Goal: Task Accomplishment & Management: Manage account settings

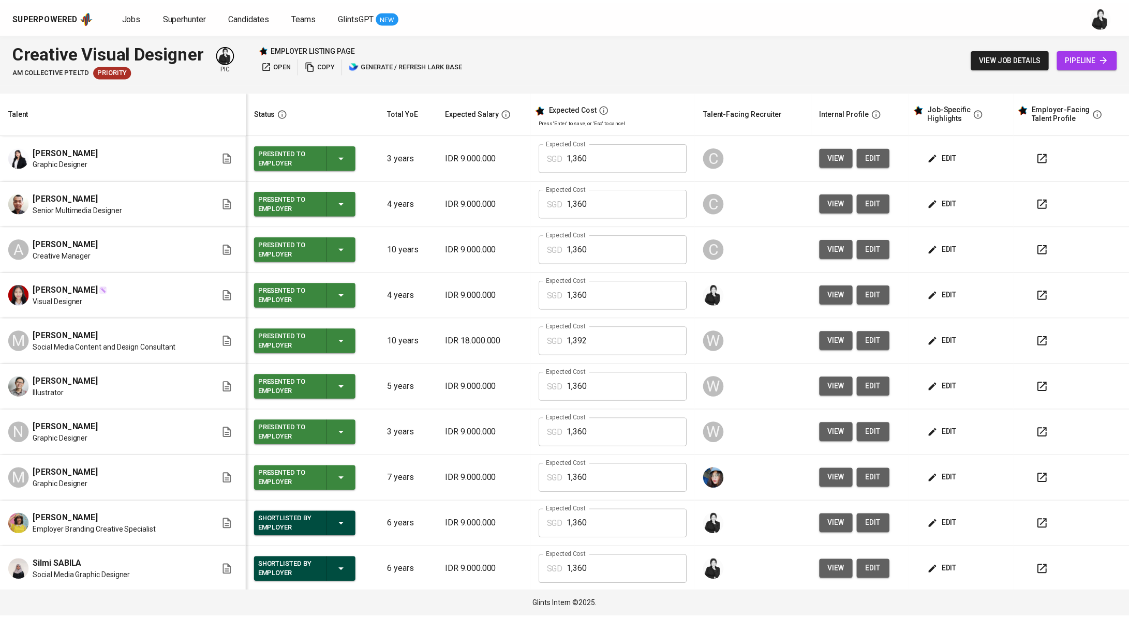
scroll to position [111, 0]
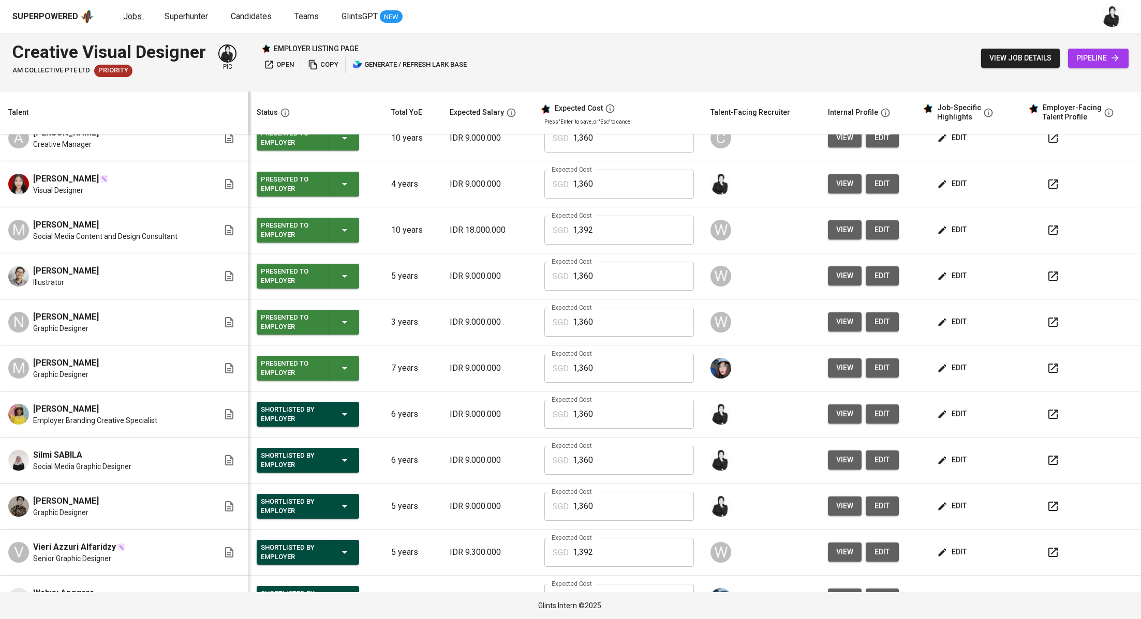
click at [141, 21] on link "Jobs" at bounding box center [133, 16] width 21 height 13
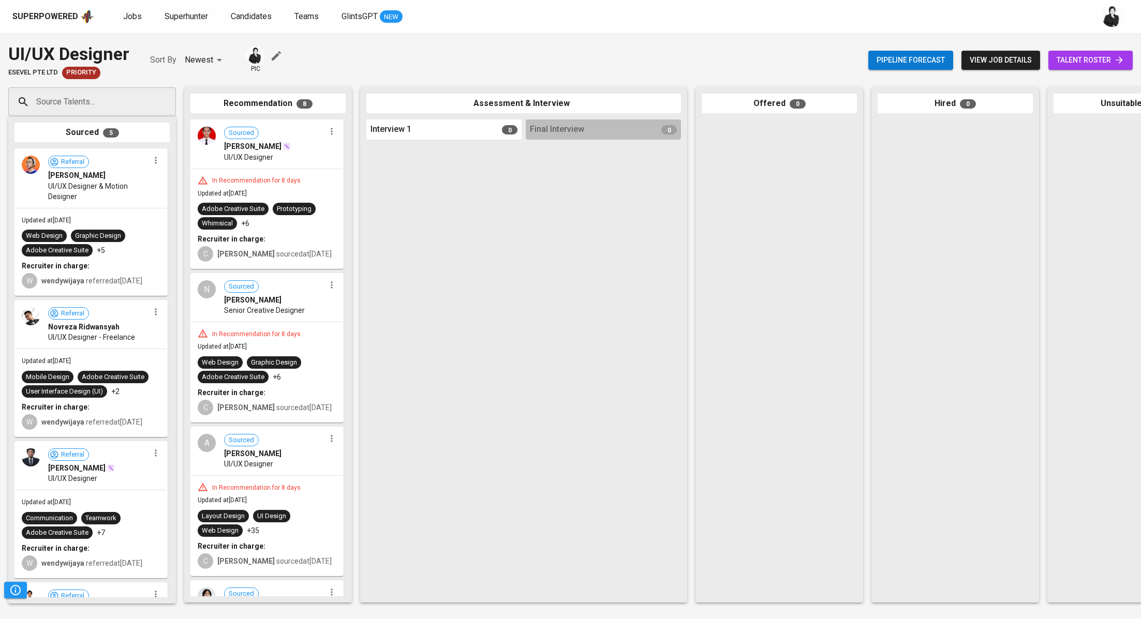
click at [1099, 58] on span "talent roster" at bounding box center [1090, 60] width 68 height 13
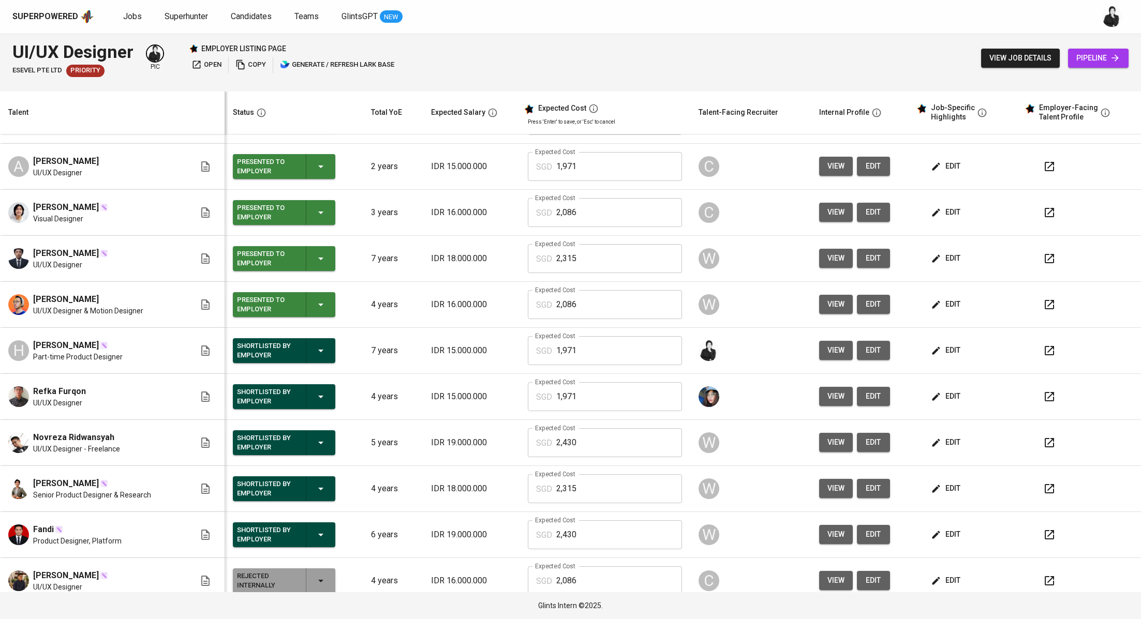
scroll to position [185, 0]
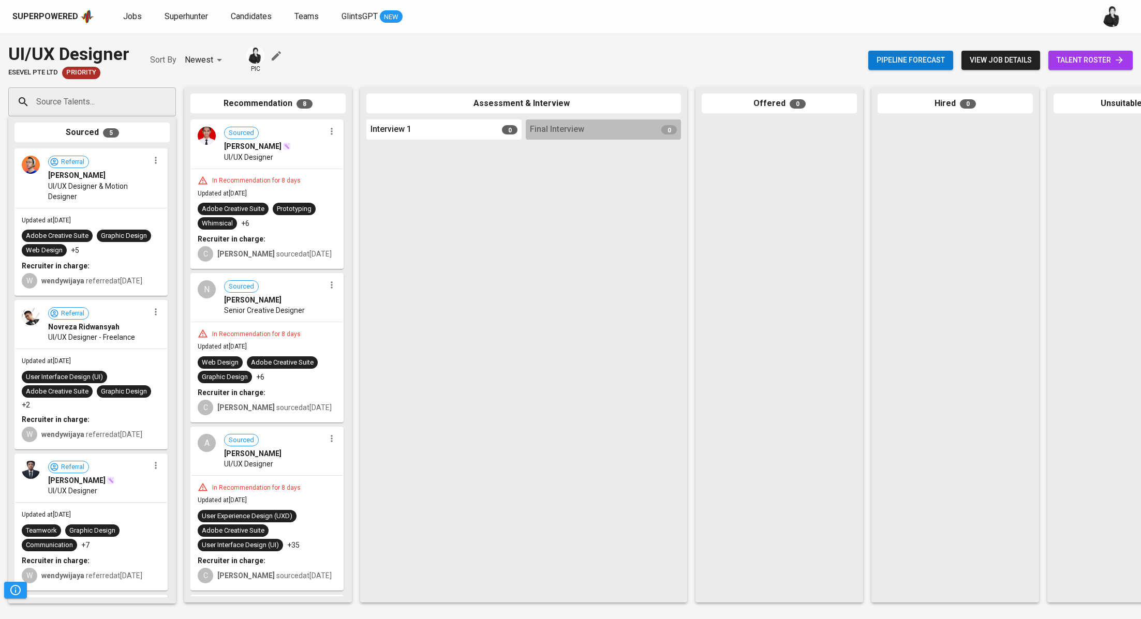
click at [329, 135] on icon "button" at bounding box center [331, 131] width 10 height 10
click at [366, 185] on span "Move to unsuitable" at bounding box center [357, 180] width 54 height 9
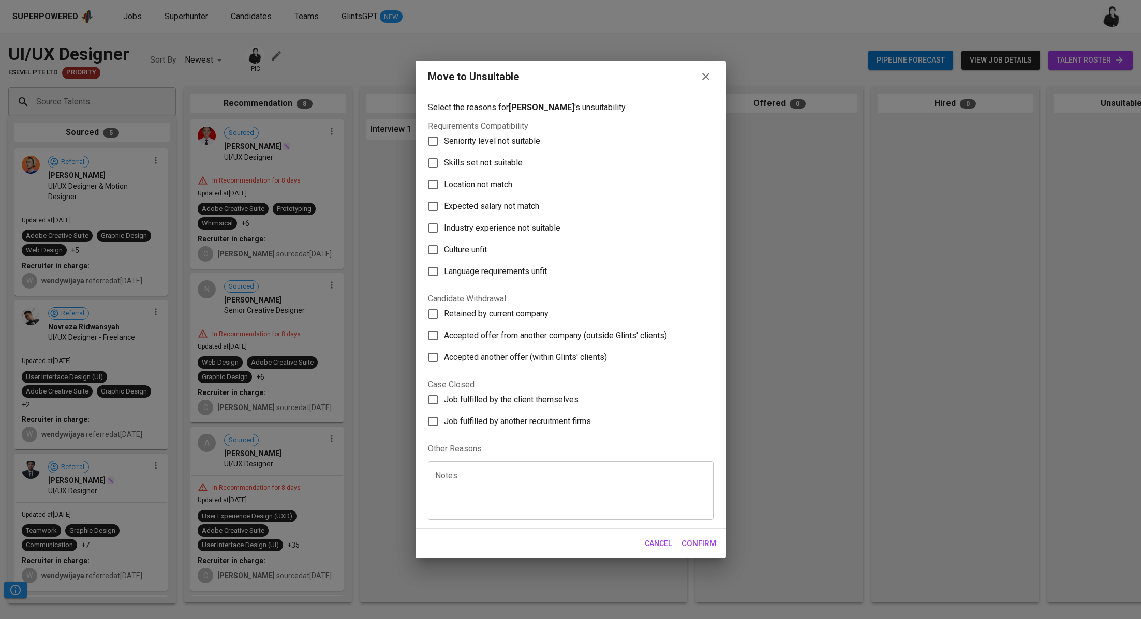
click at [487, 162] on span "Skills set not suitable" at bounding box center [483, 163] width 79 height 12
click at [444, 162] on input "Skills set not suitable" at bounding box center [433, 163] width 22 height 22
checkbox input "true"
click at [698, 544] on span "Confirm" at bounding box center [698, 543] width 35 height 13
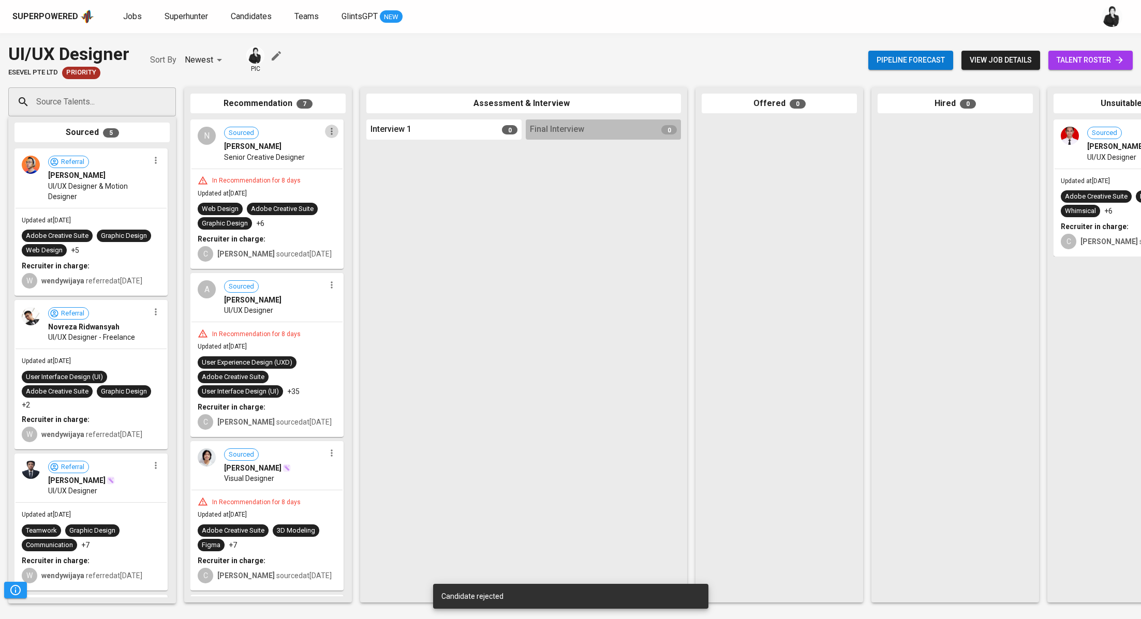
click at [326, 133] on icon "button" at bounding box center [331, 131] width 10 height 10
click at [354, 179] on span "Move to unsuitable" at bounding box center [357, 180] width 54 height 9
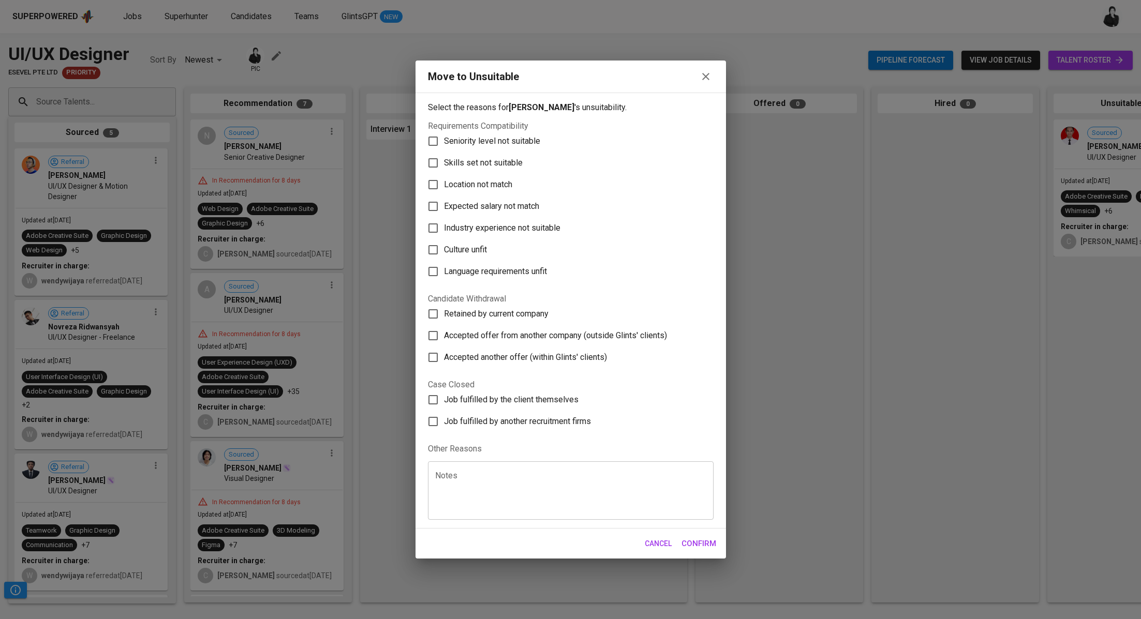
click at [469, 162] on span "Skills set not suitable" at bounding box center [483, 163] width 79 height 12
click at [444, 162] on input "Skills set not suitable" at bounding box center [433, 163] width 22 height 22
checkbox input "true"
click at [689, 534] on button "Confirm" at bounding box center [699, 544] width 46 height 22
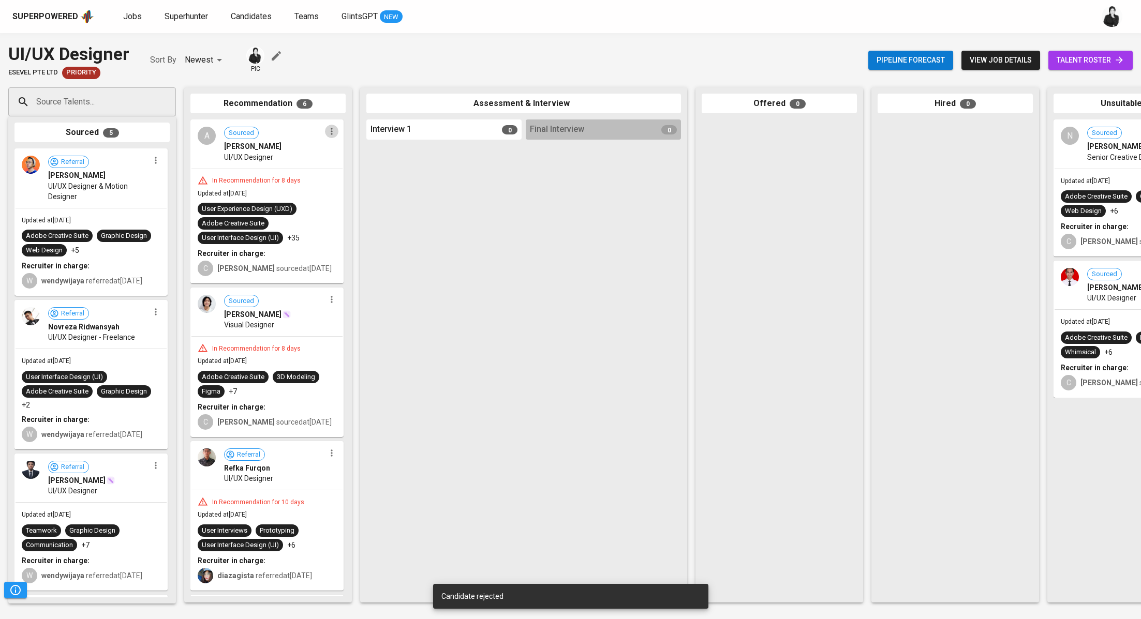
click at [329, 137] on button "button" at bounding box center [331, 131] width 13 height 13
click at [349, 182] on span "Move to unsuitable" at bounding box center [357, 180] width 54 height 9
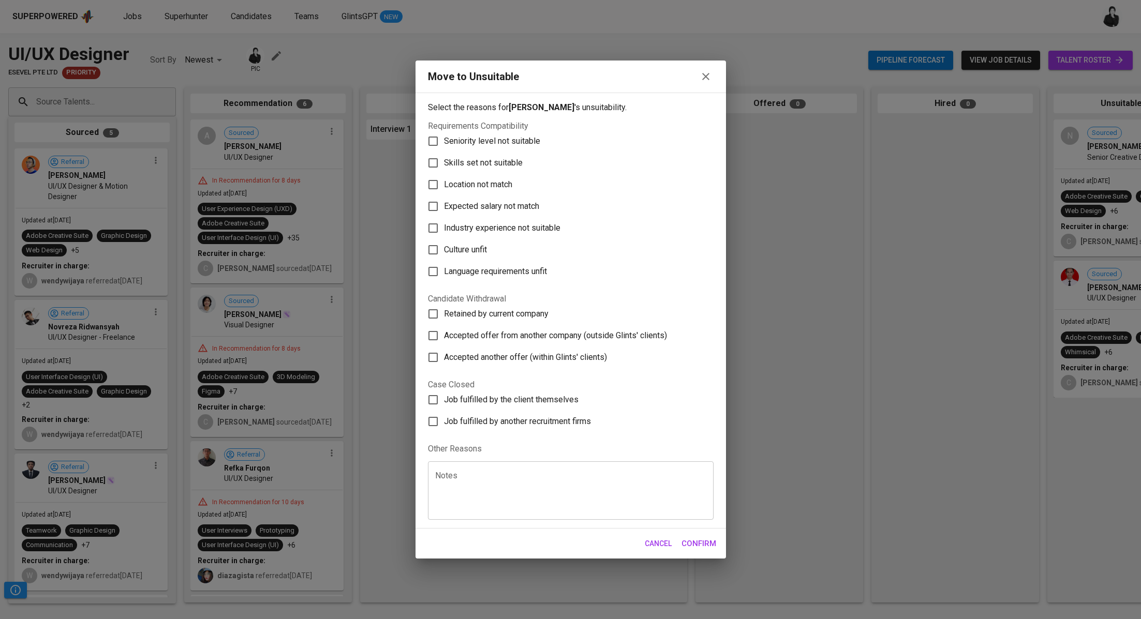
drag, startPoint x: 486, startPoint y: 160, endPoint x: 547, endPoint y: 234, distance: 95.6
click at [486, 160] on span "Skills set not suitable" at bounding box center [483, 163] width 79 height 12
click at [444, 160] on input "Skills set not suitable" at bounding box center [433, 163] width 22 height 22
checkbox input "true"
click at [711, 537] on span "Confirm" at bounding box center [698, 543] width 35 height 13
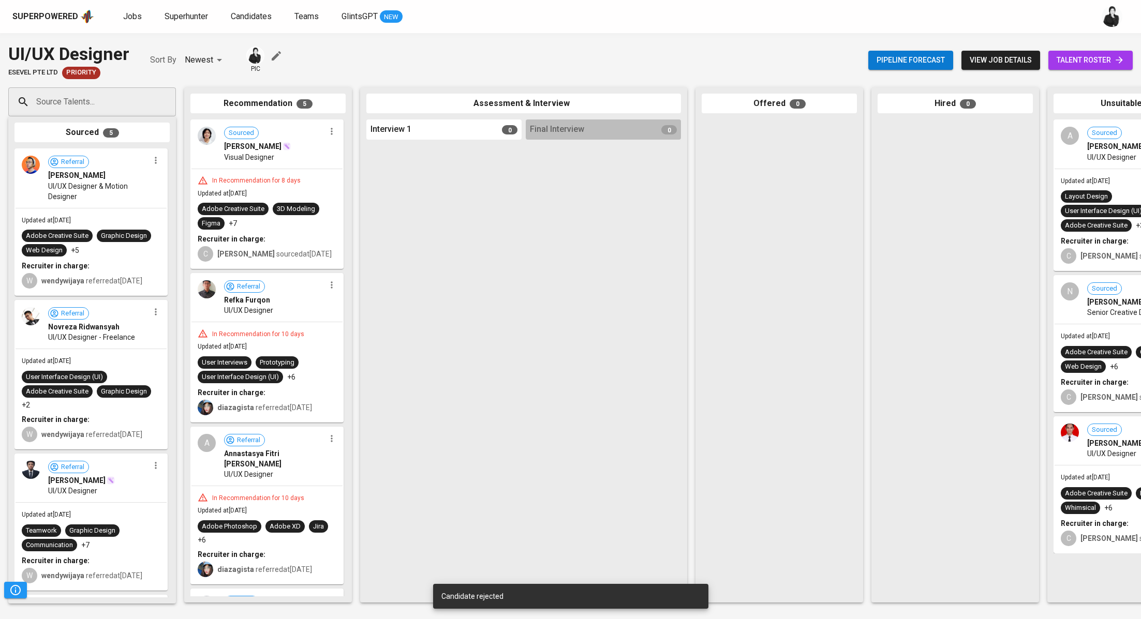
click at [329, 139] on div "Sourced Hafizhan Alghazi Visual Designer" at bounding box center [266, 145] width 151 height 48
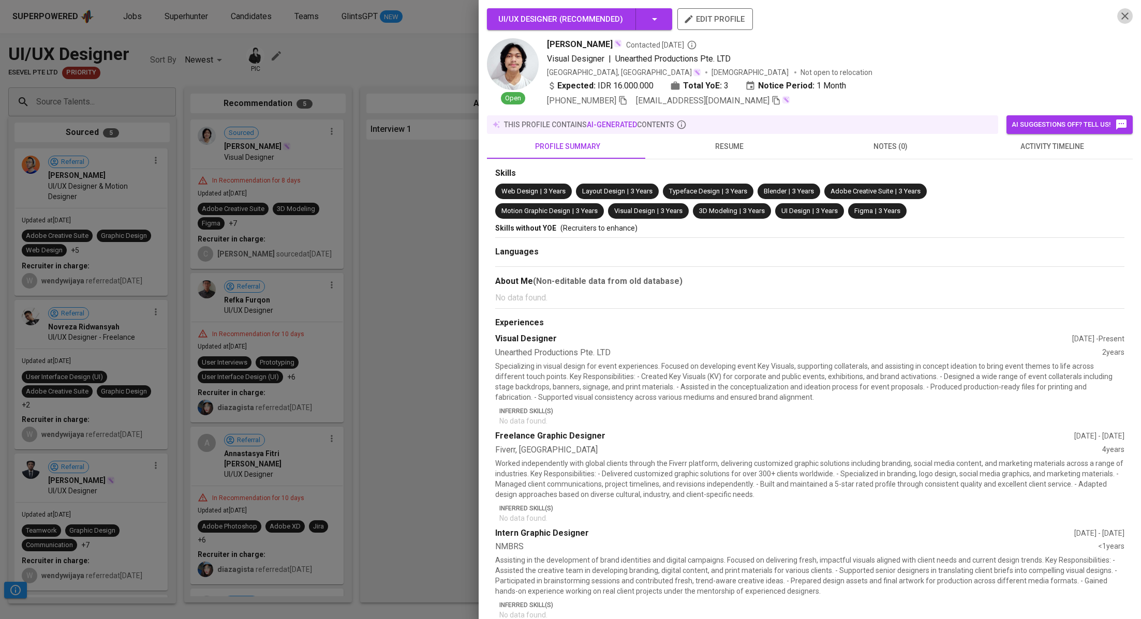
click at [1119, 14] on icon "button" at bounding box center [1125, 16] width 12 height 12
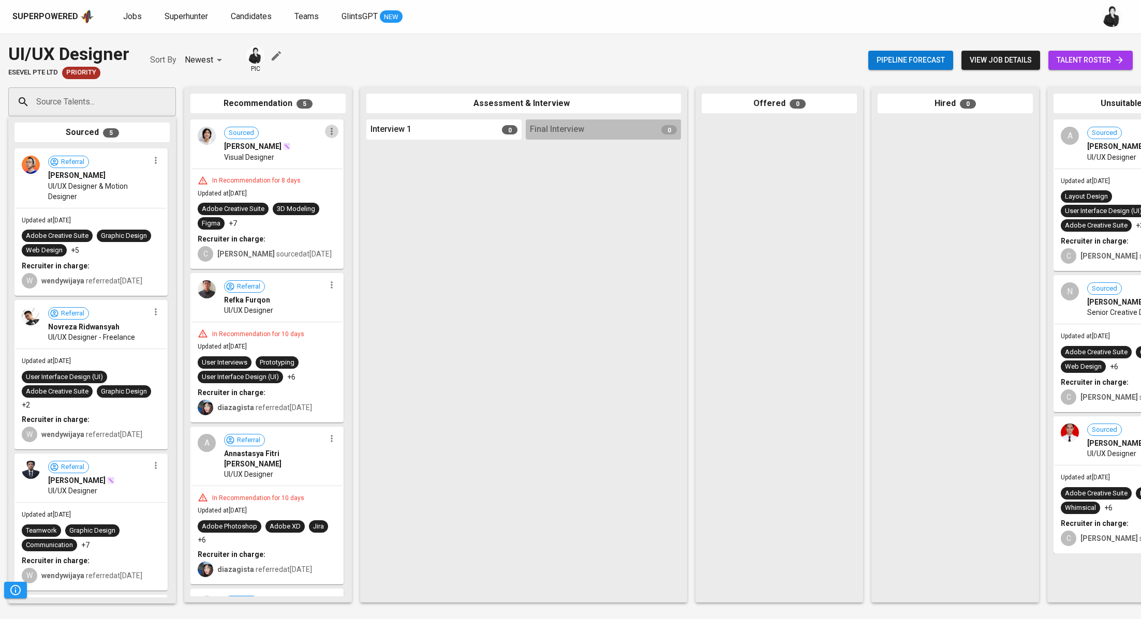
click at [331, 135] on icon "button" at bounding box center [331, 131] width 10 height 10
click at [359, 178] on span "Move to unsuitable" at bounding box center [357, 180] width 54 height 9
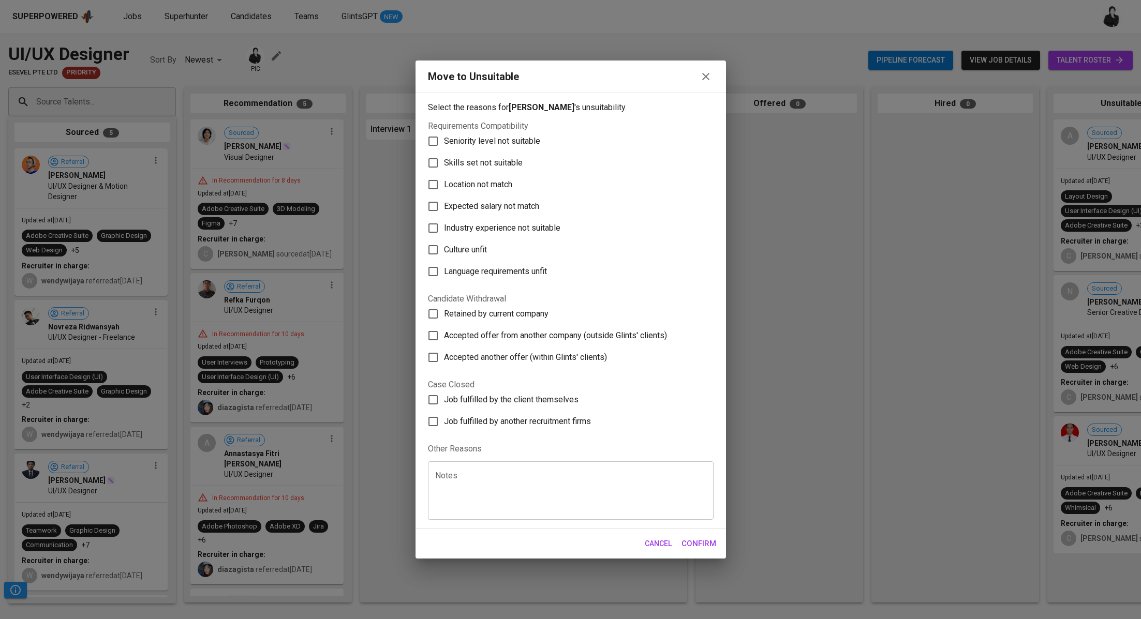
click at [450, 167] on span "Skills set not suitable" at bounding box center [483, 163] width 79 height 12
click at [444, 167] on input "Skills set not suitable" at bounding box center [433, 163] width 22 height 22
checkbox input "true"
click at [707, 545] on span "Confirm" at bounding box center [698, 543] width 35 height 13
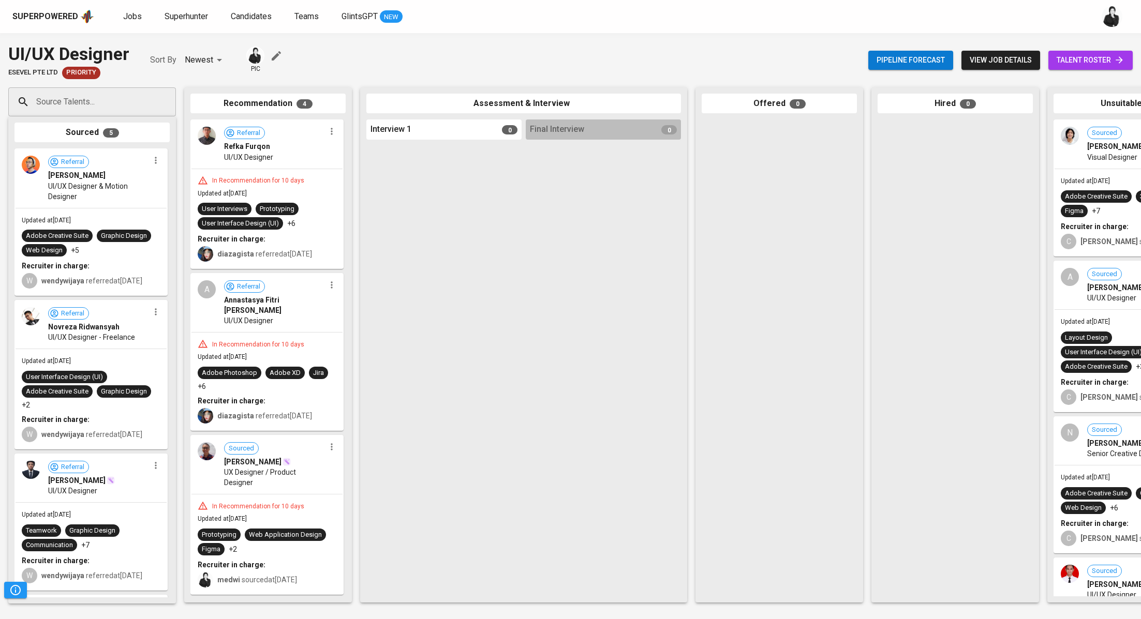
click at [331, 287] on icon "button" at bounding box center [332, 285] width 2 height 7
click at [352, 333] on span "Move to unsuitable" at bounding box center [357, 333] width 54 height 9
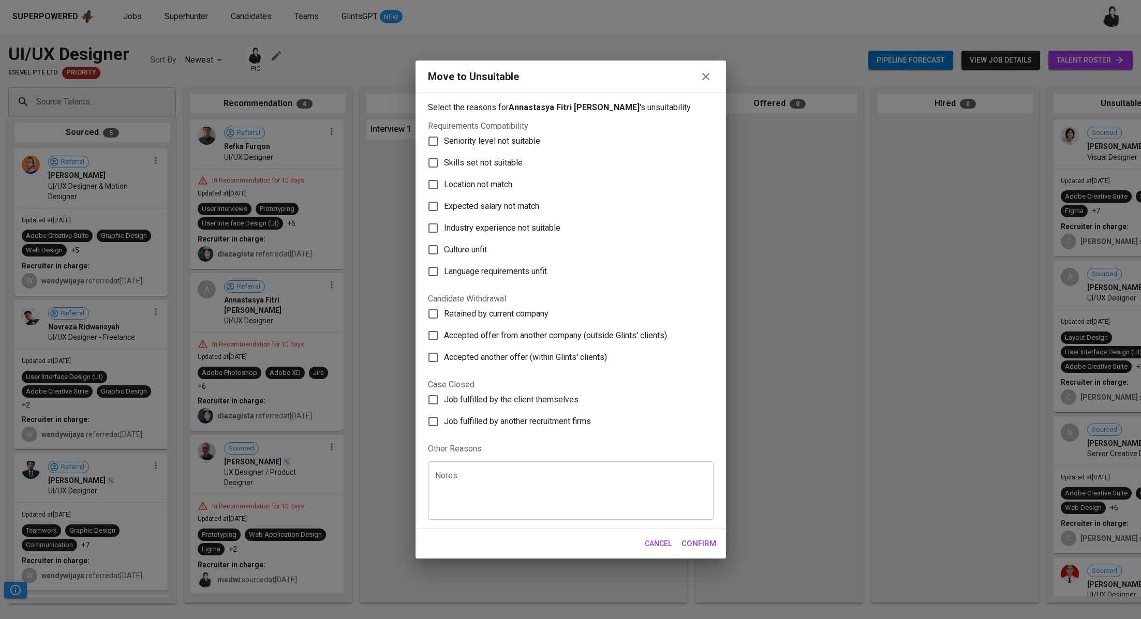
click at [497, 163] on span "Skills set not suitable" at bounding box center [483, 163] width 79 height 12
click at [444, 163] on input "Skills set not suitable" at bounding box center [433, 163] width 22 height 22
checkbox input "true"
click at [684, 549] on span "Confirm" at bounding box center [698, 543] width 35 height 13
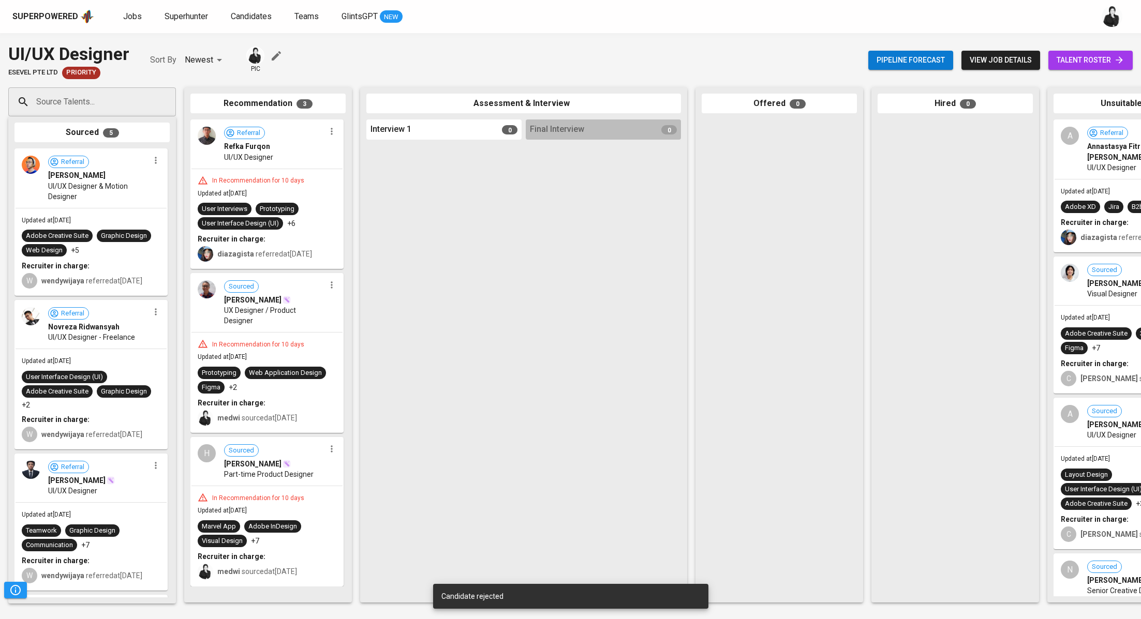
click at [335, 287] on icon "button" at bounding box center [331, 285] width 10 height 10
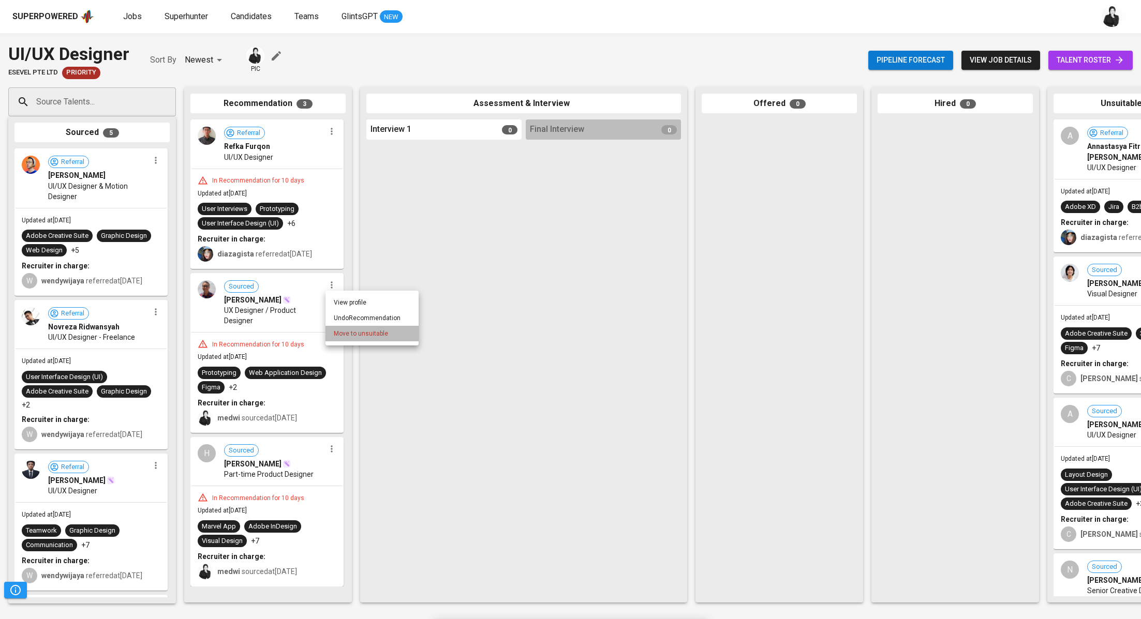
click at [356, 333] on span "Move to unsuitable" at bounding box center [361, 333] width 54 height 9
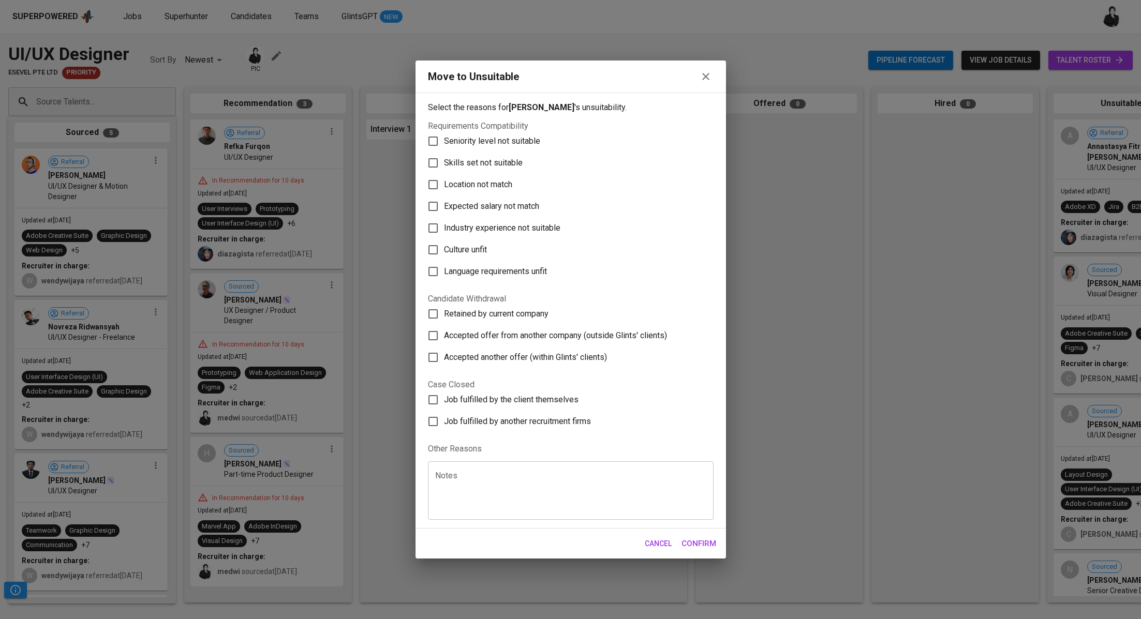
click at [487, 163] on span "Skills set not suitable" at bounding box center [483, 163] width 79 height 12
click at [444, 163] on input "Skills set not suitable" at bounding box center [433, 163] width 22 height 22
checkbox input "true"
click at [694, 538] on span "Confirm" at bounding box center [698, 543] width 35 height 13
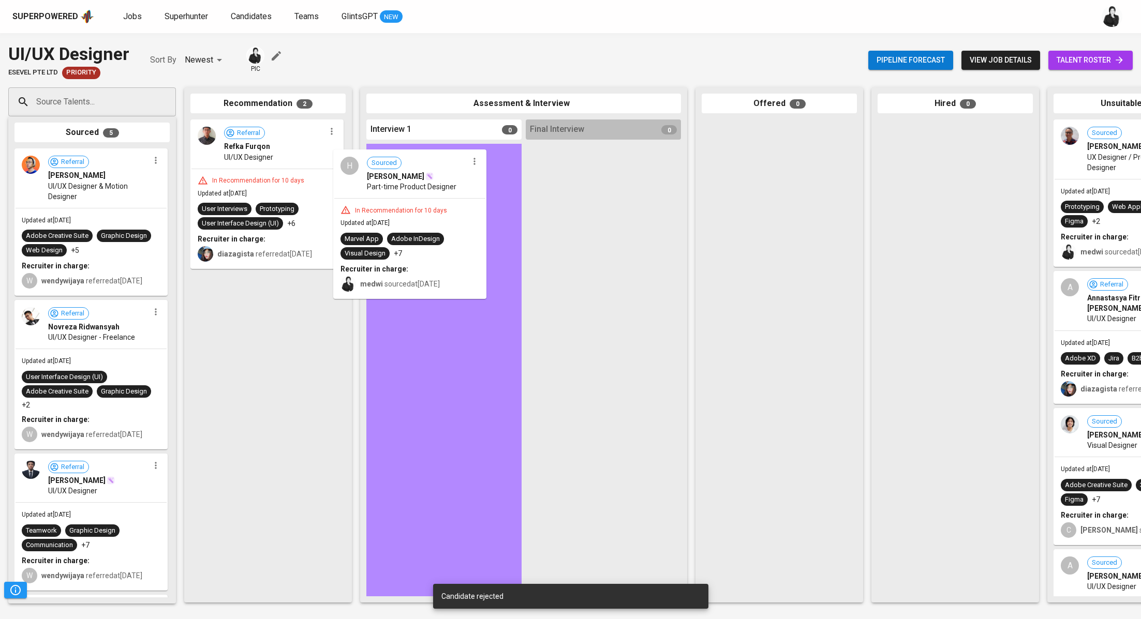
drag, startPoint x: 295, startPoint y: 317, endPoint x: 452, endPoint y: 188, distance: 202.5
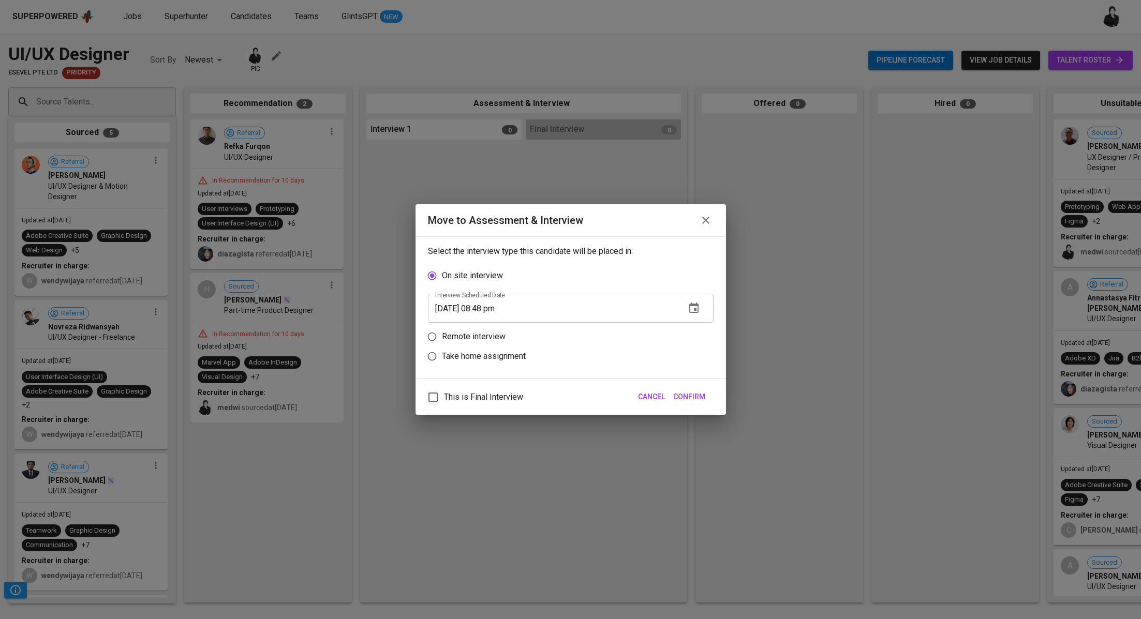
click at [493, 337] on p "Remote interview" at bounding box center [474, 337] width 64 height 12
click at [442, 337] on input "Remote interview" at bounding box center [432, 337] width 20 height 20
radio input "true"
drag, startPoint x: 487, startPoint y: 328, endPoint x: 496, endPoint y: 321, distance: 11.1
click at [487, 326] on input "08/24/2025 08:48 pm" at bounding box center [552, 328] width 249 height 29
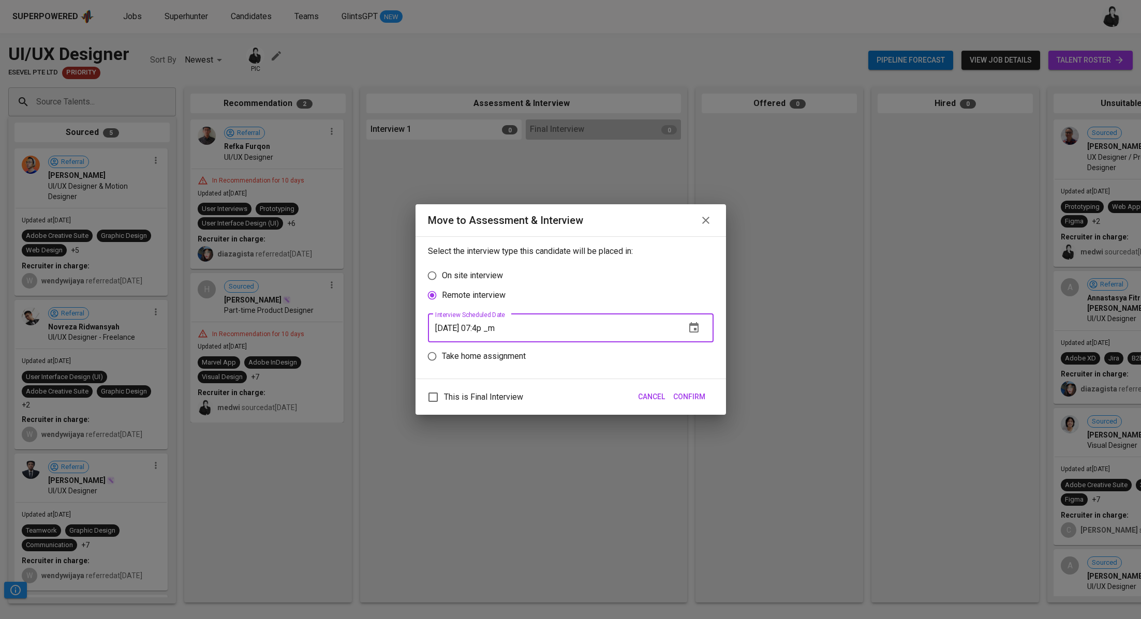
type input "08/24/2025 07:49 pm"
click at [681, 403] on span "Confirm" at bounding box center [689, 397] width 32 height 13
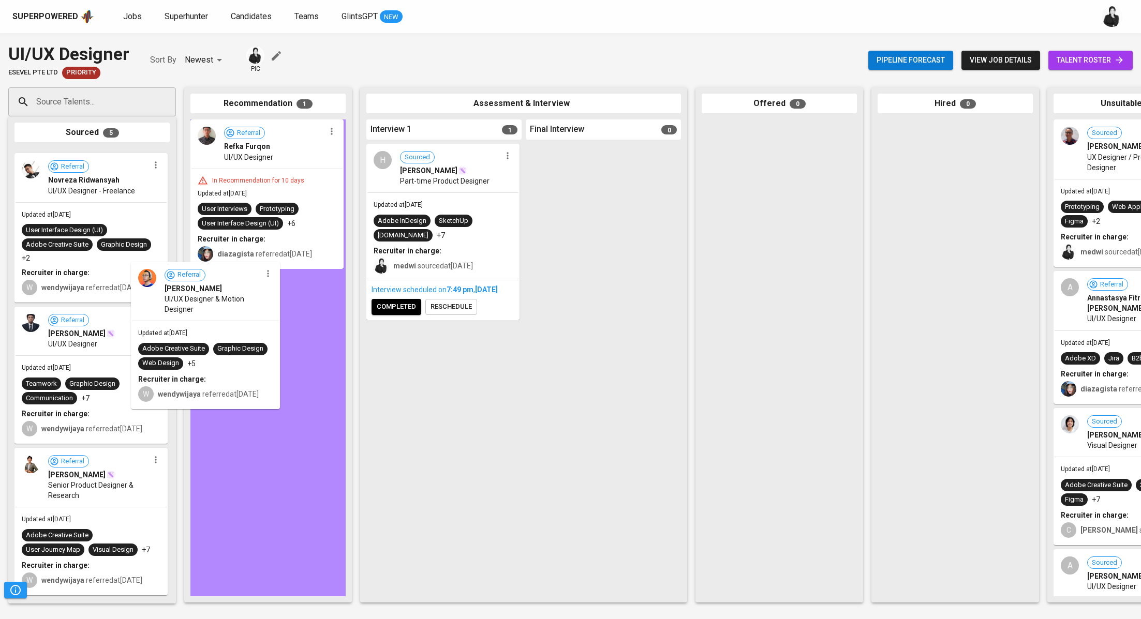
drag, startPoint x: 126, startPoint y: 188, endPoint x: 244, endPoint y: 306, distance: 167.2
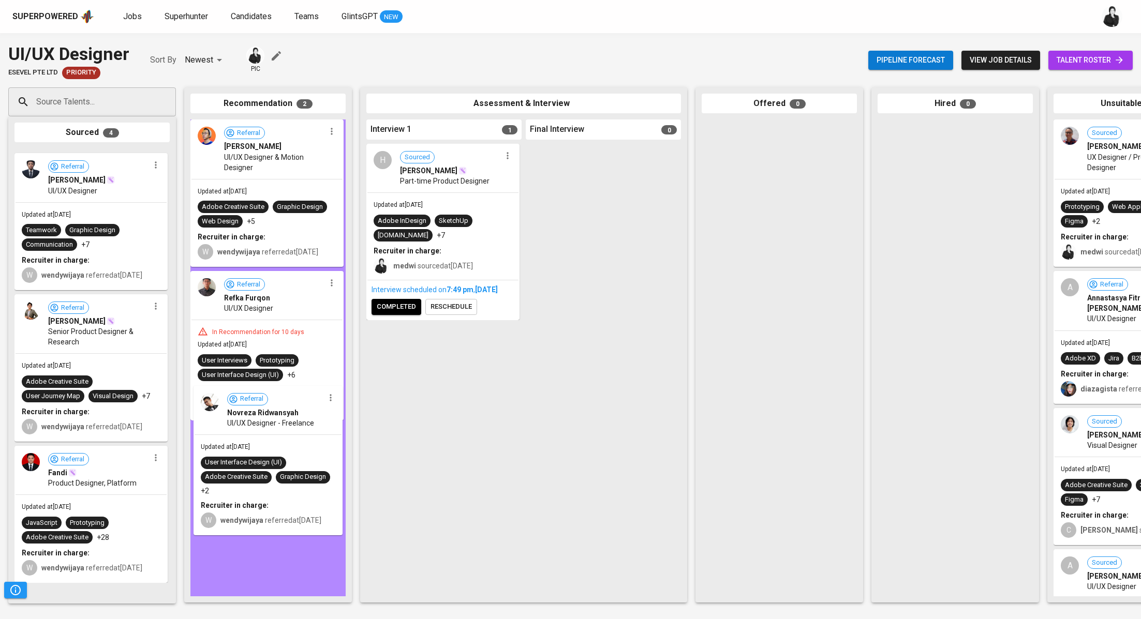
drag, startPoint x: 100, startPoint y: 187, endPoint x: 282, endPoint y: 433, distance: 305.6
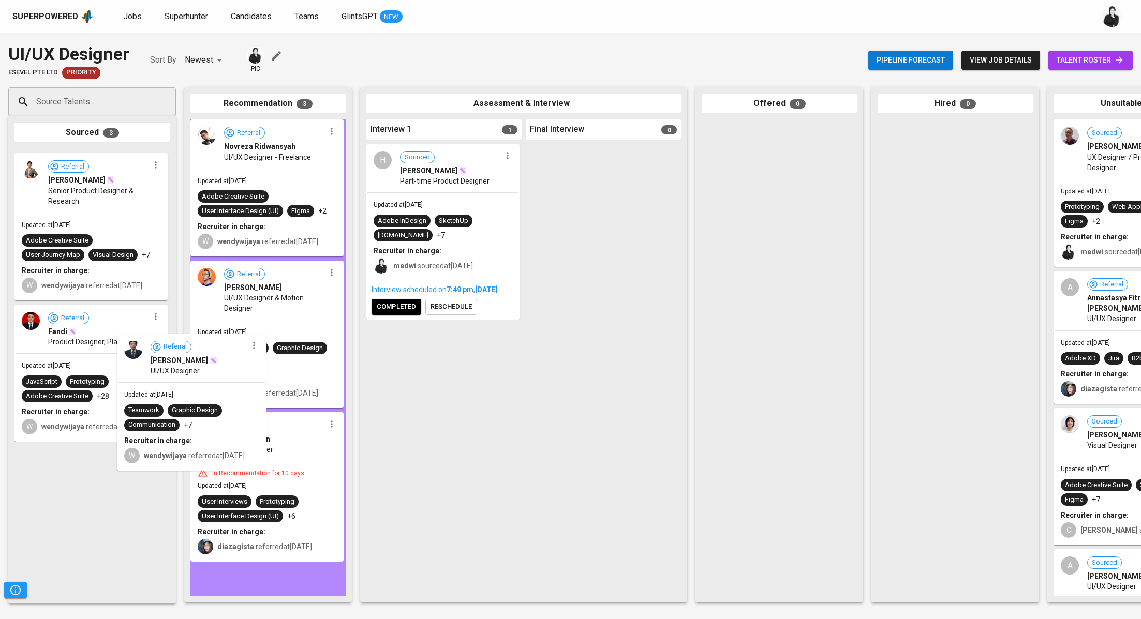
drag, startPoint x: 122, startPoint y: 191, endPoint x: 236, endPoint y: 389, distance: 228.8
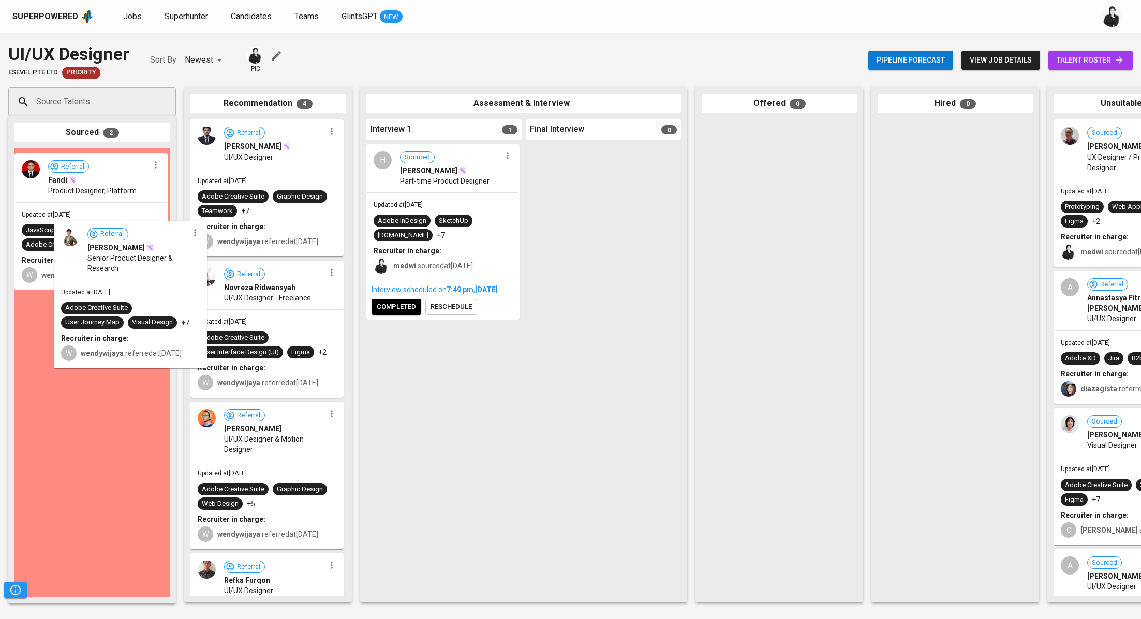
drag, startPoint x: 197, startPoint y: 326, endPoint x: 231, endPoint y: 392, distance: 74.1
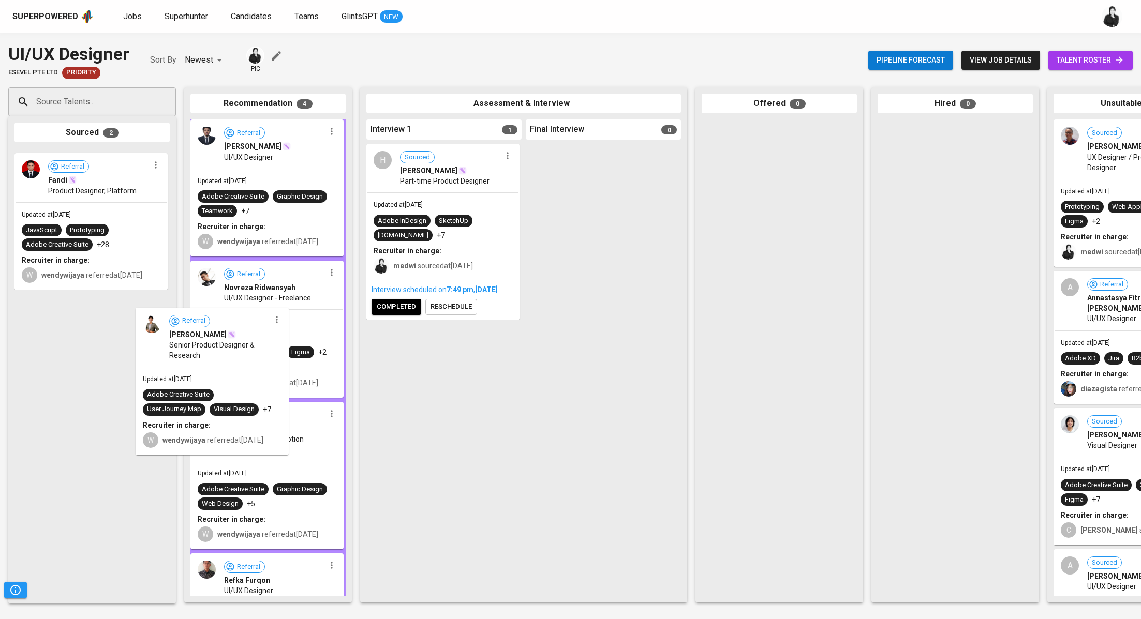
drag, startPoint x: 78, startPoint y: 186, endPoint x: 210, endPoint y: 351, distance: 211.0
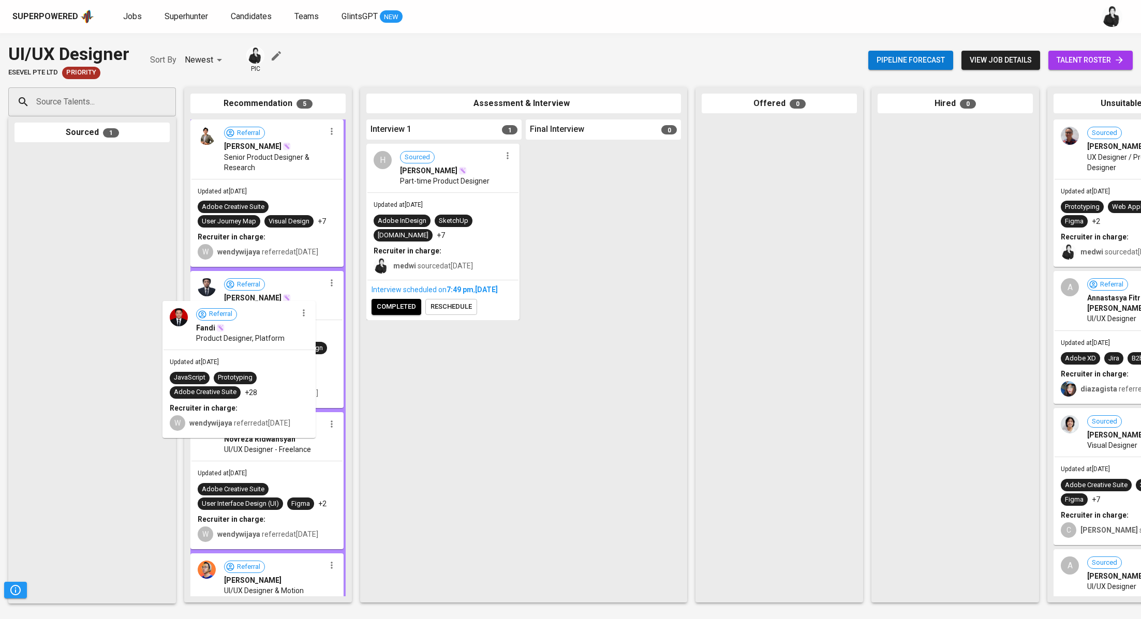
drag, startPoint x: 216, startPoint y: 327, endPoint x: 359, endPoint y: 479, distance: 208.6
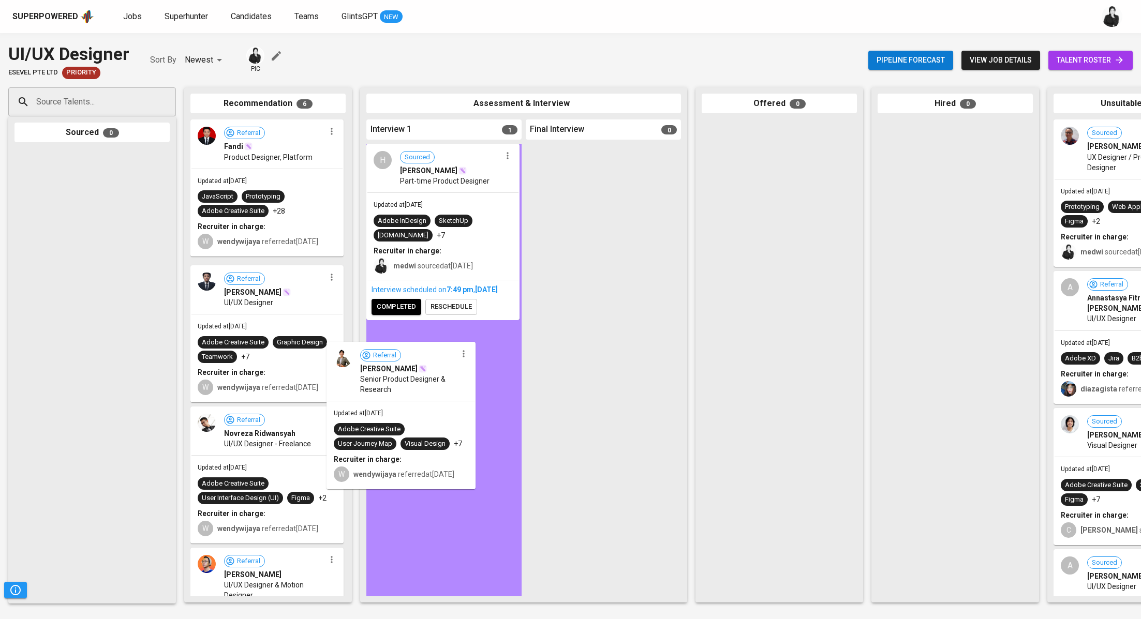
drag, startPoint x: 316, startPoint y: 295, endPoint x: 452, endPoint y: 373, distance: 156.4
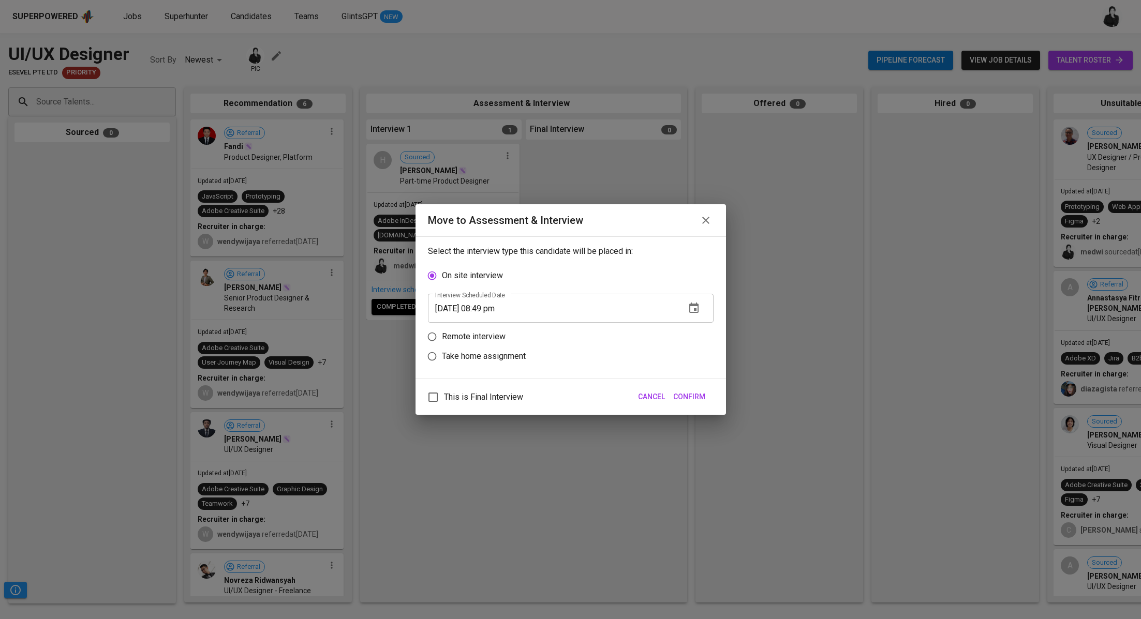
click at [481, 336] on p "Remote interview" at bounding box center [474, 337] width 64 height 12
click at [442, 336] on input "Remote interview" at bounding box center [432, 337] width 20 height 20
radio input "true"
click at [490, 322] on input "08/24/2025 08:49 pm" at bounding box center [552, 328] width 249 height 29
click at [488, 327] on input "08/24/2025 08:49 pm" at bounding box center [552, 328] width 249 height 29
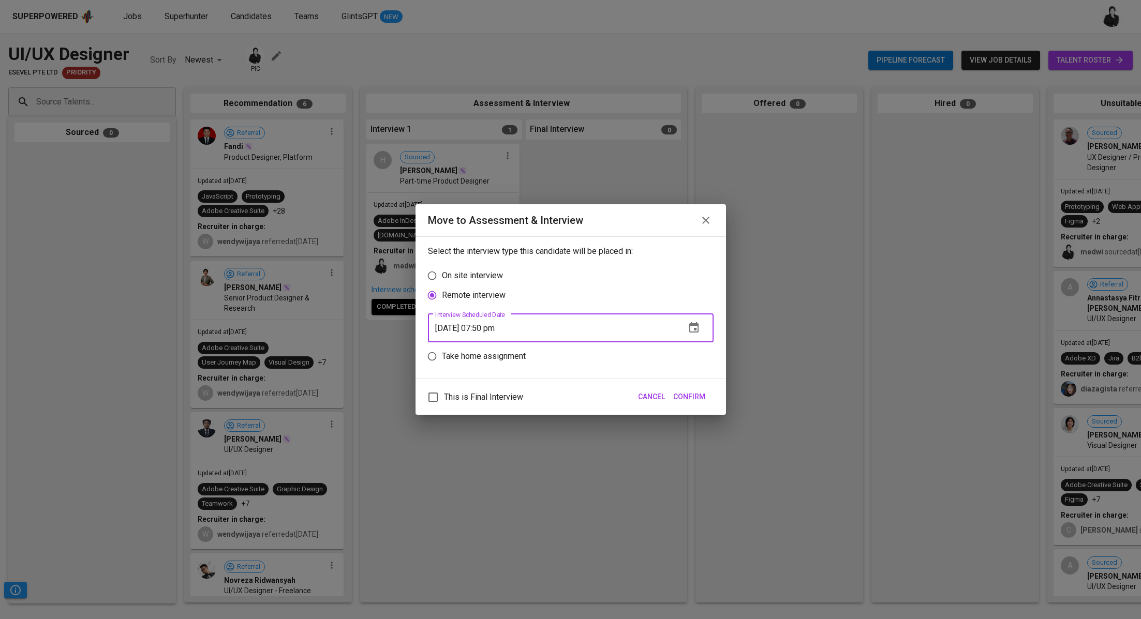
type input "08/24/2025 07:50 pm"
click at [691, 397] on span "Confirm" at bounding box center [689, 397] width 32 height 13
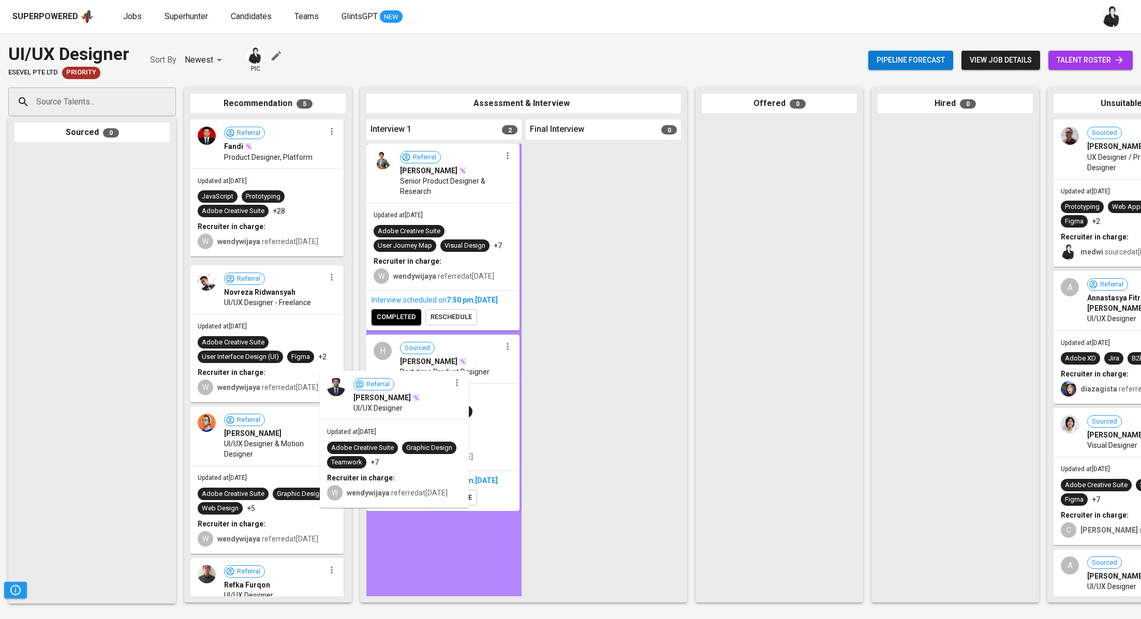
drag, startPoint x: 295, startPoint y: 281, endPoint x: 438, endPoint y: 396, distance: 183.6
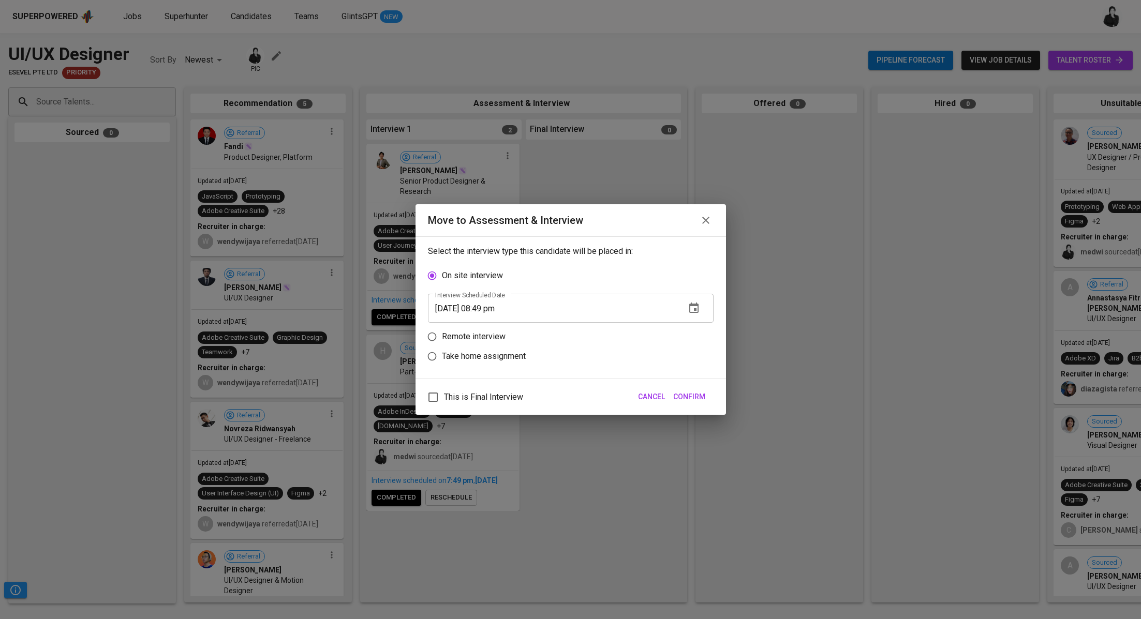
click at [482, 331] on p "Remote interview" at bounding box center [474, 337] width 64 height 12
click at [442, 331] on input "Remote interview" at bounding box center [432, 337] width 20 height 20
radio input "true"
click at [489, 327] on input "08/24/2025 08:49 pm" at bounding box center [552, 328] width 249 height 29
type input "[DATE] 07:50 pm"
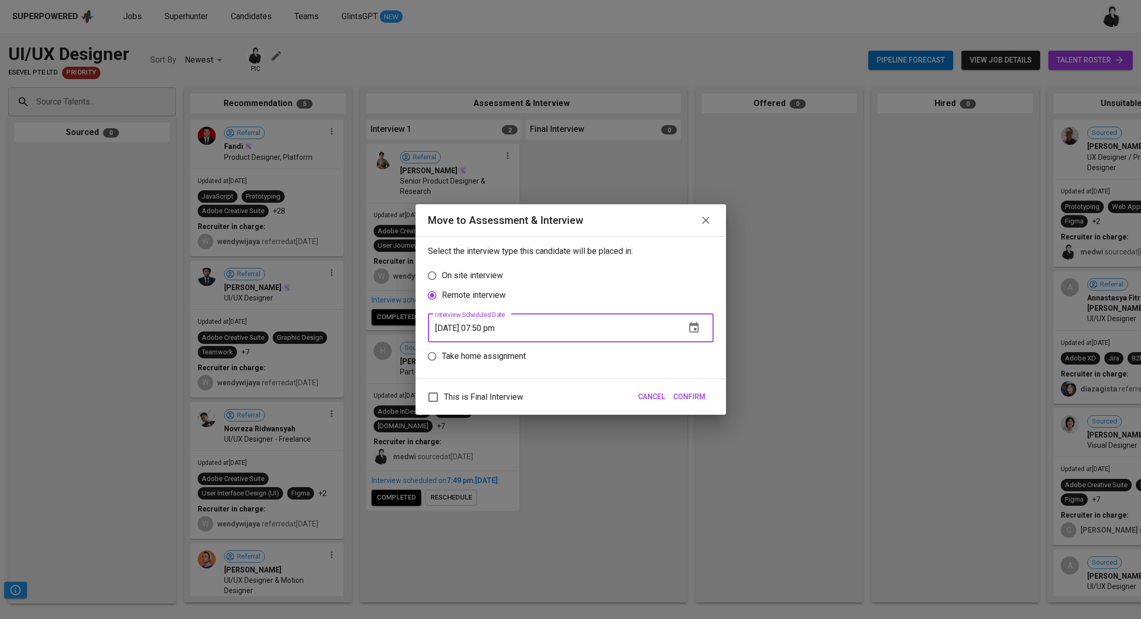
click at [692, 389] on button "Confirm" at bounding box center [689, 397] width 40 height 19
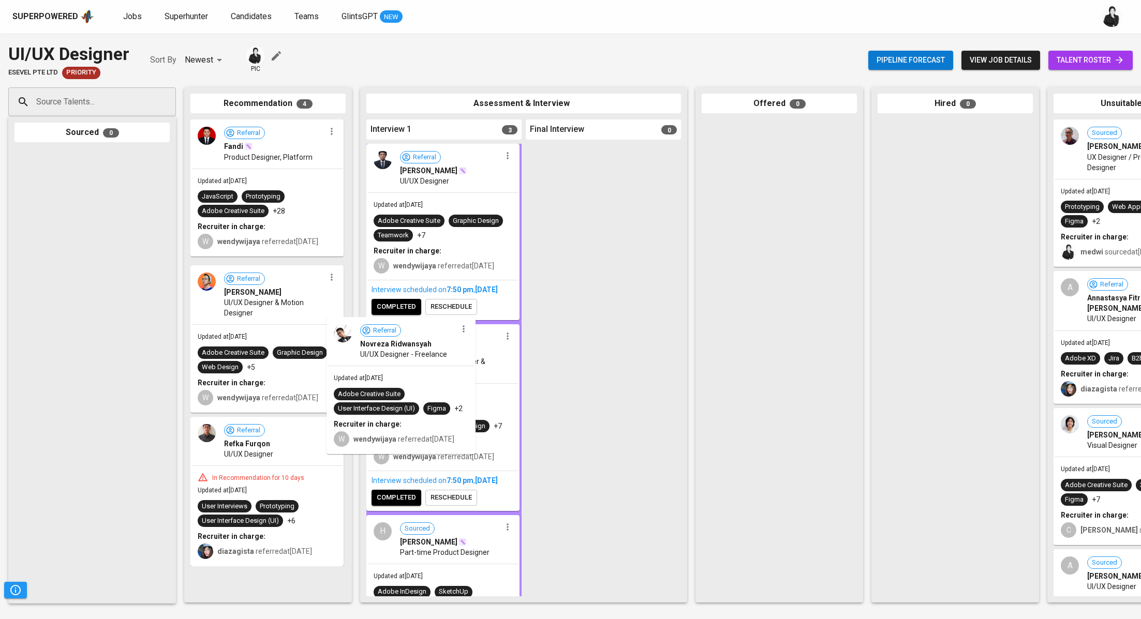
drag, startPoint x: 298, startPoint y: 265, endPoint x: 448, endPoint y: 349, distance: 171.7
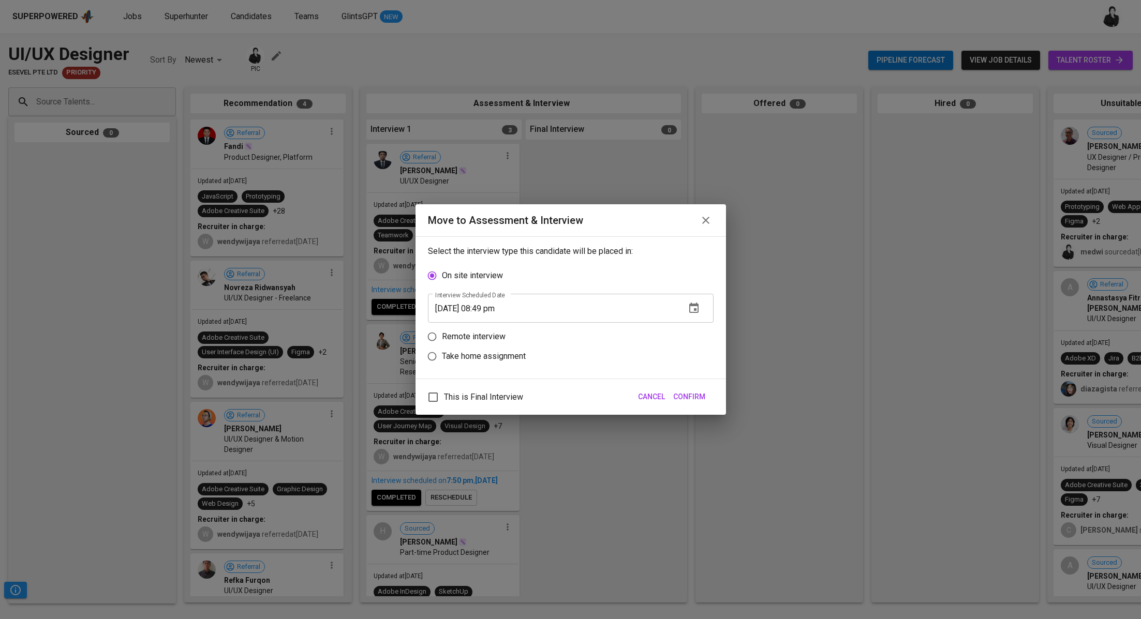
click at [484, 338] on p "Remote interview" at bounding box center [474, 337] width 64 height 12
click at [442, 338] on input "Remote interview" at bounding box center [432, 337] width 20 height 20
radio input "true"
click at [488, 325] on input "08/24/2025 08:49 pm" at bounding box center [552, 328] width 249 height 29
type input "08/24/2025 07:50 pm"
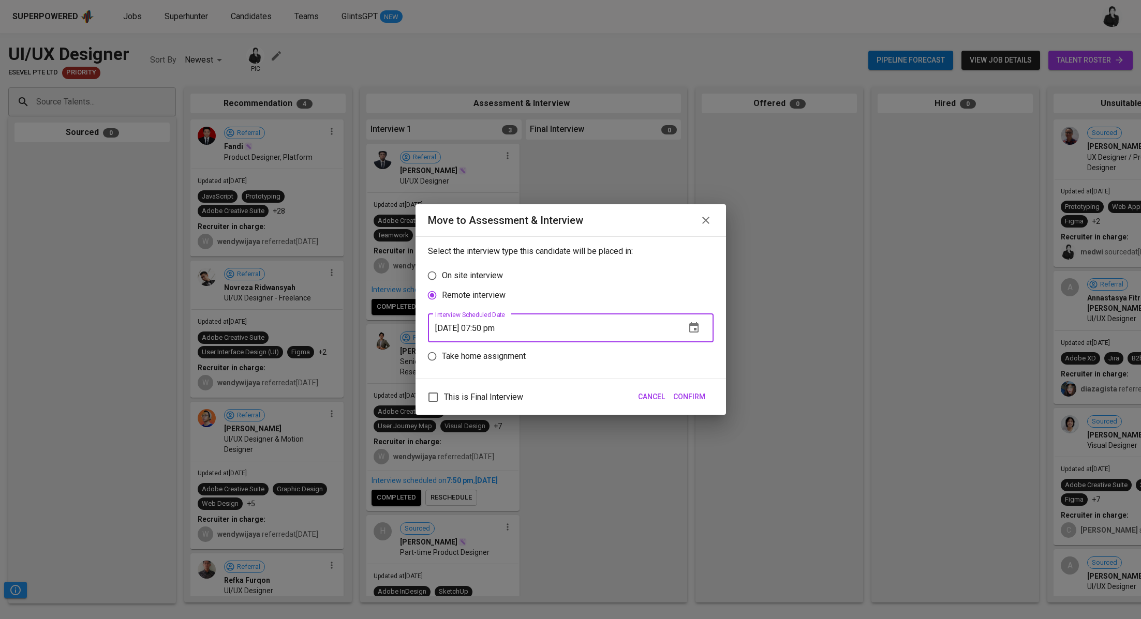
click at [690, 396] on span "Confirm" at bounding box center [689, 397] width 32 height 13
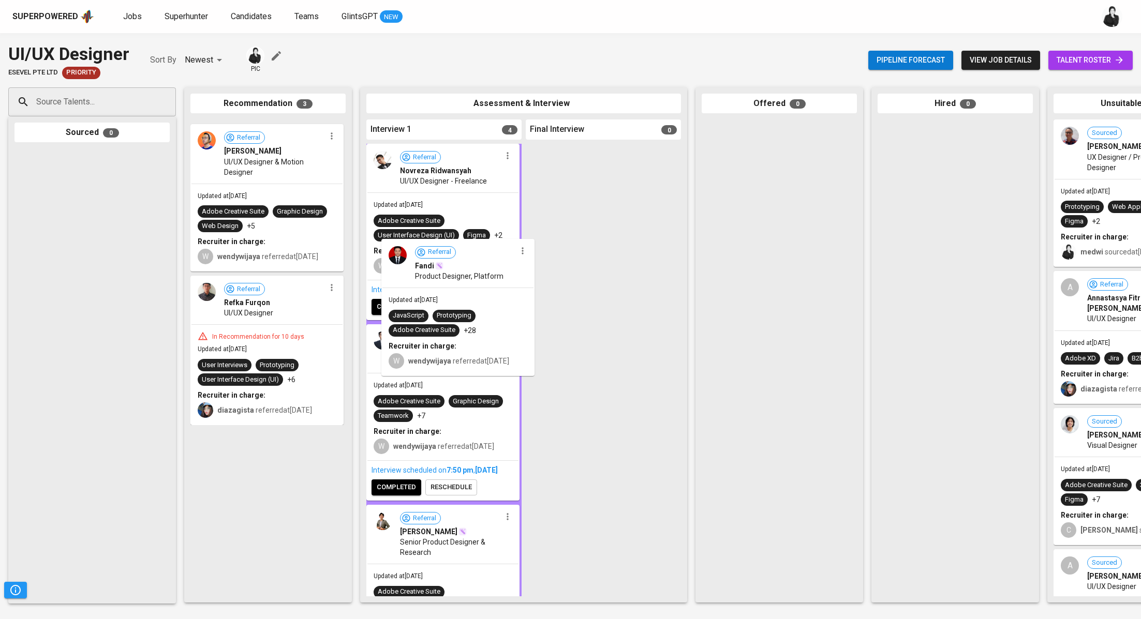
drag, startPoint x: 286, startPoint y: 182, endPoint x: 480, endPoint y: 304, distance: 229.7
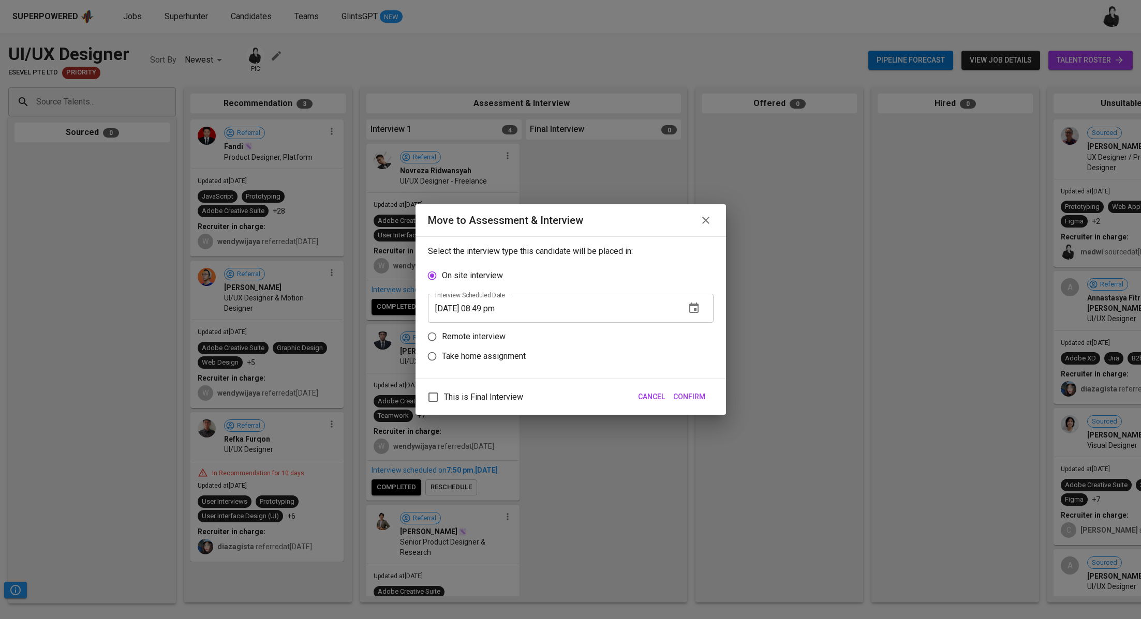
click at [486, 337] on p "Remote interview" at bounding box center [474, 337] width 64 height 12
click at [442, 337] on input "Remote interview" at bounding box center [432, 337] width 20 height 20
radio input "true"
click at [488, 326] on input "08/24/2025 08:49 pm" at bounding box center [552, 328] width 249 height 29
type input "08/24/2025 07:50 pm"
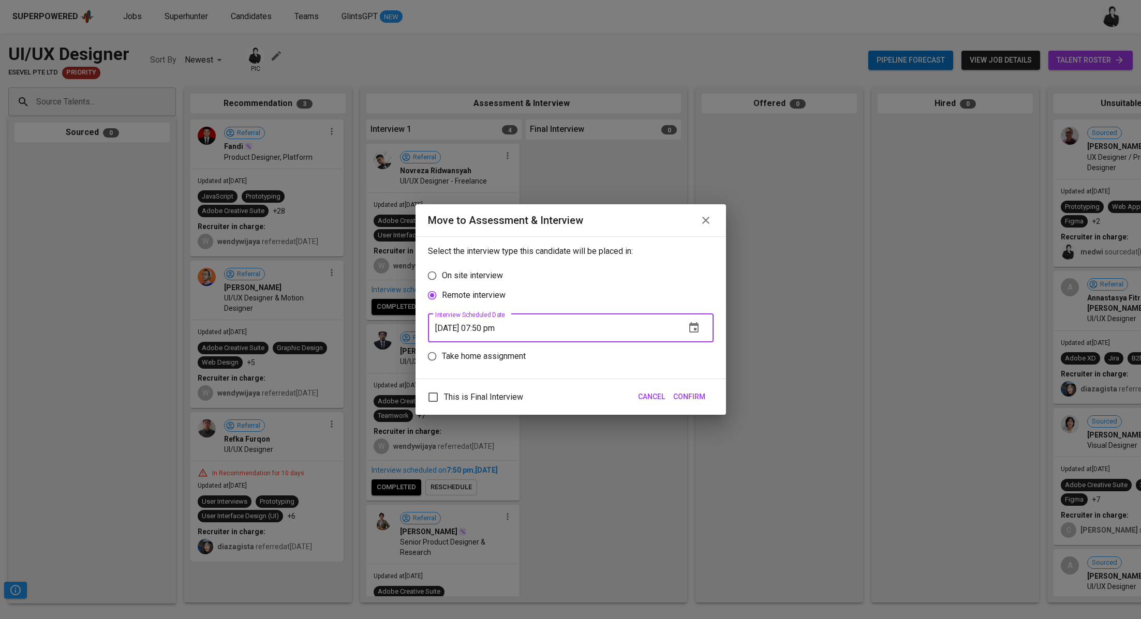
click at [693, 400] on span "Confirm" at bounding box center [689, 397] width 32 height 13
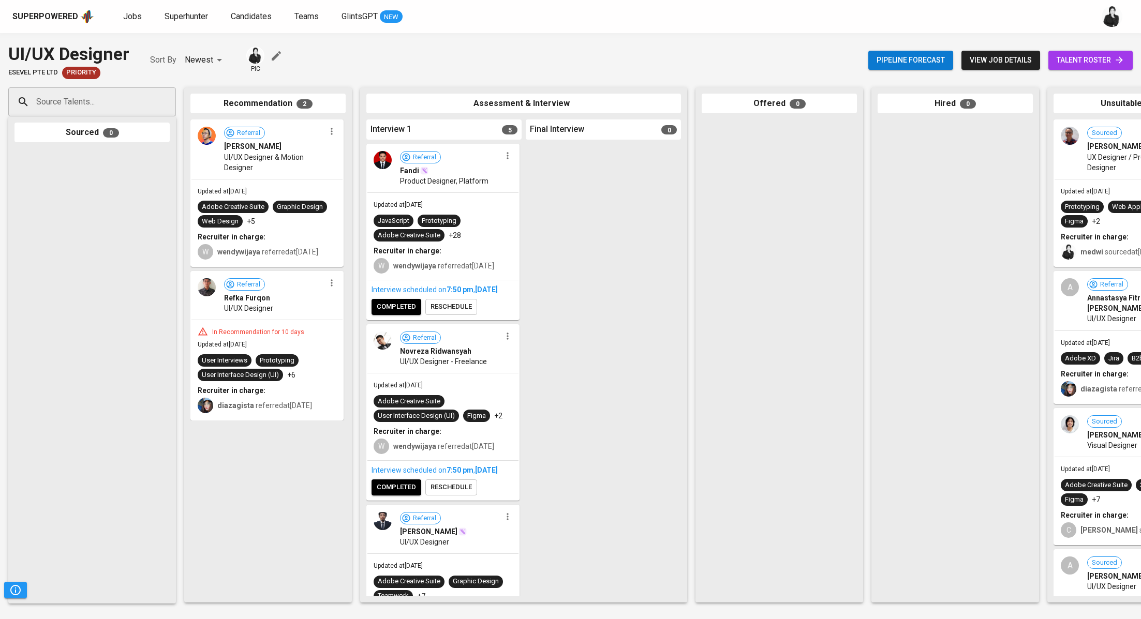
click at [334, 136] on icon "button" at bounding box center [331, 131] width 10 height 10
click at [393, 203] on li "Move to unsuitable" at bounding box center [375, 197] width 100 height 16
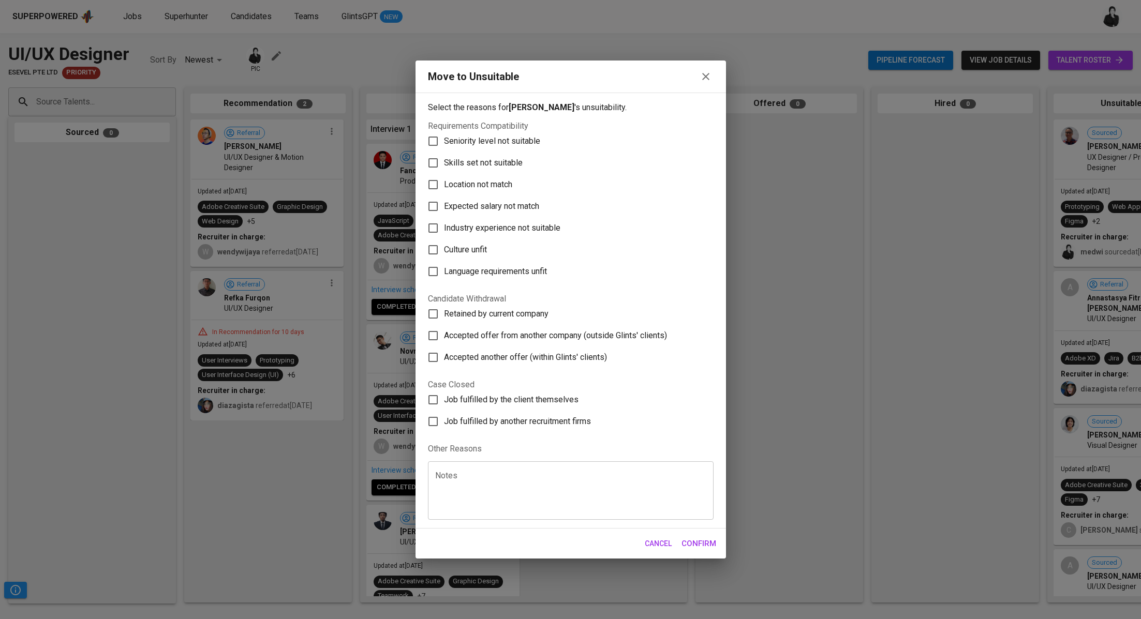
click at [461, 166] on span "Skills set not suitable" at bounding box center [483, 163] width 79 height 12
click at [444, 166] on input "Skills set not suitable" at bounding box center [433, 163] width 22 height 22
checkbox input "true"
drag, startPoint x: 715, startPoint y: 546, endPoint x: 676, endPoint y: 463, distance: 91.7
click at [715, 546] on span "Confirm" at bounding box center [698, 543] width 35 height 13
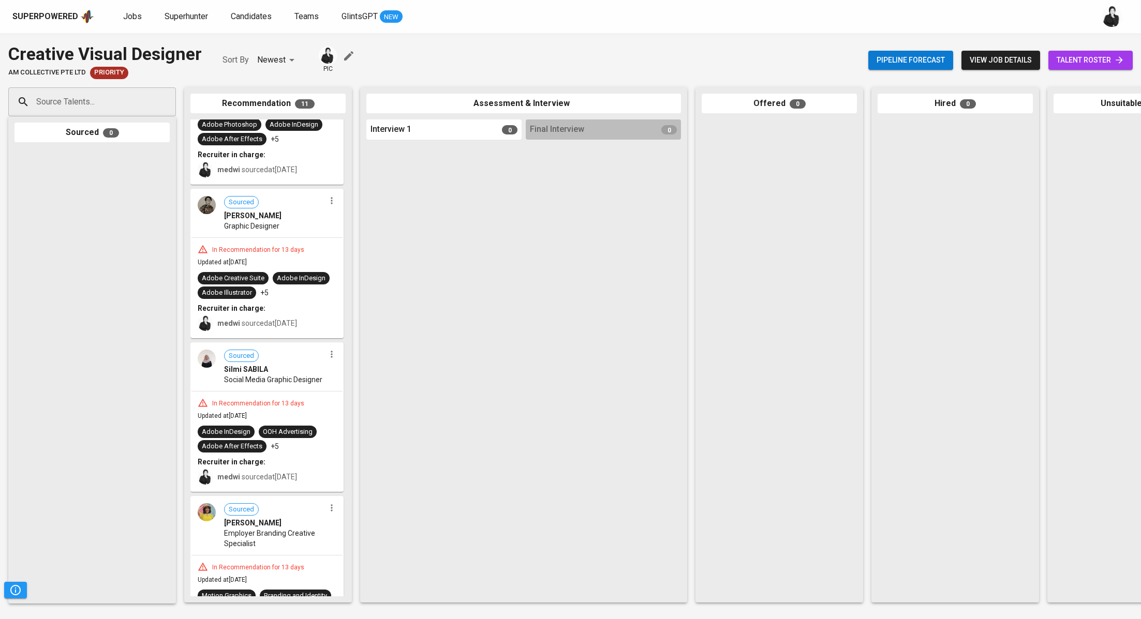
scroll to position [892, 0]
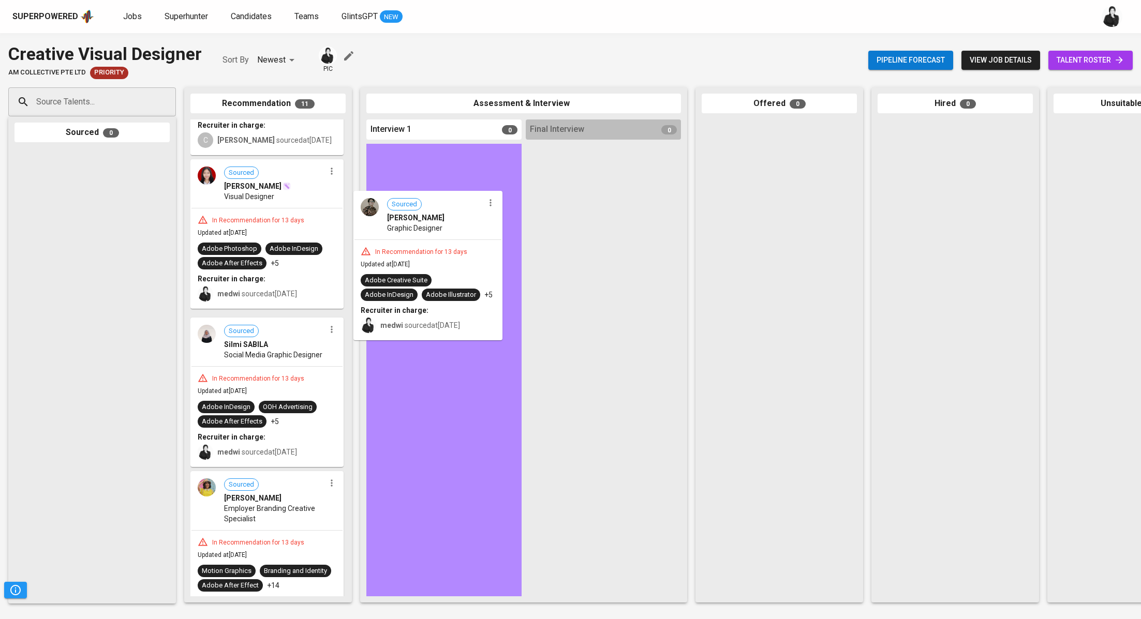
drag, startPoint x: 292, startPoint y: 335, endPoint x: 466, endPoint y: 202, distance: 218.9
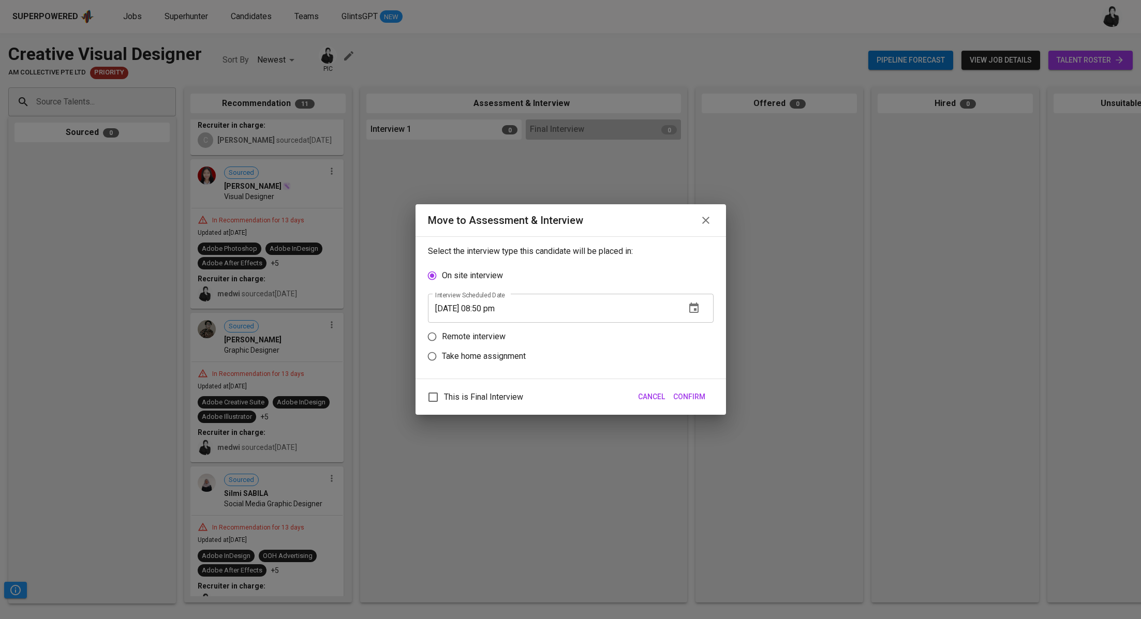
click at [486, 335] on p "Remote interview" at bounding box center [474, 337] width 64 height 12
click at [442, 335] on input "Remote interview" at bounding box center [432, 337] width 20 height 20
radio input "true"
click at [497, 358] on p "Take home assignment" at bounding box center [484, 356] width 84 height 12
click at [442, 358] on input "Take home assignment" at bounding box center [432, 357] width 20 height 20
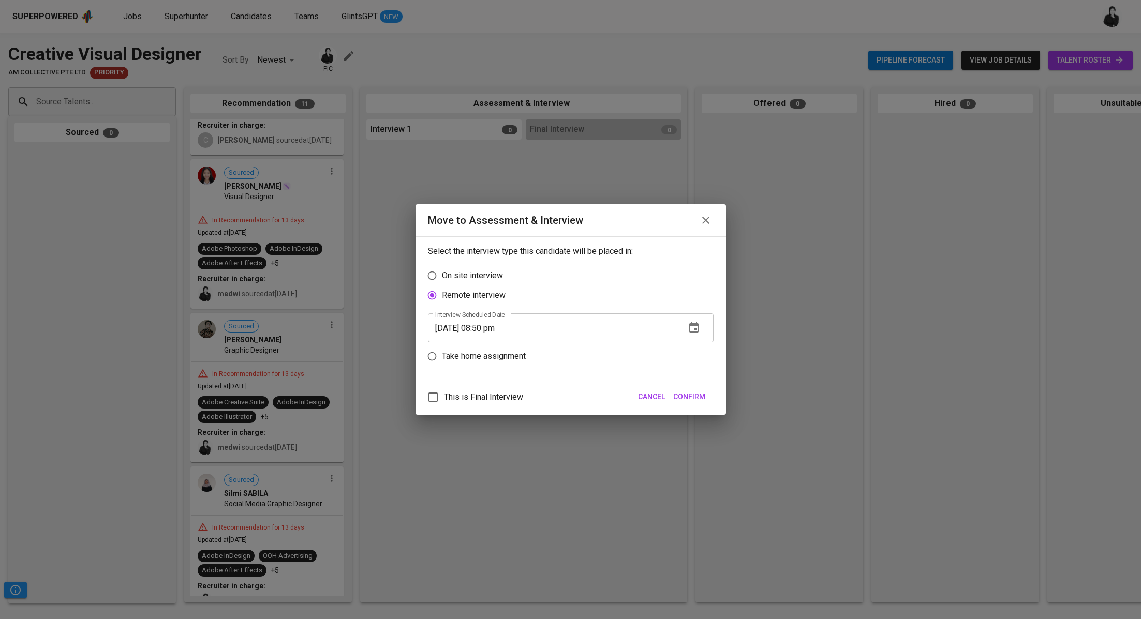
radio input "true"
click at [488, 346] on input "08/24/2025 08:50 pm" at bounding box center [552, 347] width 249 height 29
click at [682, 400] on span "Confirm" at bounding box center [689, 397] width 32 height 13
type input "08/24/2025 07:52 pm"
drag, startPoint x: 696, startPoint y: 402, endPoint x: 688, endPoint y: 403, distance: 7.8
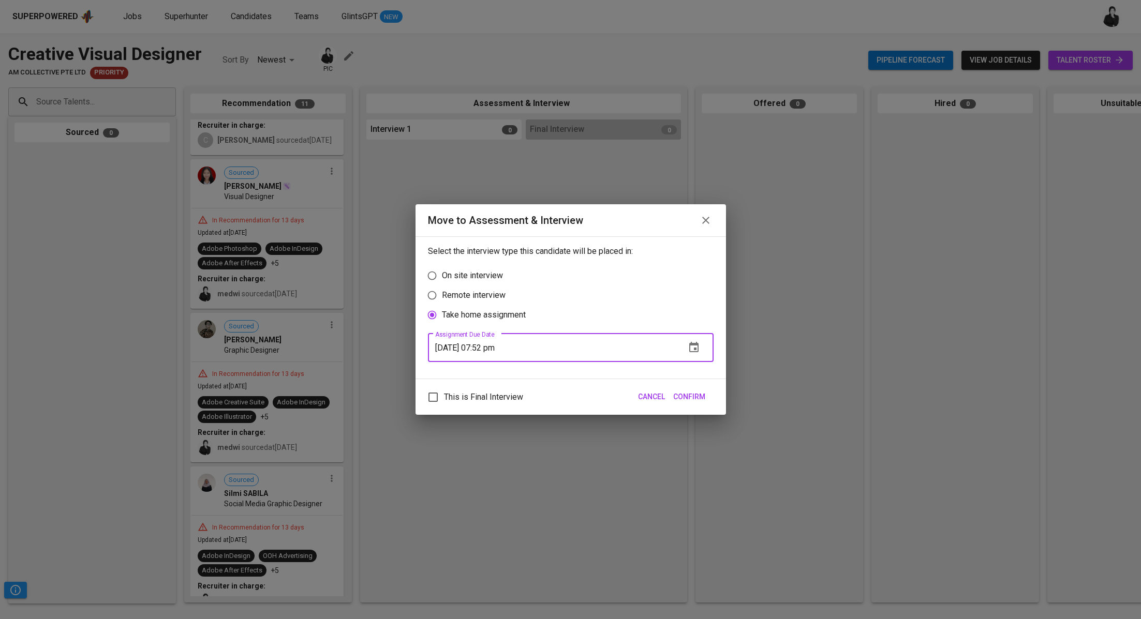
click at [694, 403] on span "Confirm" at bounding box center [689, 397] width 32 height 13
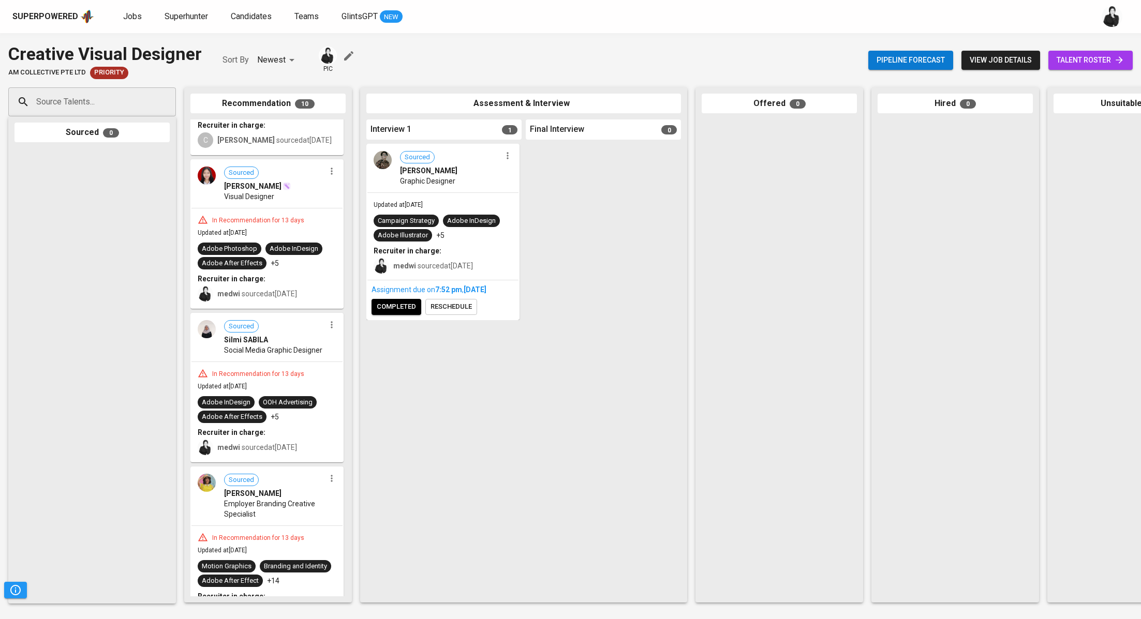
click at [1111, 57] on span "talent roster" at bounding box center [1090, 60] width 68 height 13
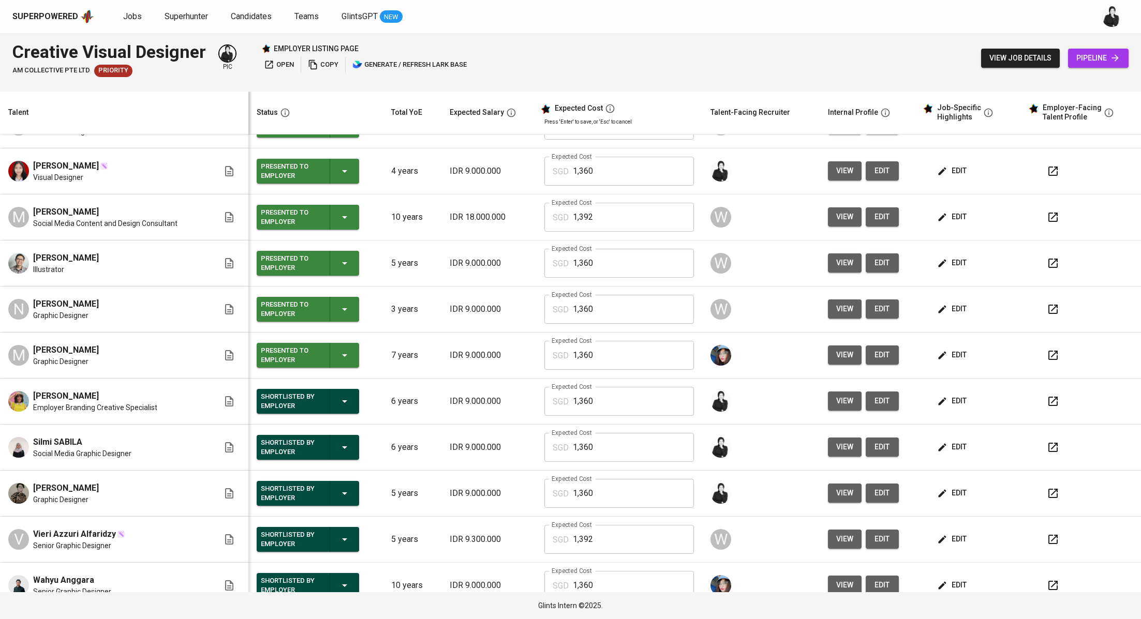
scroll to position [139, 0]
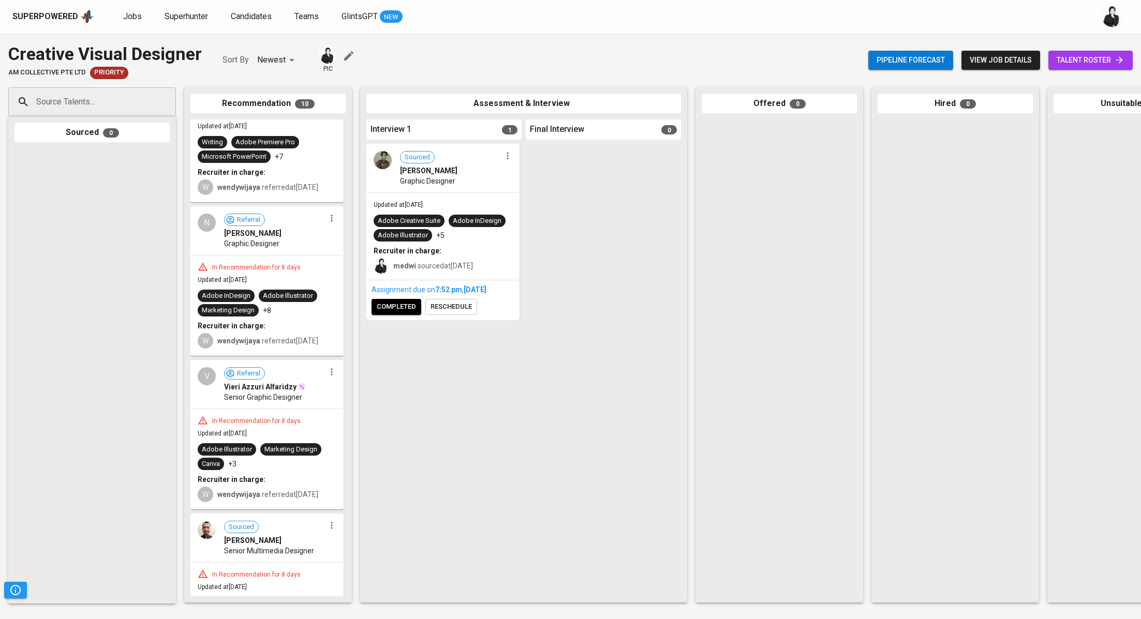
scroll to position [266, 0]
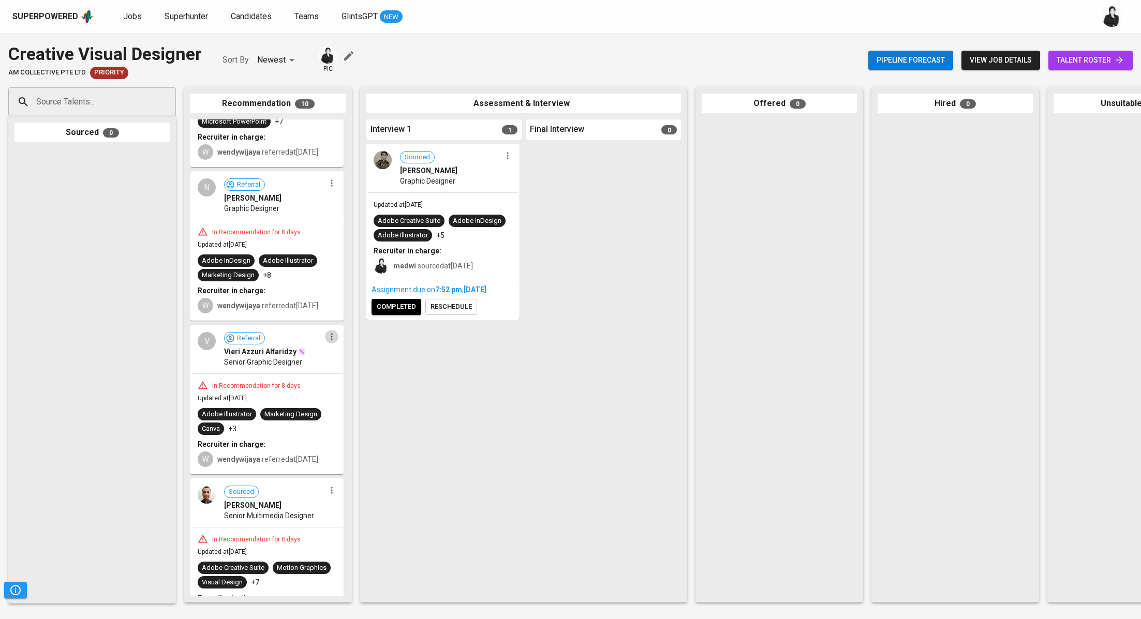
click at [329, 342] on icon "button" at bounding box center [331, 337] width 10 height 10
click at [378, 400] on span "Move to unsuitable" at bounding box center [357, 398] width 54 height 9
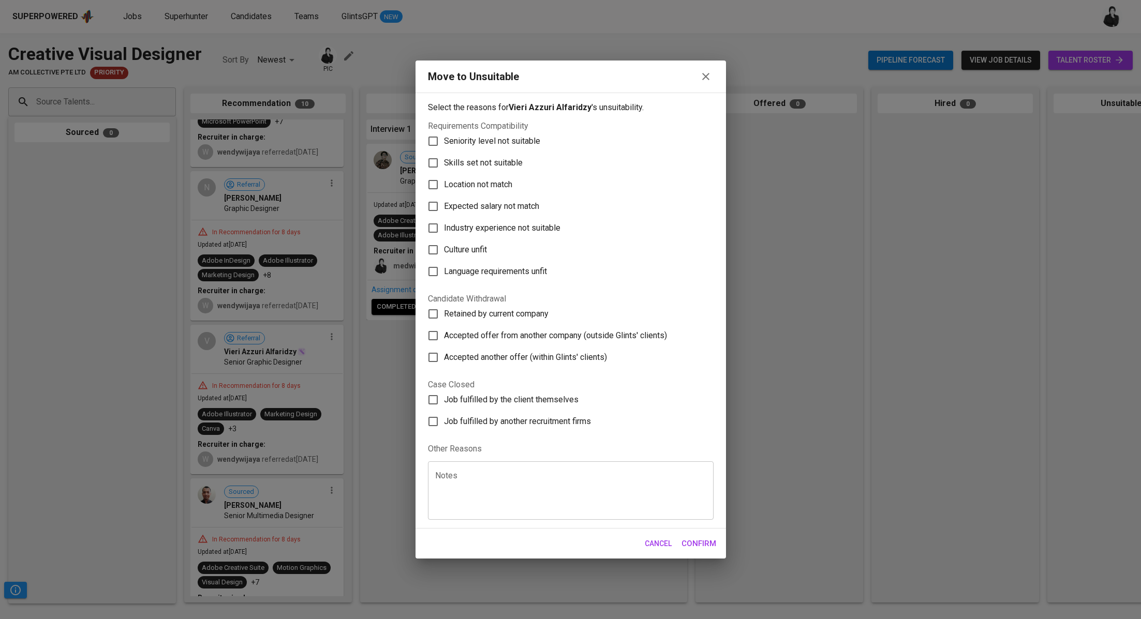
click at [478, 161] on span "Skills set not suitable" at bounding box center [483, 163] width 79 height 12
click at [444, 161] on input "Skills set not suitable" at bounding box center [433, 163] width 22 height 22
checkbox input "true"
click at [693, 540] on span "Confirm" at bounding box center [698, 543] width 35 height 13
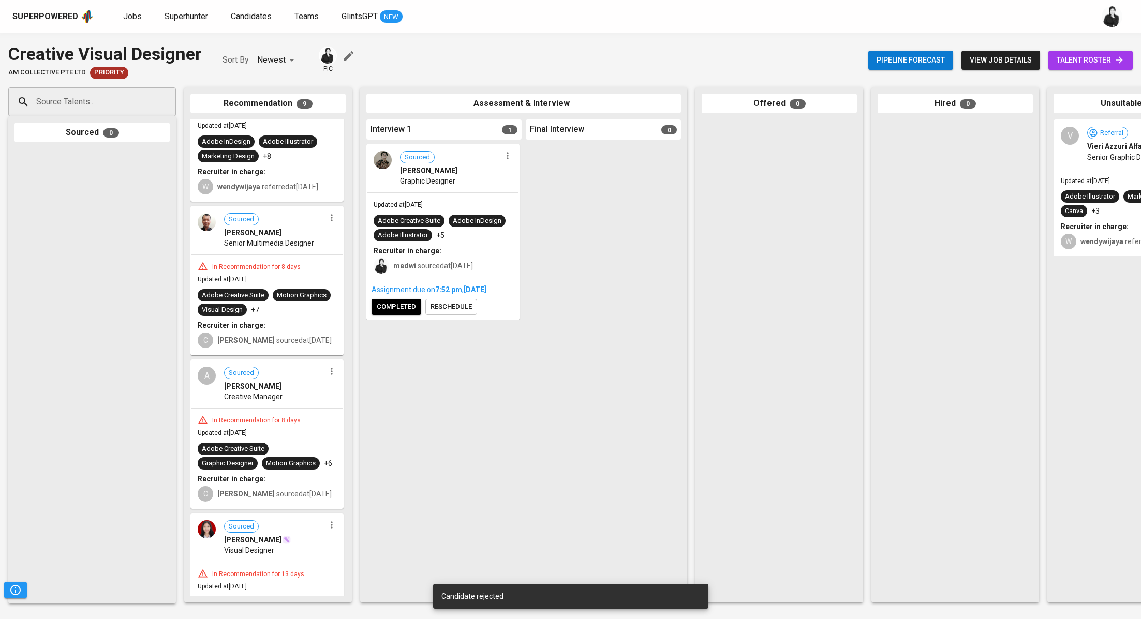
scroll to position [433, 0]
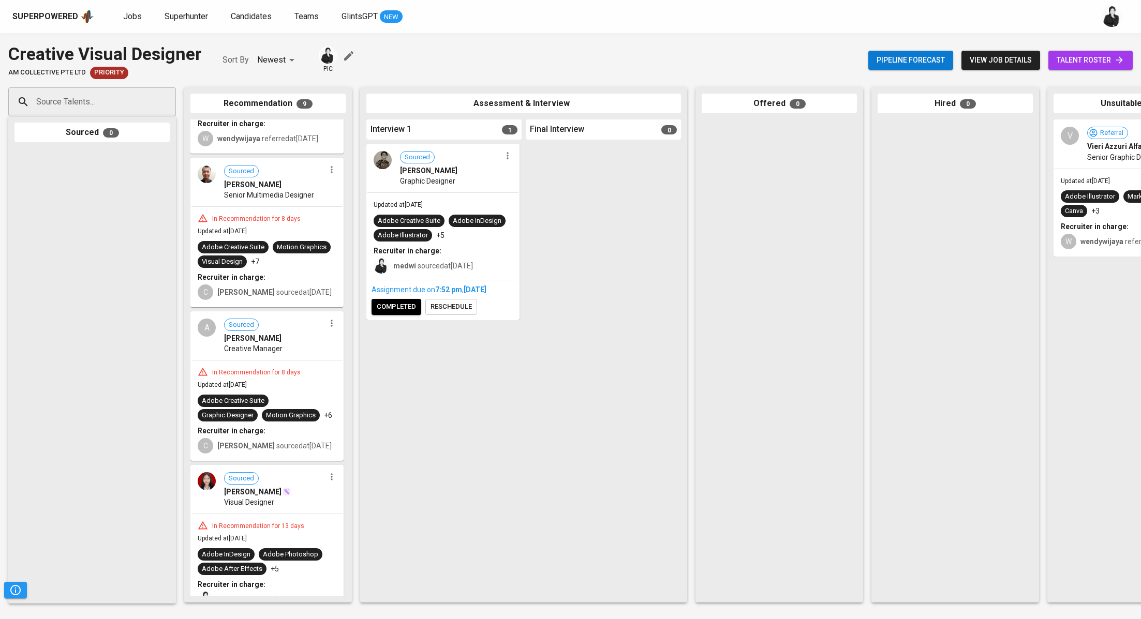
click at [330, 329] on icon "button" at bounding box center [331, 323] width 10 height 10
click at [290, 385] on div at bounding box center [570, 309] width 1141 height 619
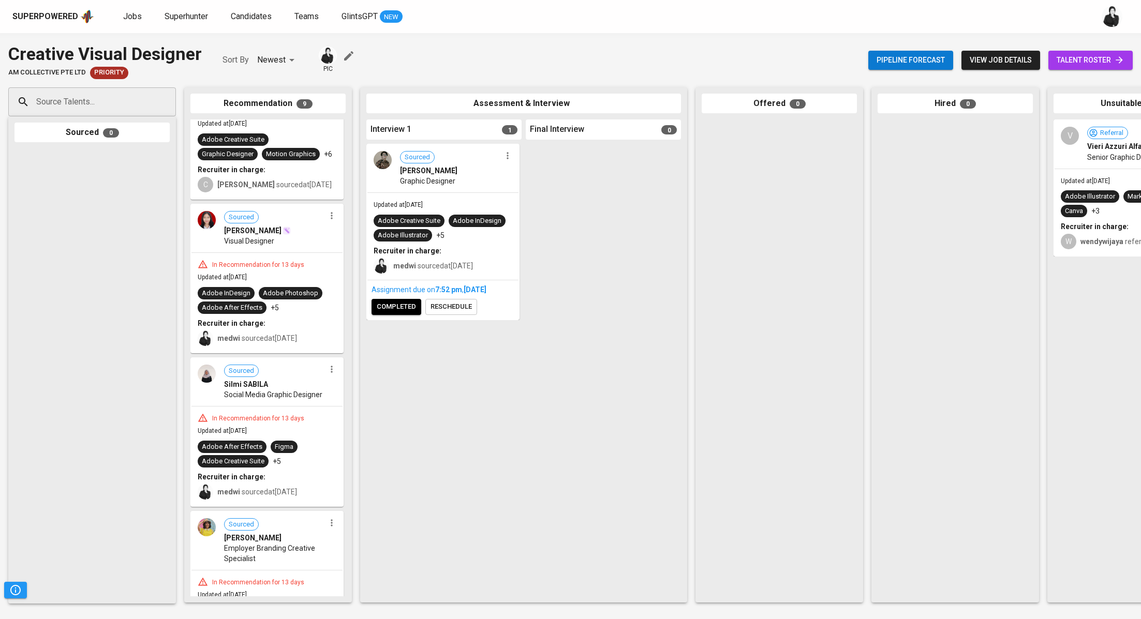
scroll to position [707, 0]
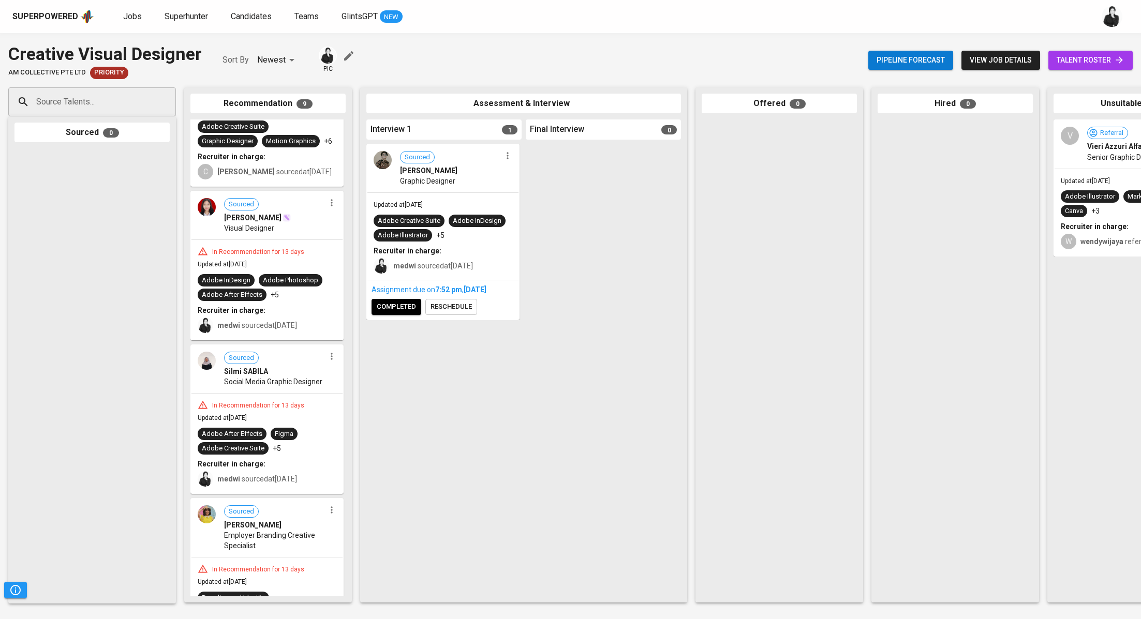
click at [327, 356] on icon "button" at bounding box center [331, 356] width 10 height 10
click at [360, 402] on span "Move to unsuitable" at bounding box center [357, 402] width 54 height 9
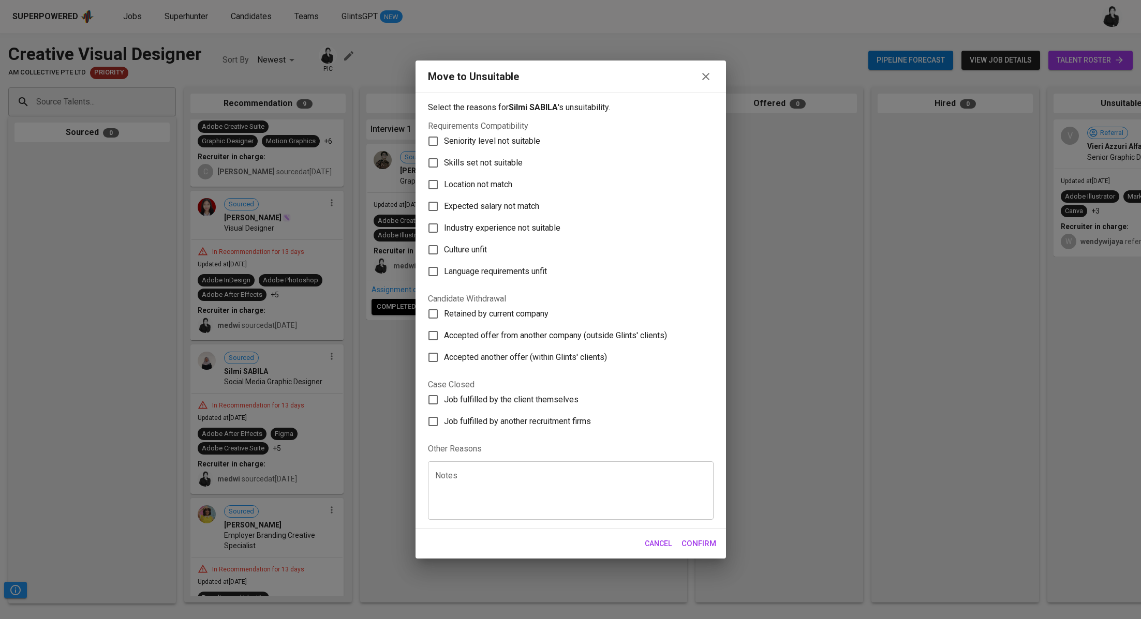
click at [509, 162] on span "Skills set not suitable" at bounding box center [483, 163] width 79 height 12
click at [444, 162] on input "Skills set not suitable" at bounding box center [433, 163] width 22 height 22
checkbox input "true"
click at [697, 550] on span "Confirm" at bounding box center [698, 543] width 35 height 13
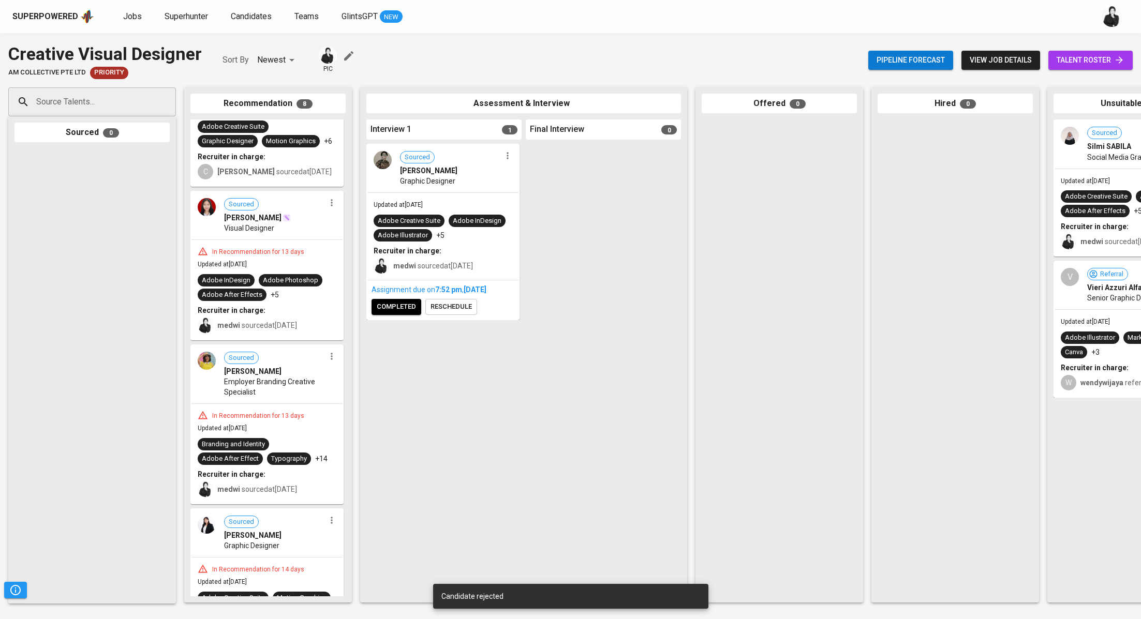
click at [329, 355] on icon "button" at bounding box center [331, 356] width 10 height 10
click at [358, 403] on span "Move to unsuitable" at bounding box center [357, 402] width 54 height 9
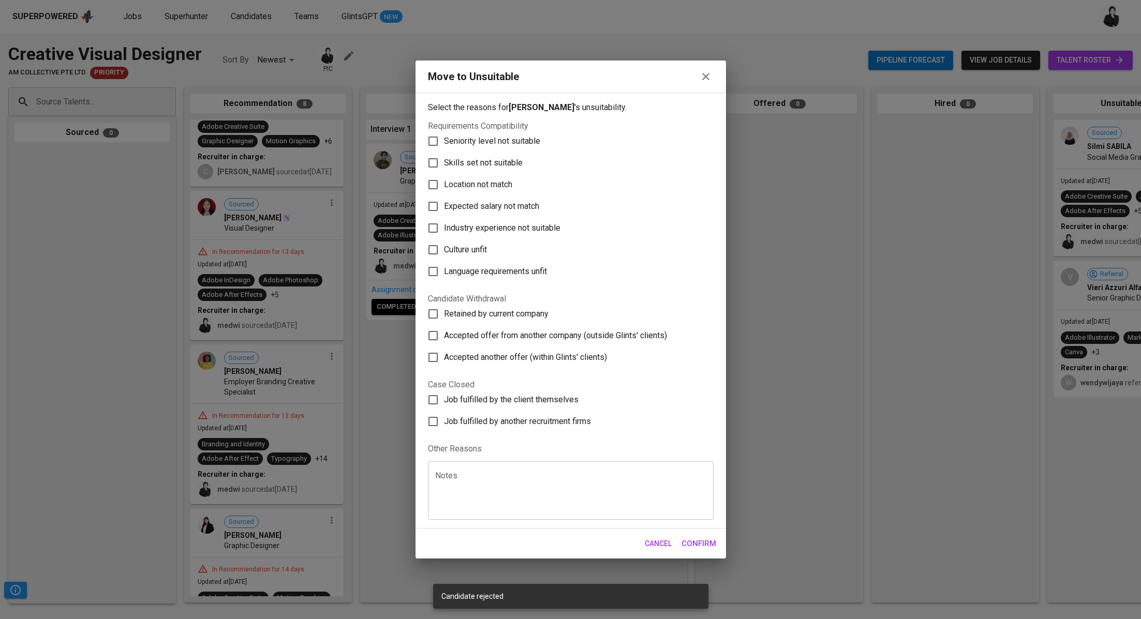
drag, startPoint x: 458, startPoint y: 165, endPoint x: 466, endPoint y: 169, distance: 8.6
click at [458, 165] on span "Skills set not suitable" at bounding box center [483, 163] width 79 height 12
click at [444, 165] on input "Skills set not suitable" at bounding box center [433, 163] width 22 height 22
checkbox input "true"
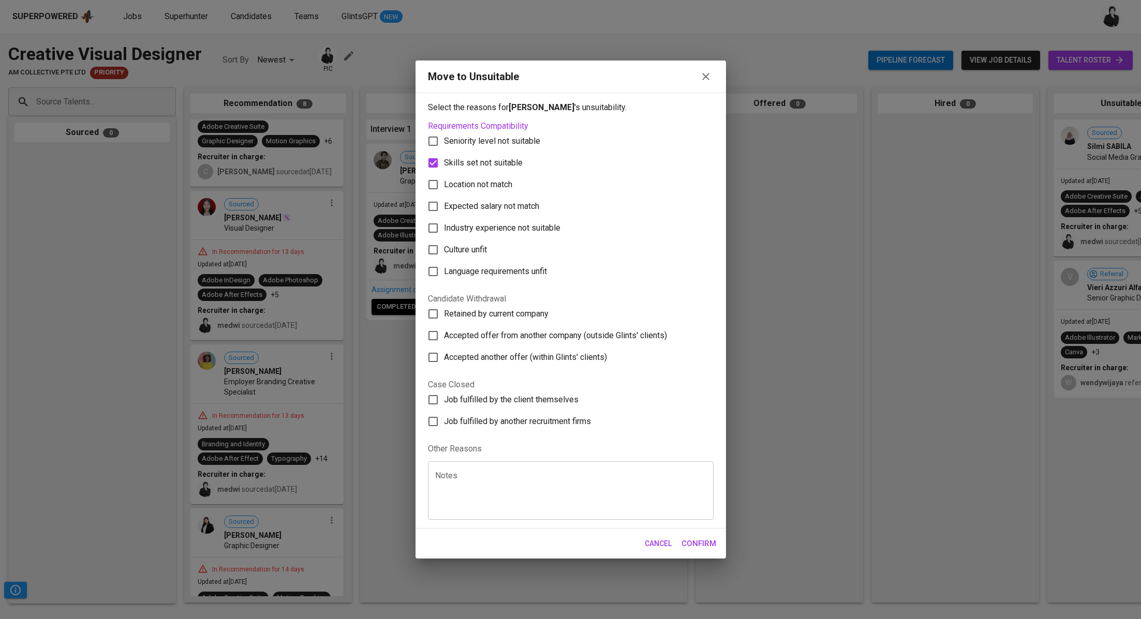
click at [708, 541] on span "Confirm" at bounding box center [698, 543] width 35 height 13
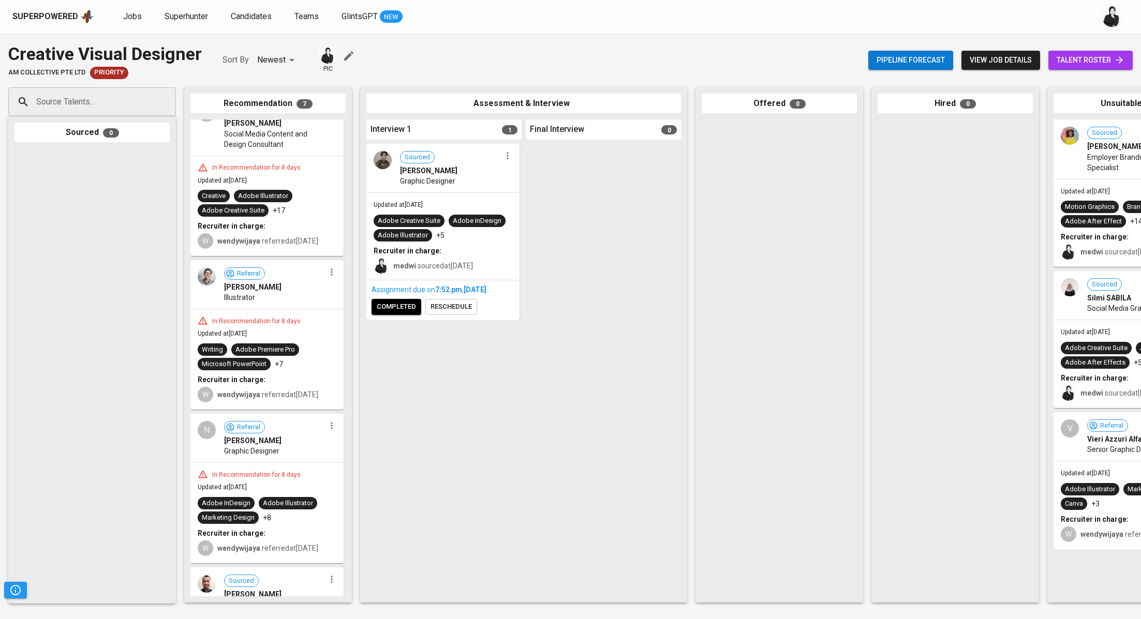
scroll to position [0, 0]
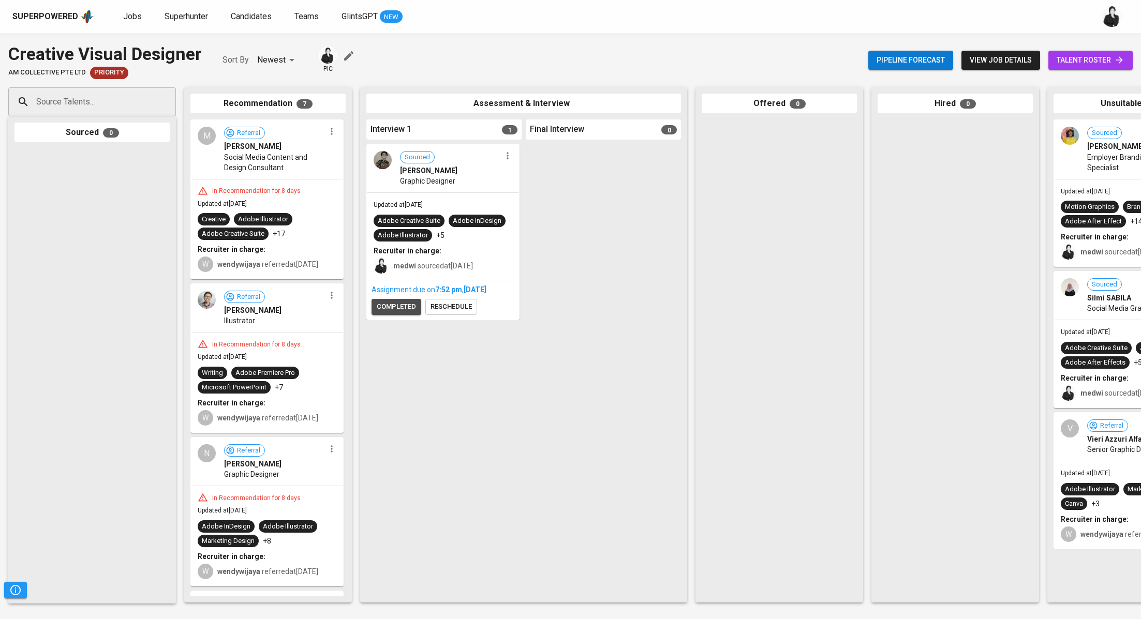
click at [395, 303] on span "completed" at bounding box center [396, 307] width 39 height 12
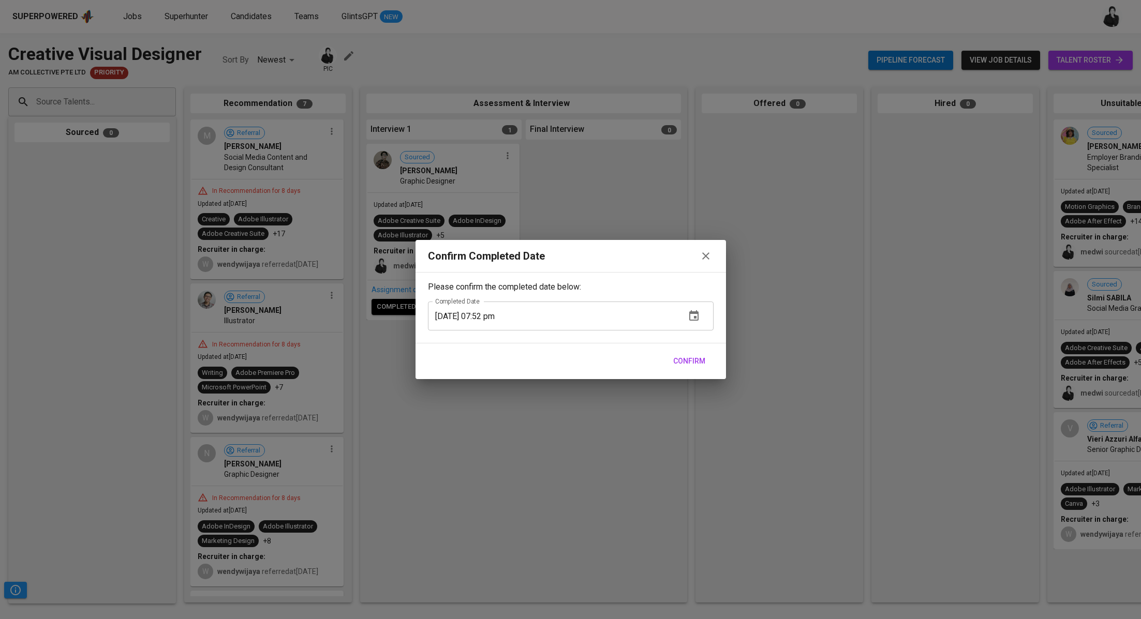
click at [691, 361] on span "Confirm" at bounding box center [689, 361] width 32 height 13
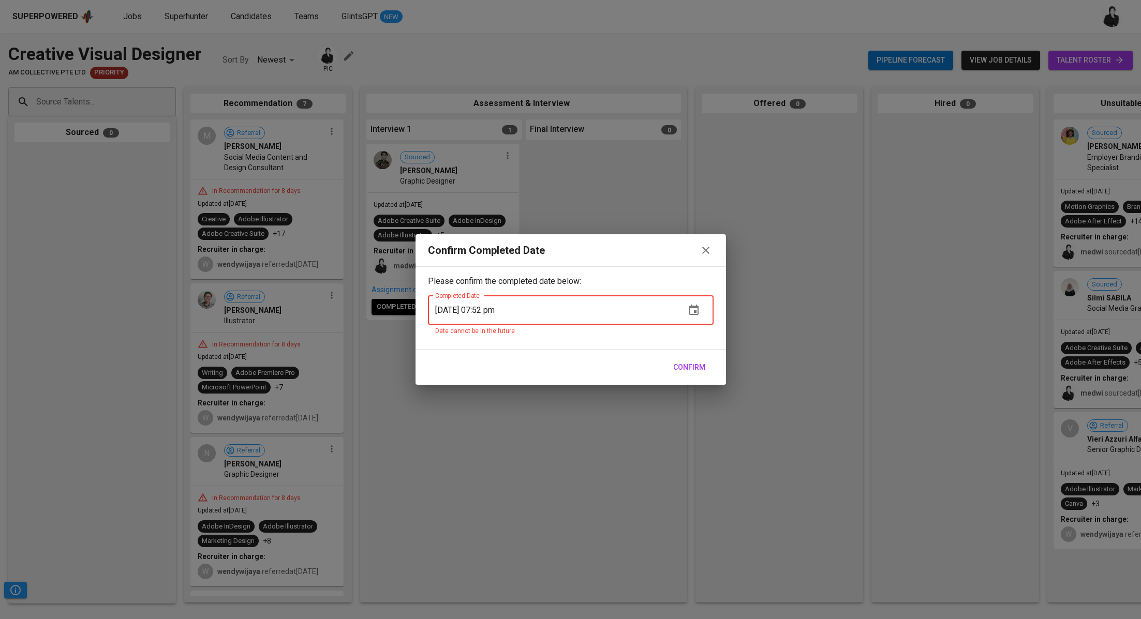
click at [680, 366] on span "Confirm" at bounding box center [689, 367] width 32 height 13
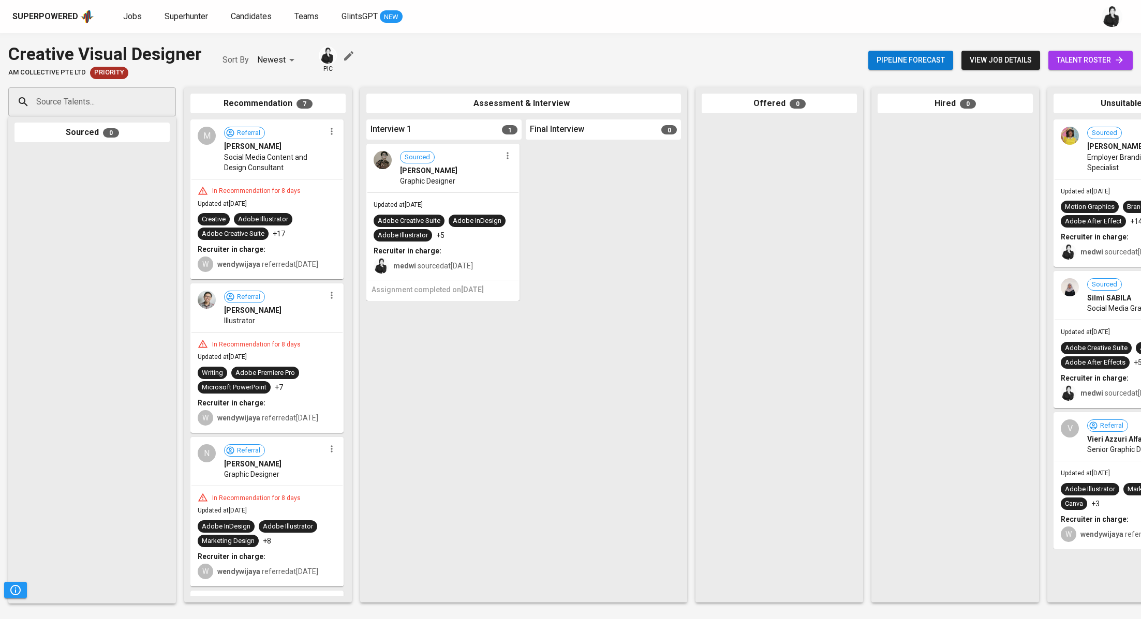
click at [401, 307] on div "Sourced Abduh Rafif Taufani Graphic Designer Updated at Aug 24, 2025 Adobe Crea…" at bounding box center [443, 370] width 155 height 453
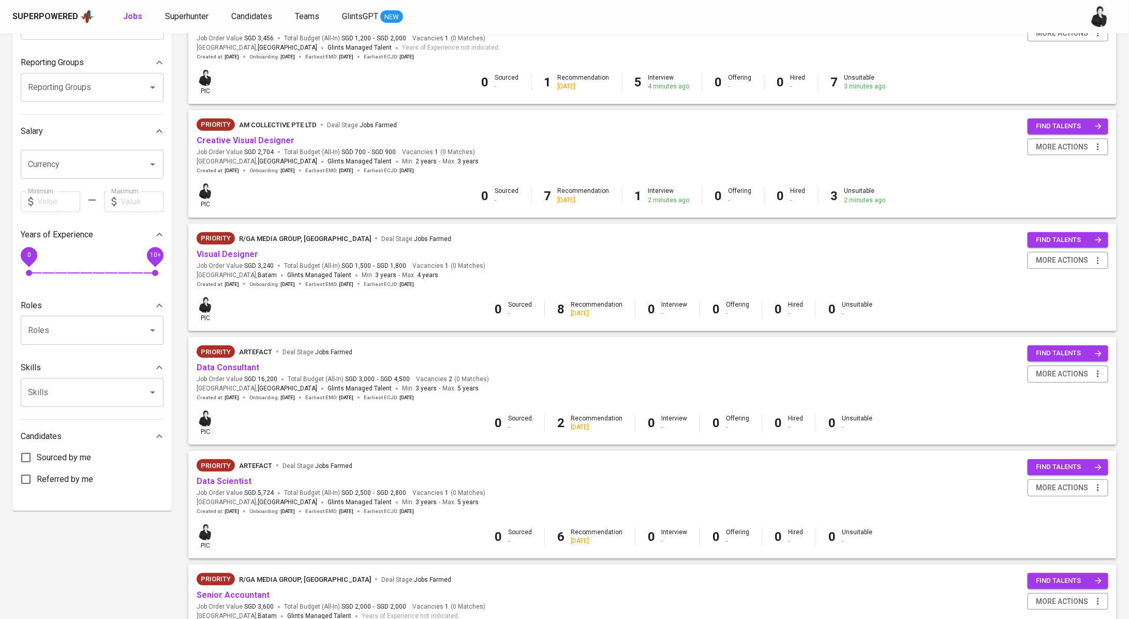
scroll to position [200, 0]
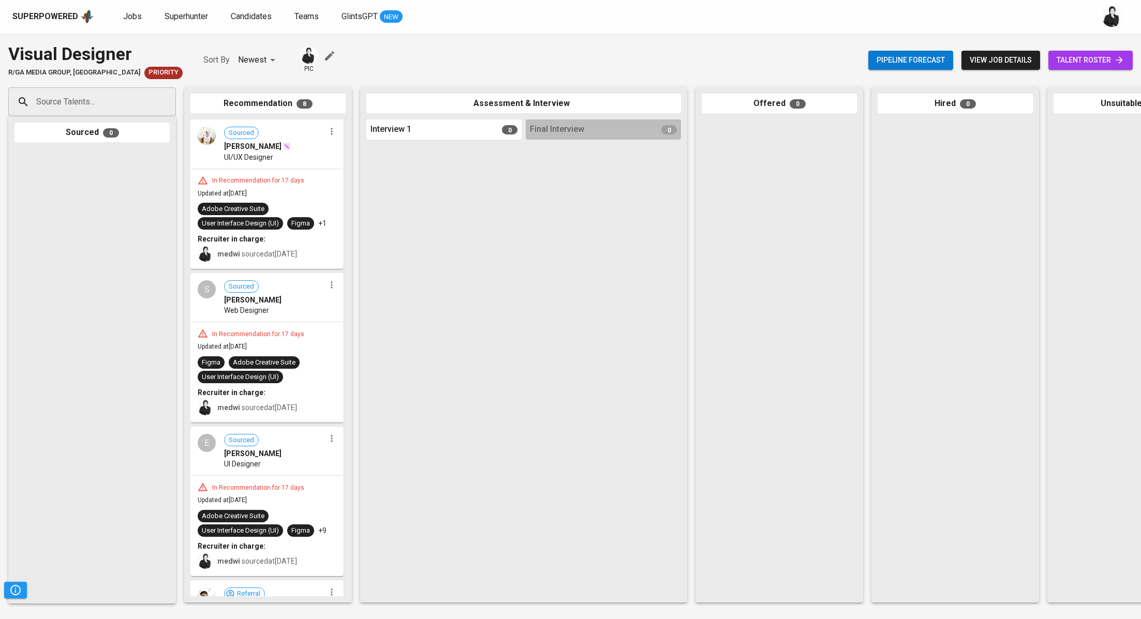
click at [332, 131] on icon "button" at bounding box center [331, 131] width 10 height 10
click at [391, 187] on li "Move to unsuitable" at bounding box center [367, 181] width 93 height 16
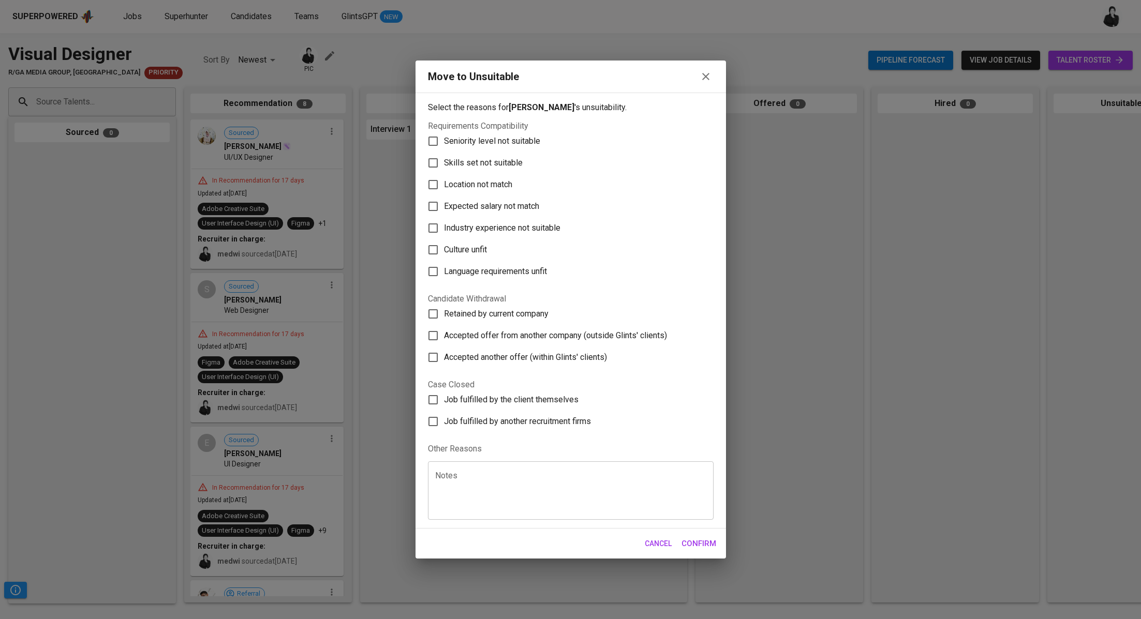
click at [481, 170] on label "Skills set not suitable" at bounding box center [563, 163] width 283 height 22
click at [444, 170] on input "Skills set not suitable" at bounding box center [433, 163] width 22 height 22
checkbox input "true"
click at [700, 541] on span "Confirm" at bounding box center [698, 543] width 35 height 13
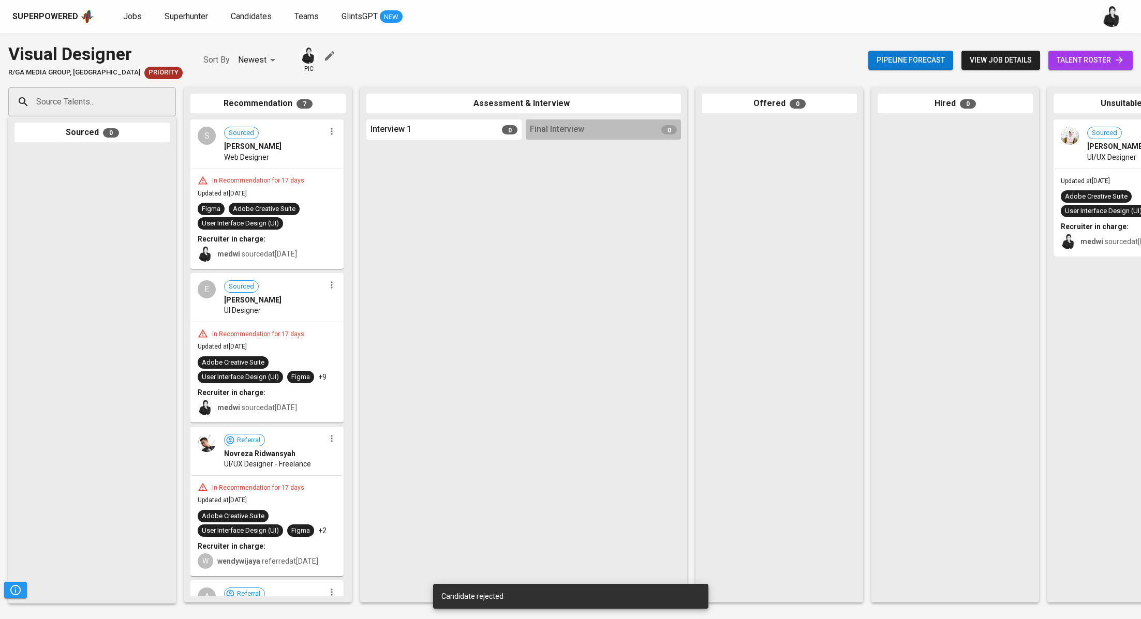
click at [326, 284] on icon "button" at bounding box center [331, 285] width 10 height 10
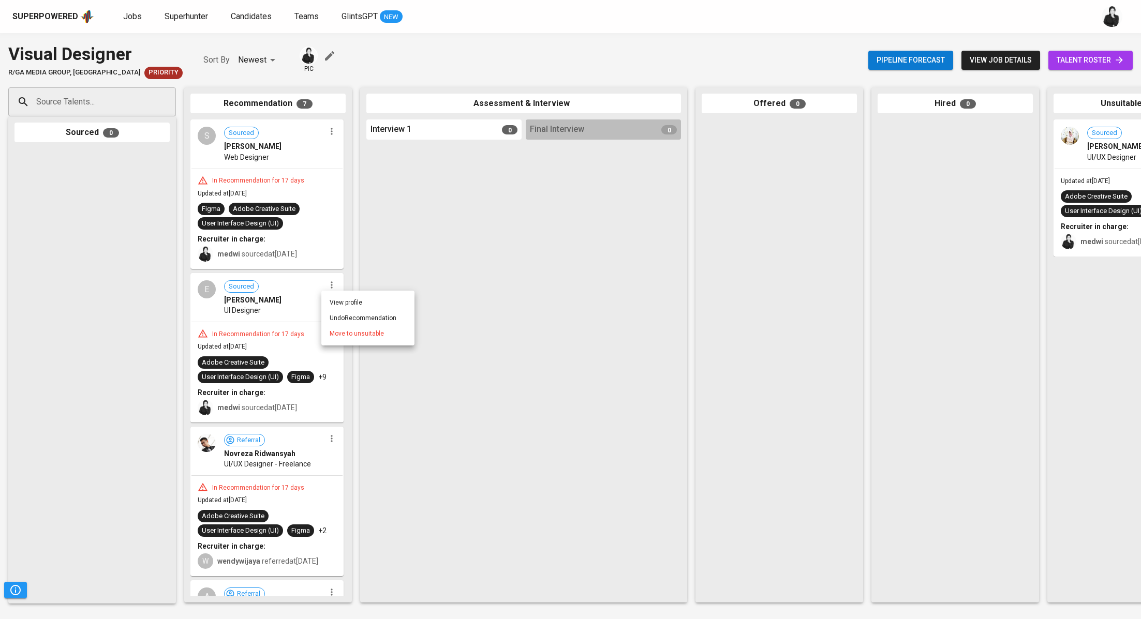
click at [370, 335] on span "Move to unsuitable" at bounding box center [357, 333] width 54 height 9
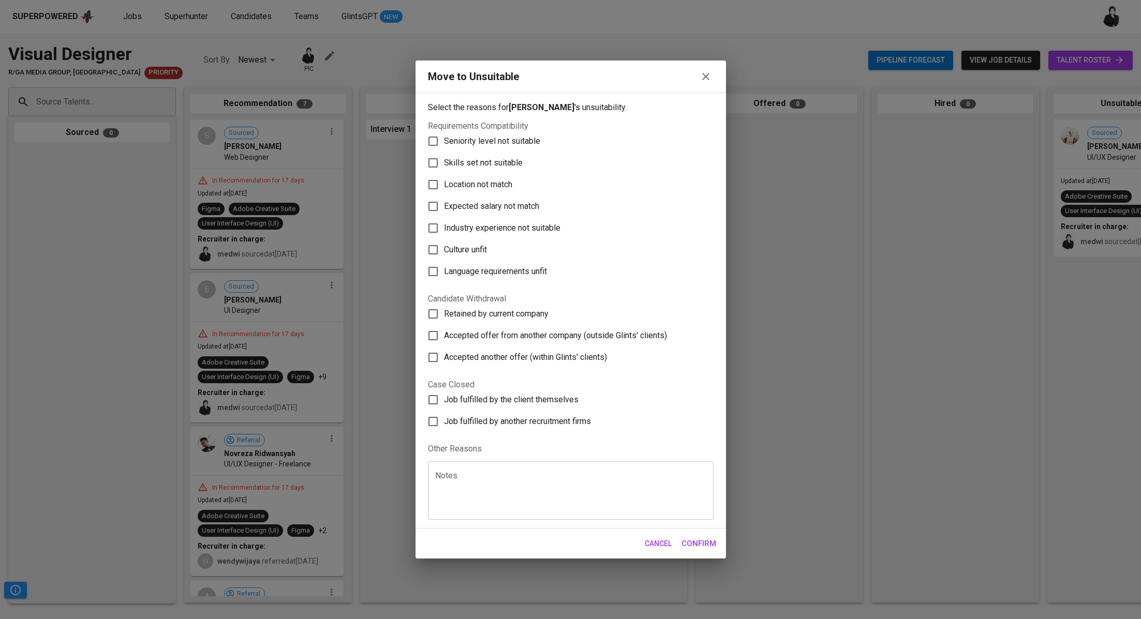
click at [480, 163] on span "Skills set not suitable" at bounding box center [483, 163] width 79 height 12
click at [444, 163] on input "Skills set not suitable" at bounding box center [433, 163] width 22 height 22
checkbox input "true"
click at [687, 553] on button "Confirm" at bounding box center [699, 544] width 46 height 22
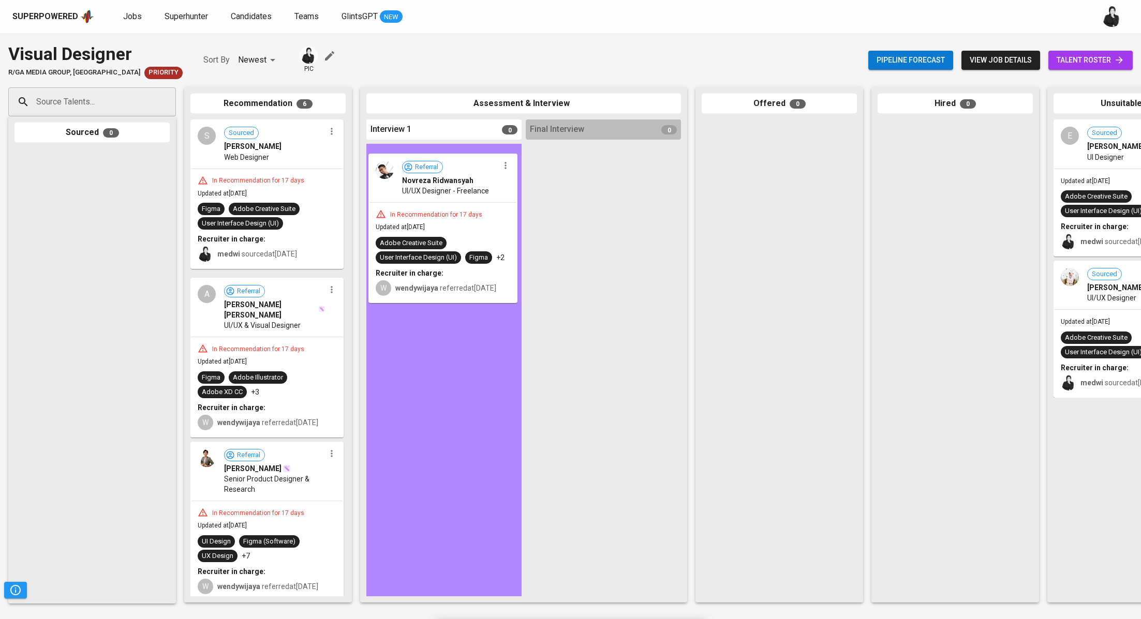
drag, startPoint x: 294, startPoint y: 300, endPoint x: 479, endPoint y: 181, distance: 219.3
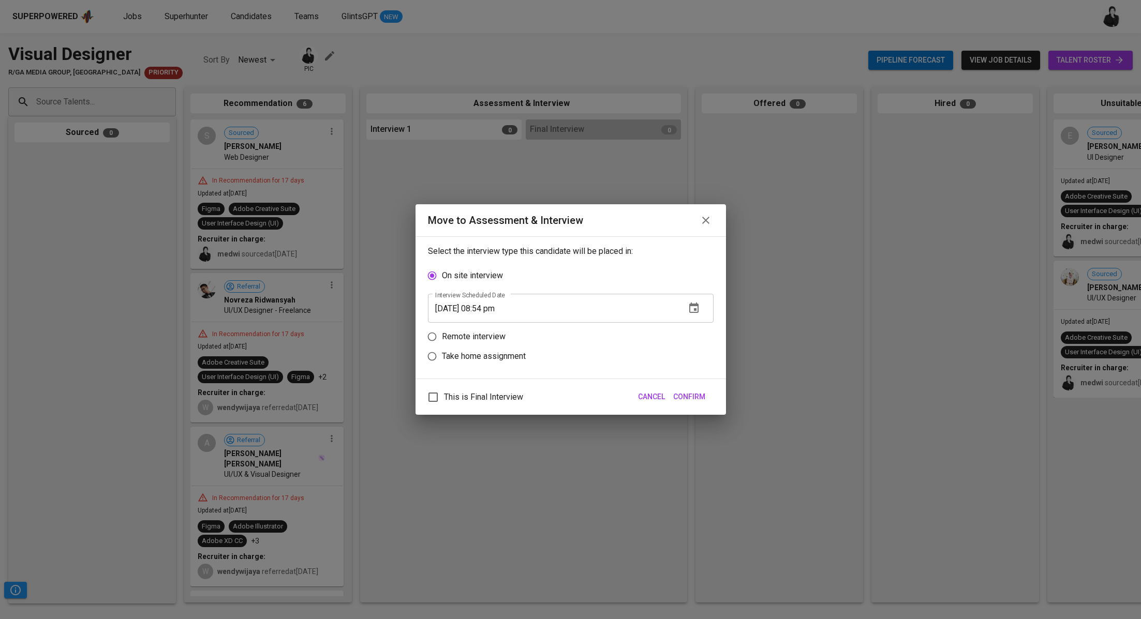
click at [481, 344] on label "Remote interview" at bounding box center [563, 337] width 283 height 20
click at [442, 344] on input "Remote interview" at bounding box center [432, 337] width 20 height 20
radio input "true"
click at [488, 330] on input "[DATE] 08:54 pm" at bounding box center [552, 328] width 249 height 29
type input "[DATE] 07:55 pm"
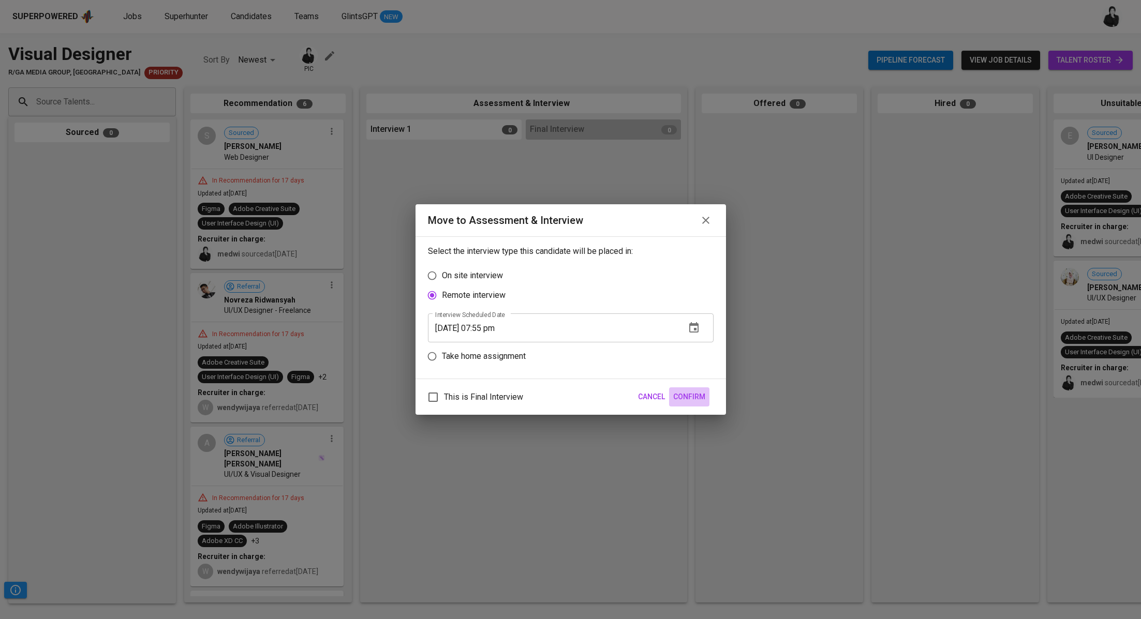
click at [690, 397] on span "Confirm" at bounding box center [689, 397] width 32 height 13
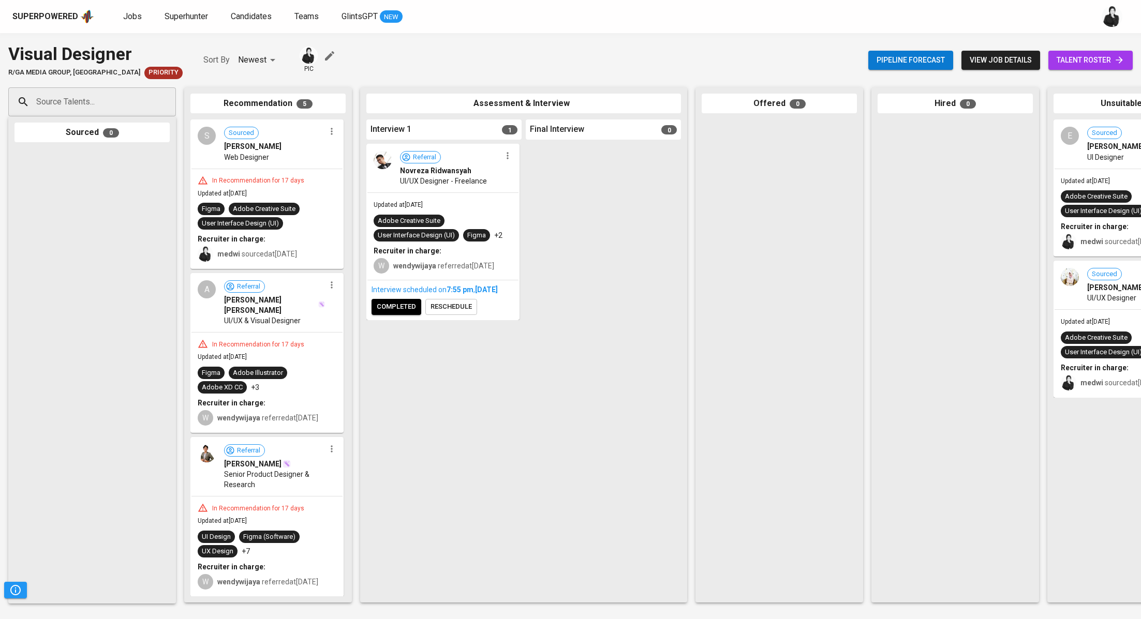
click at [404, 319] on div "Interview scheduled on 7:55 PM [DATE] completed reschedule" at bounding box center [442, 299] width 151 height 39
click at [405, 313] on span "completed" at bounding box center [396, 307] width 39 height 12
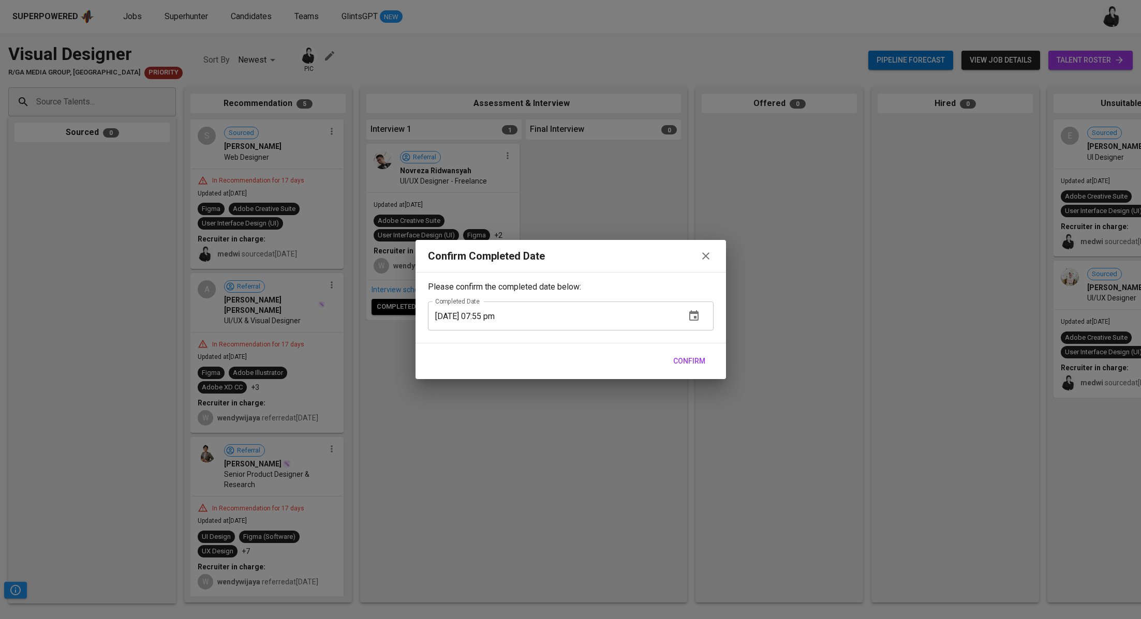
click at [708, 255] on icon "button" at bounding box center [705, 256] width 12 height 12
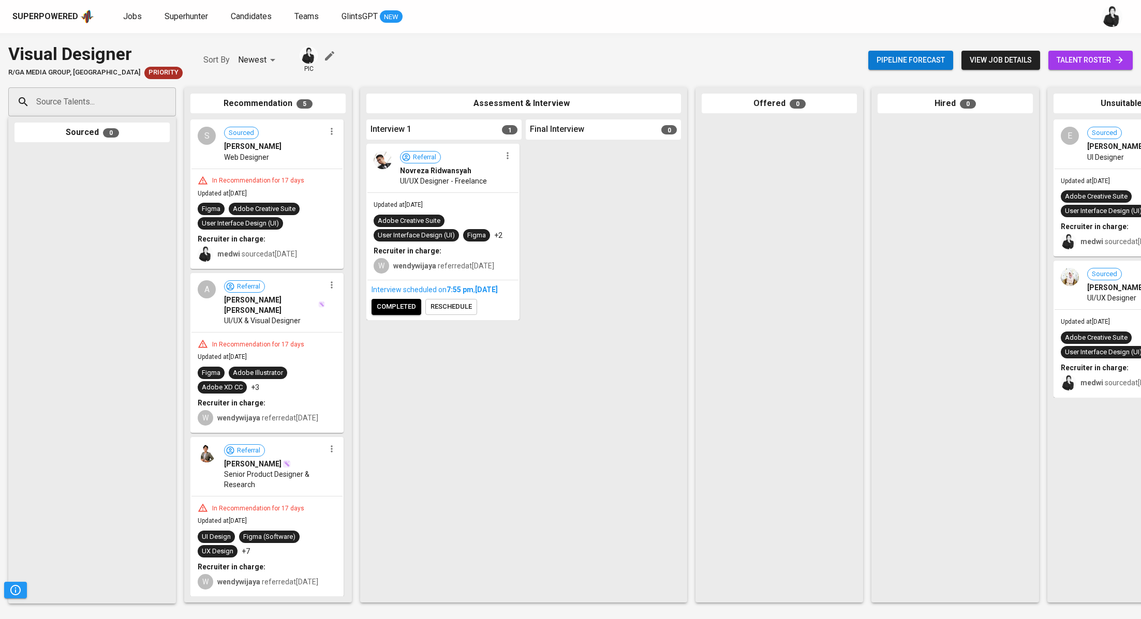
click at [334, 288] on div at bounding box center [331, 284] width 13 height 13
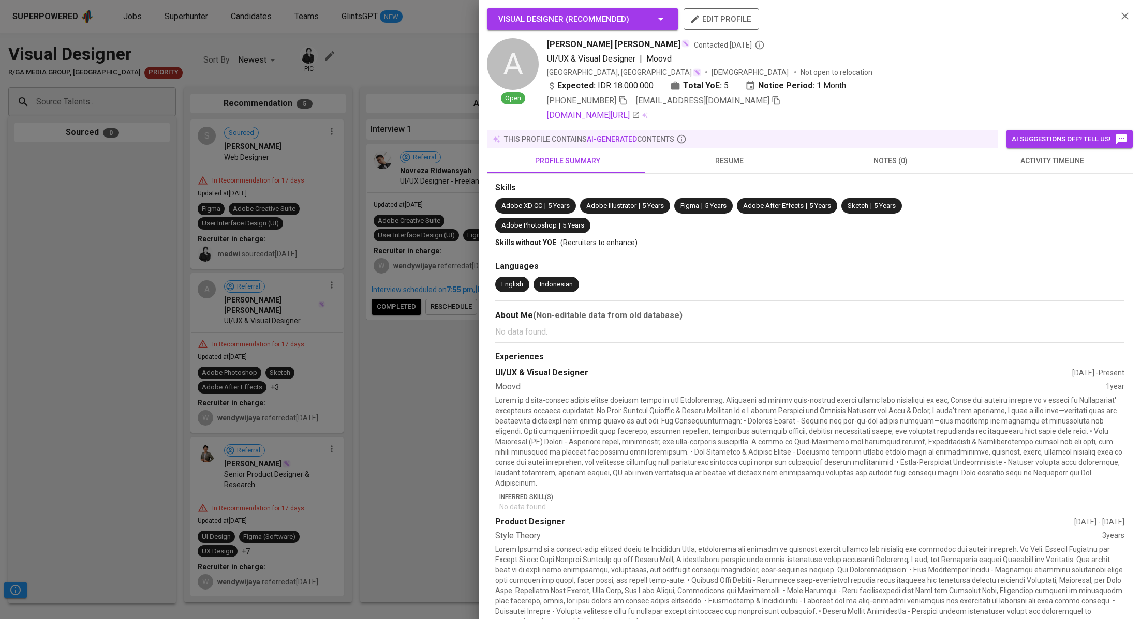
click at [1119, 15] on icon "button" at bounding box center [1125, 16] width 12 height 12
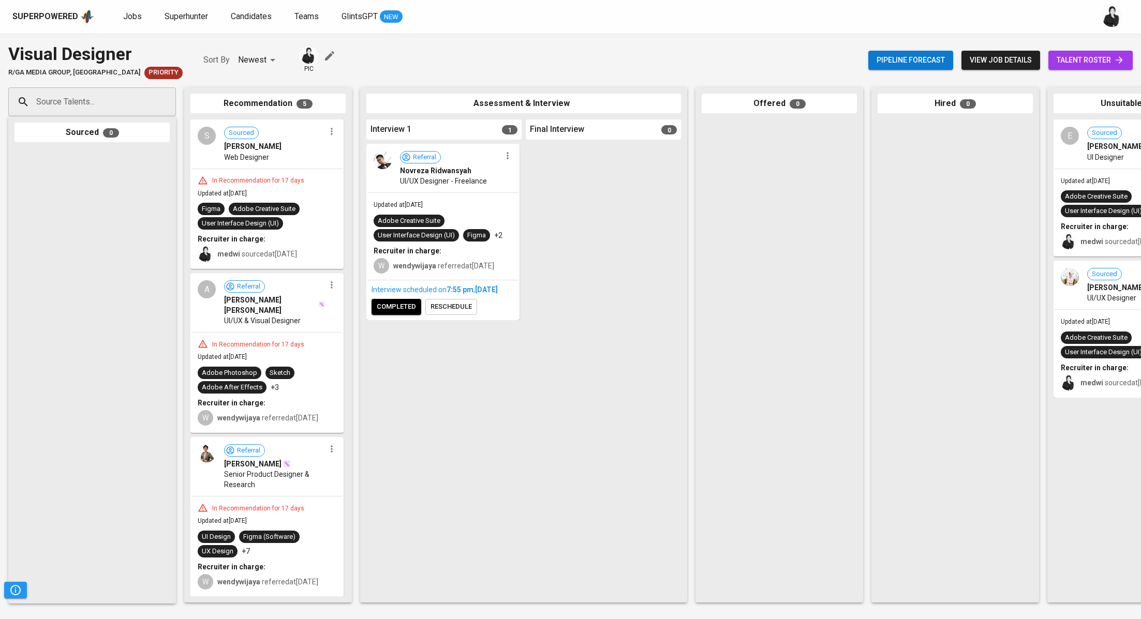
click at [330, 290] on button "button" at bounding box center [331, 284] width 13 height 13
click at [371, 335] on span "Move to unsuitable" at bounding box center [357, 333] width 54 height 9
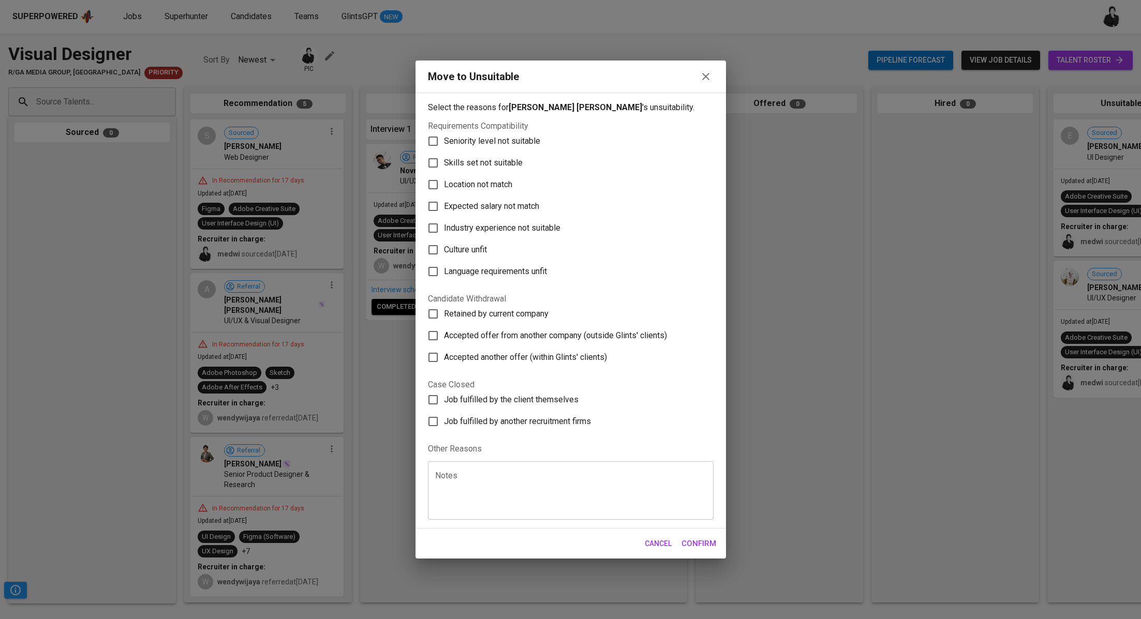
click at [481, 166] on span "Skills set not suitable" at bounding box center [483, 163] width 79 height 12
click at [444, 166] on input "Skills set not suitable" at bounding box center [433, 163] width 22 height 22
checkbox input "true"
click at [693, 543] on span "Confirm" at bounding box center [698, 543] width 35 height 13
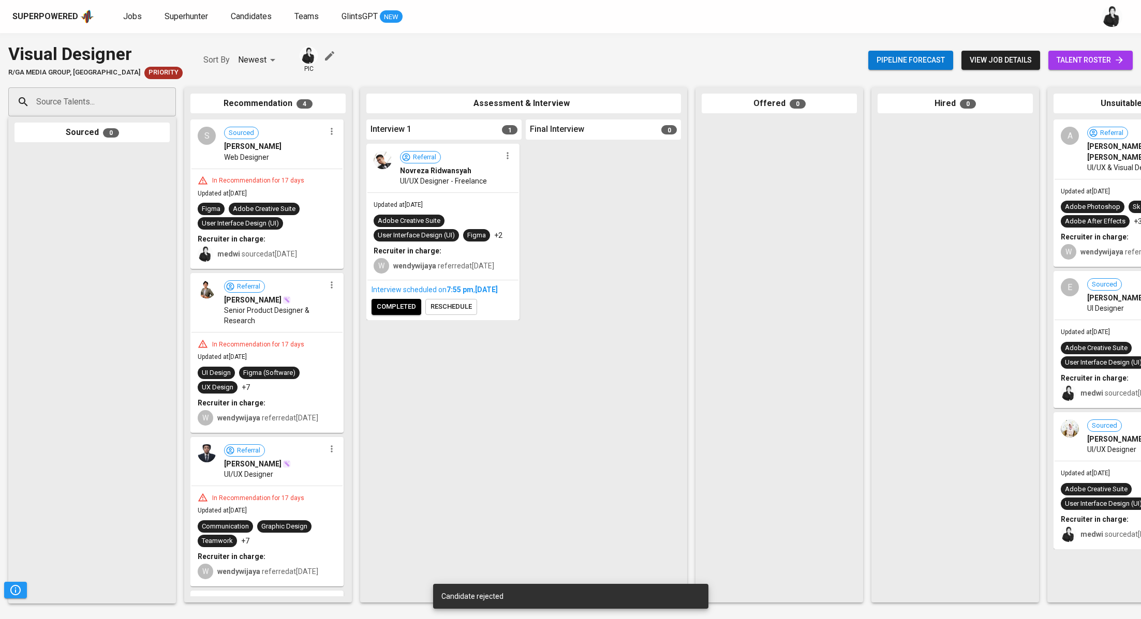
click at [328, 289] on icon "button" at bounding box center [331, 285] width 10 height 10
click at [389, 338] on li "Move to unsuitable" at bounding box center [367, 334] width 93 height 16
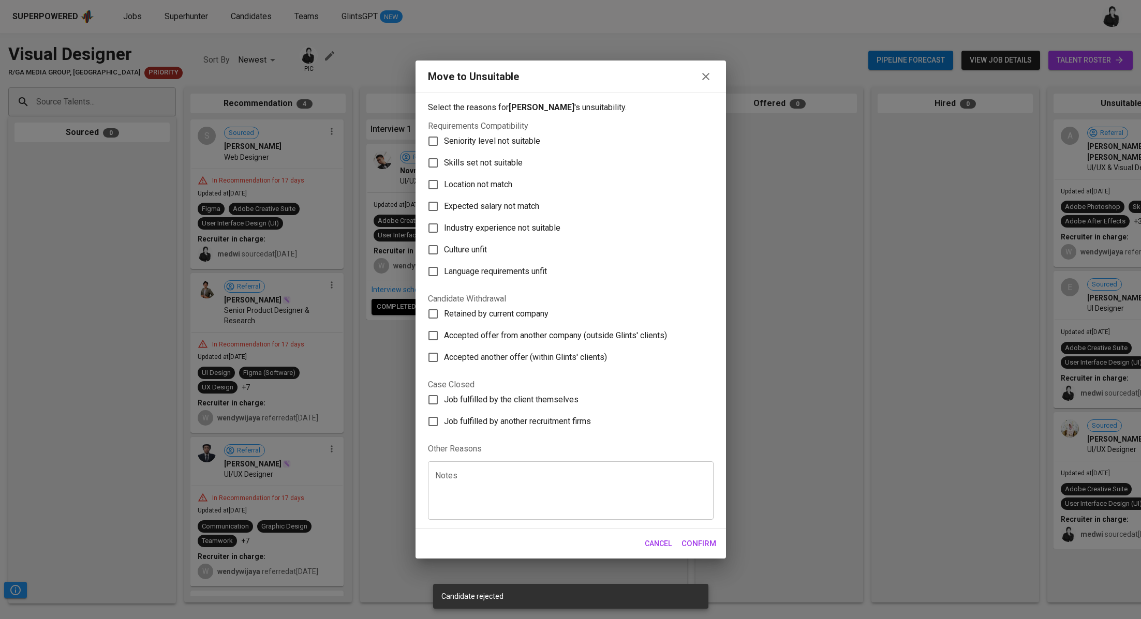
click at [503, 161] on span "Skills set not suitable" at bounding box center [483, 163] width 79 height 12
click at [444, 161] on input "Skills set not suitable" at bounding box center [433, 163] width 22 height 22
checkbox input "true"
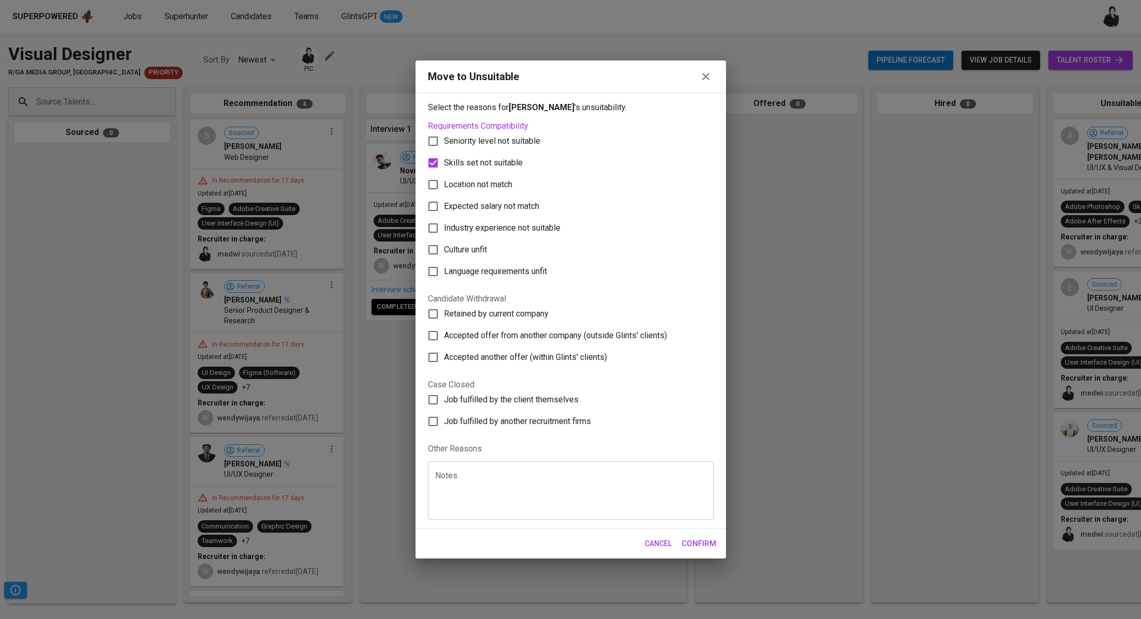
click at [698, 544] on span "Confirm" at bounding box center [698, 543] width 35 height 13
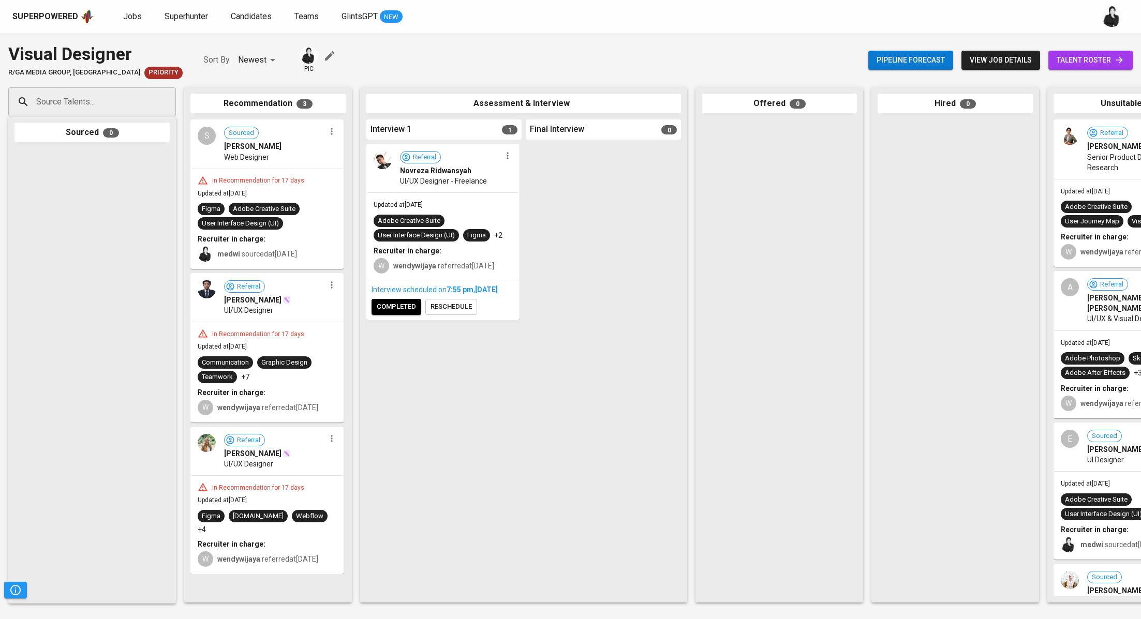
click at [334, 284] on icon "button" at bounding box center [331, 285] width 10 height 10
click at [353, 330] on span "Move to unsuitable" at bounding box center [361, 333] width 54 height 9
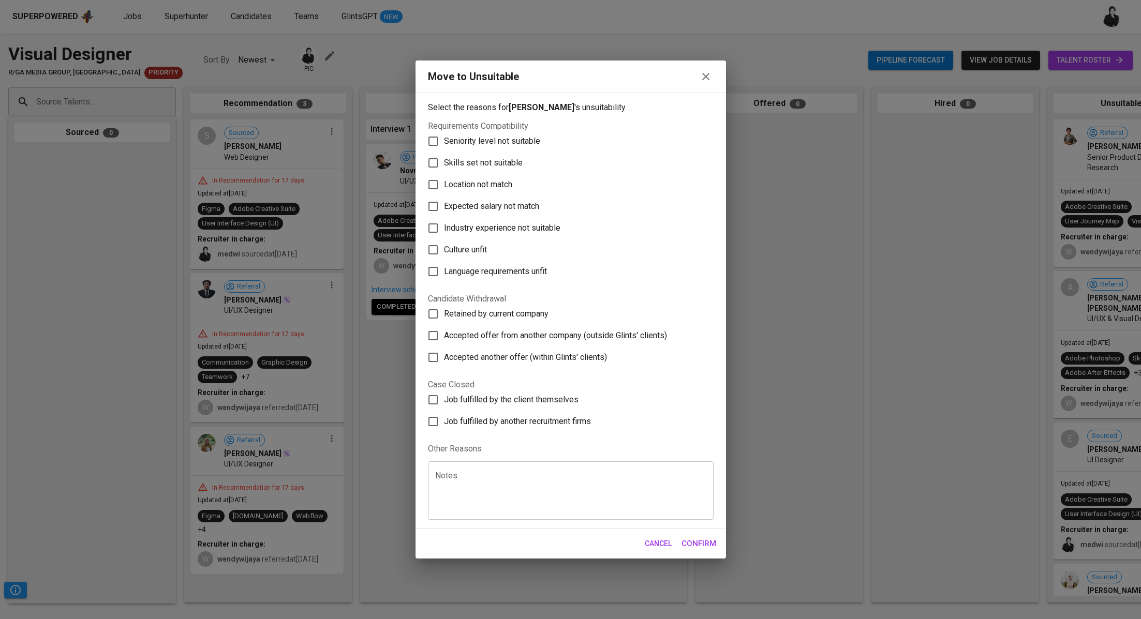
click at [495, 163] on span "Skills set not suitable" at bounding box center [483, 163] width 79 height 12
click at [444, 163] on input "Skills set not suitable" at bounding box center [433, 163] width 22 height 22
checkbox input "true"
click at [704, 541] on span "Confirm" at bounding box center [698, 543] width 35 height 13
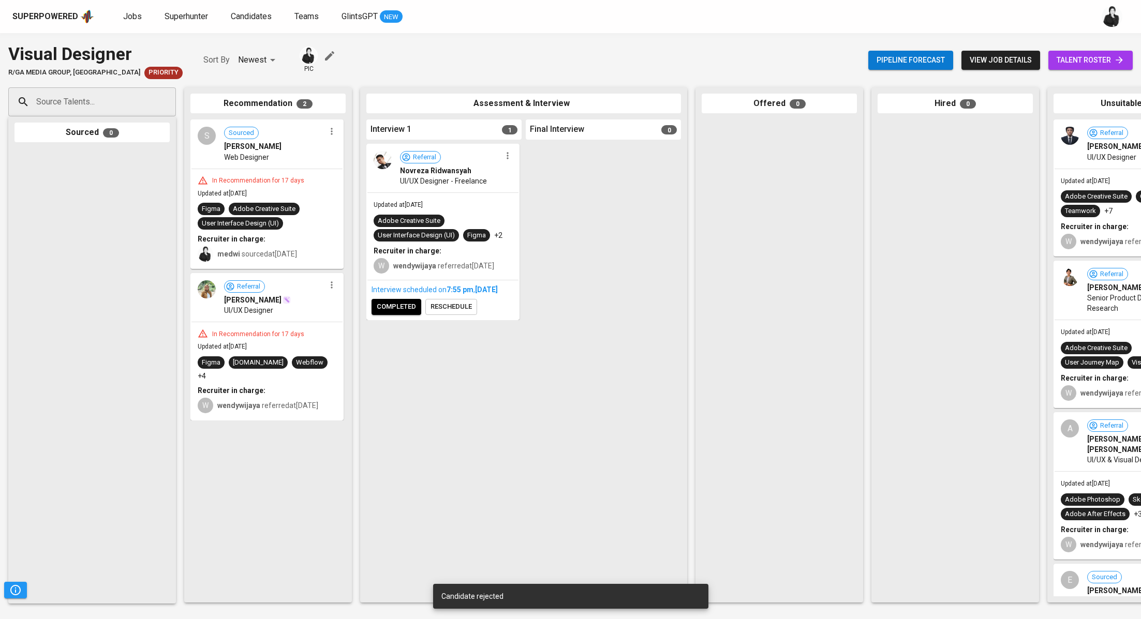
click at [334, 288] on icon "button" at bounding box center [331, 285] width 10 height 10
click at [391, 336] on li "Move to unsuitable" at bounding box center [371, 334] width 93 height 16
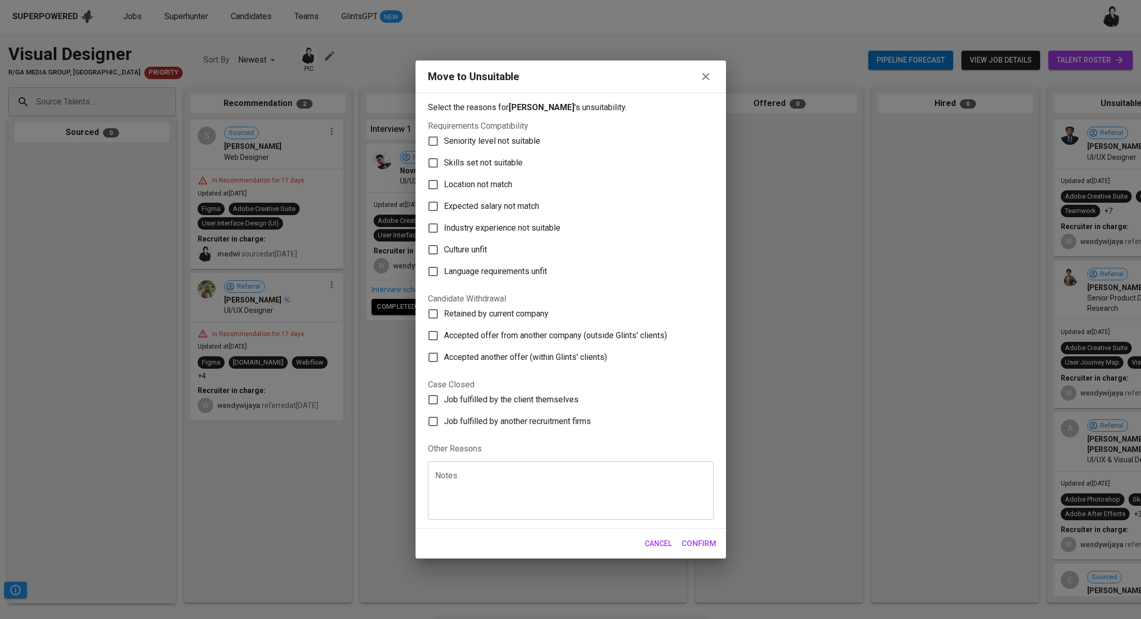
drag, startPoint x: 493, startPoint y: 165, endPoint x: 656, endPoint y: 414, distance: 298.2
click at [493, 166] on span "Skills set not suitable" at bounding box center [483, 163] width 79 height 12
click at [444, 166] on input "Skills set not suitable" at bounding box center [433, 163] width 22 height 22
checkbox input "true"
drag, startPoint x: 709, startPoint y: 541, endPoint x: 702, endPoint y: 499, distance: 42.6
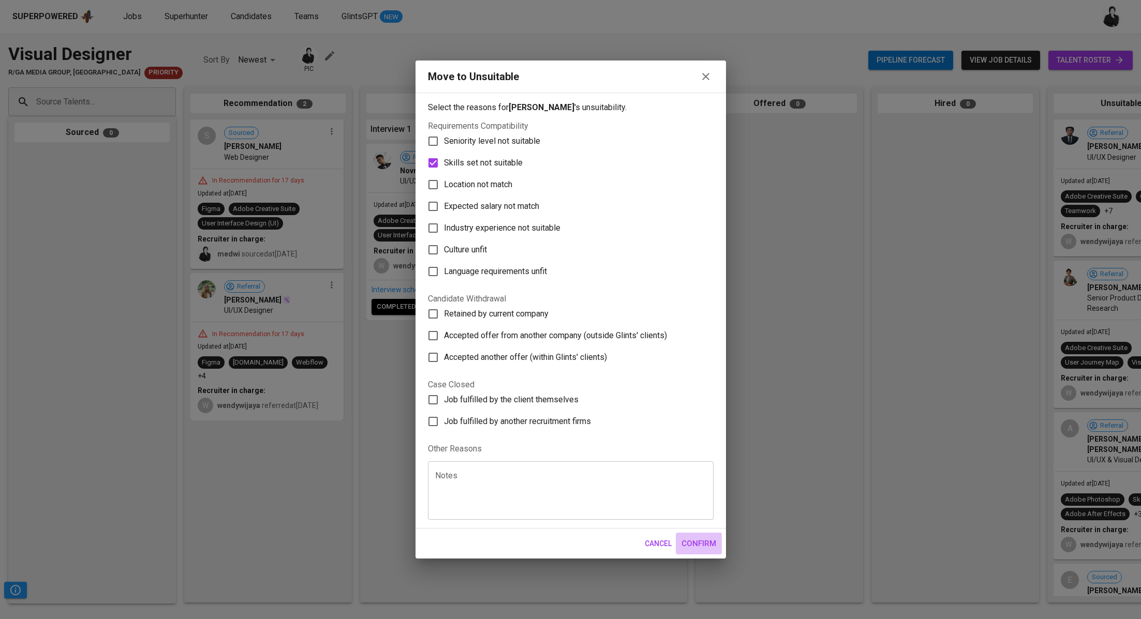
click at [709, 541] on span "Confirm" at bounding box center [698, 543] width 35 height 13
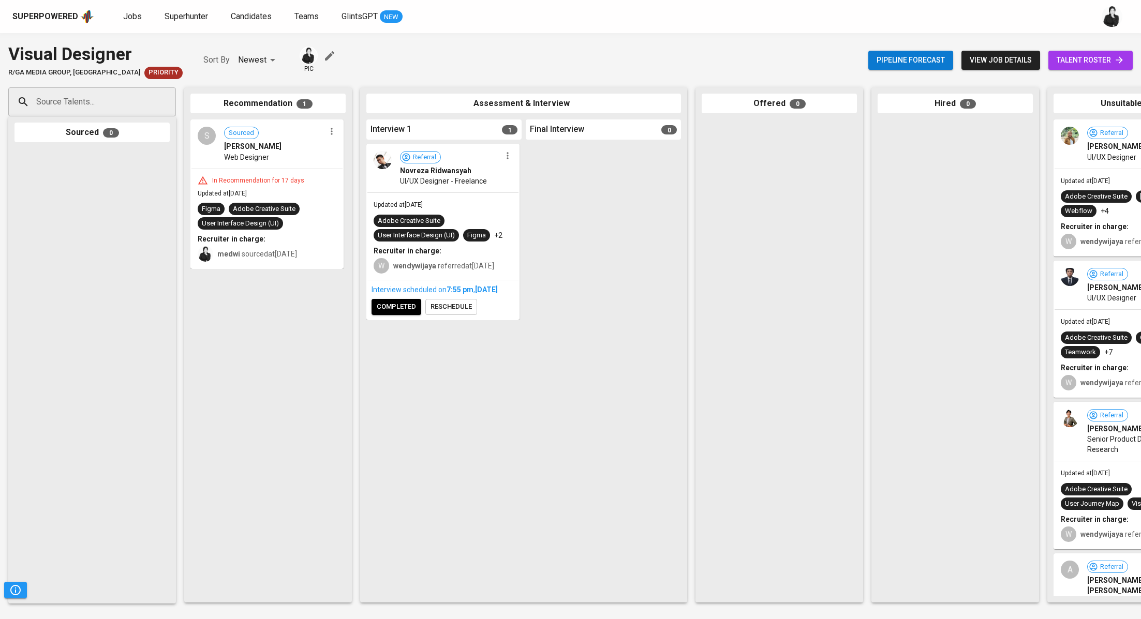
click at [409, 313] on span "completed" at bounding box center [396, 307] width 39 height 12
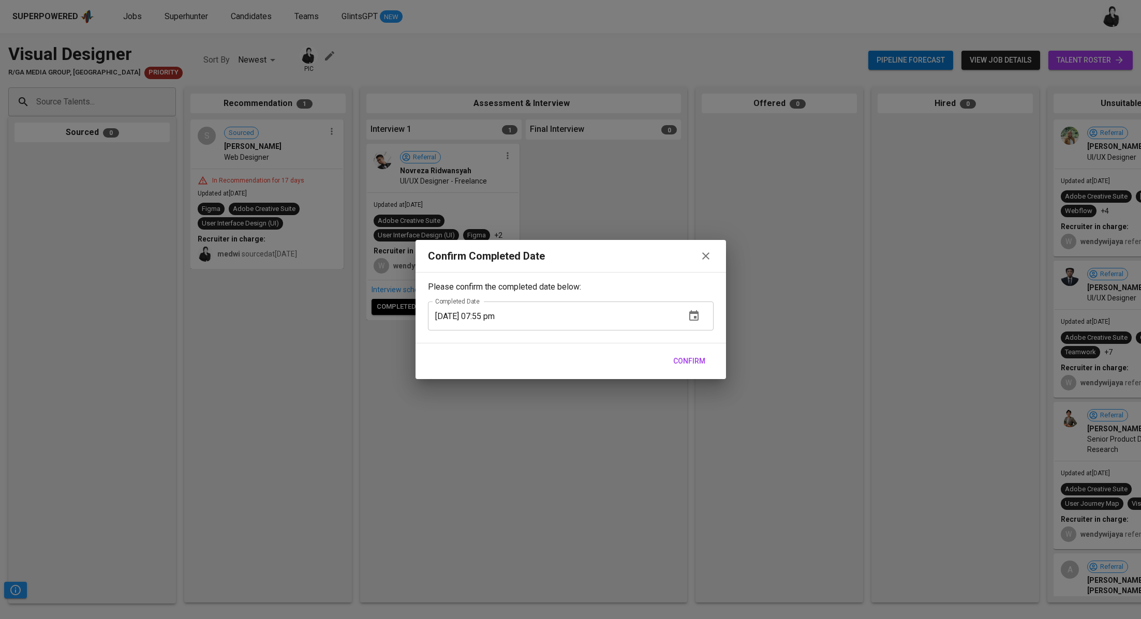
click at [706, 358] on button "Confirm" at bounding box center [689, 361] width 40 height 19
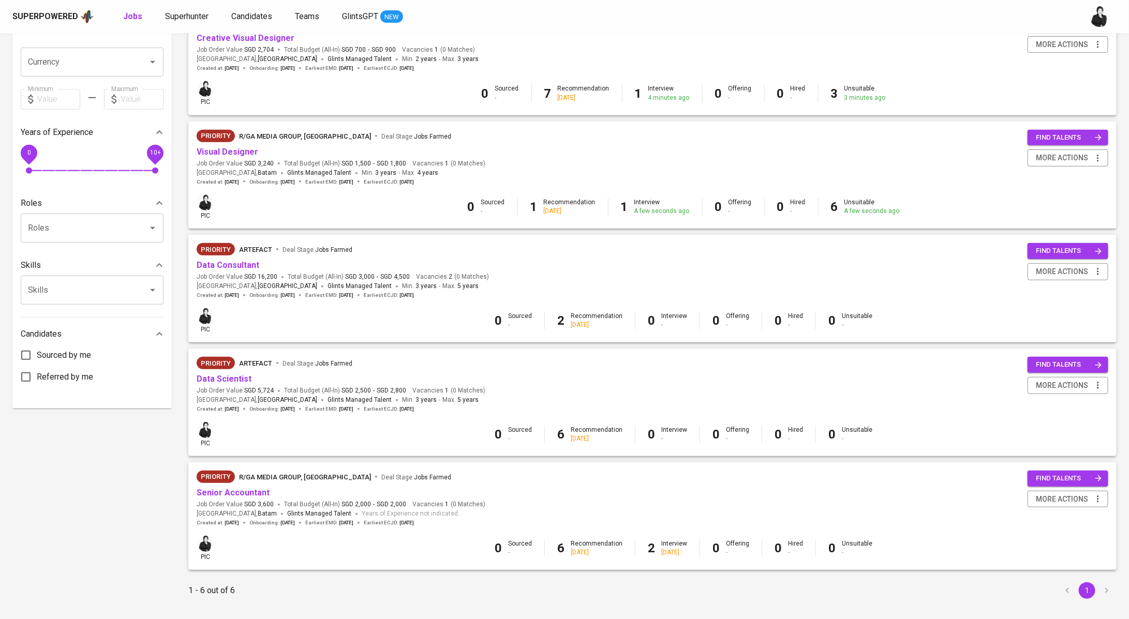
scroll to position [279, 0]
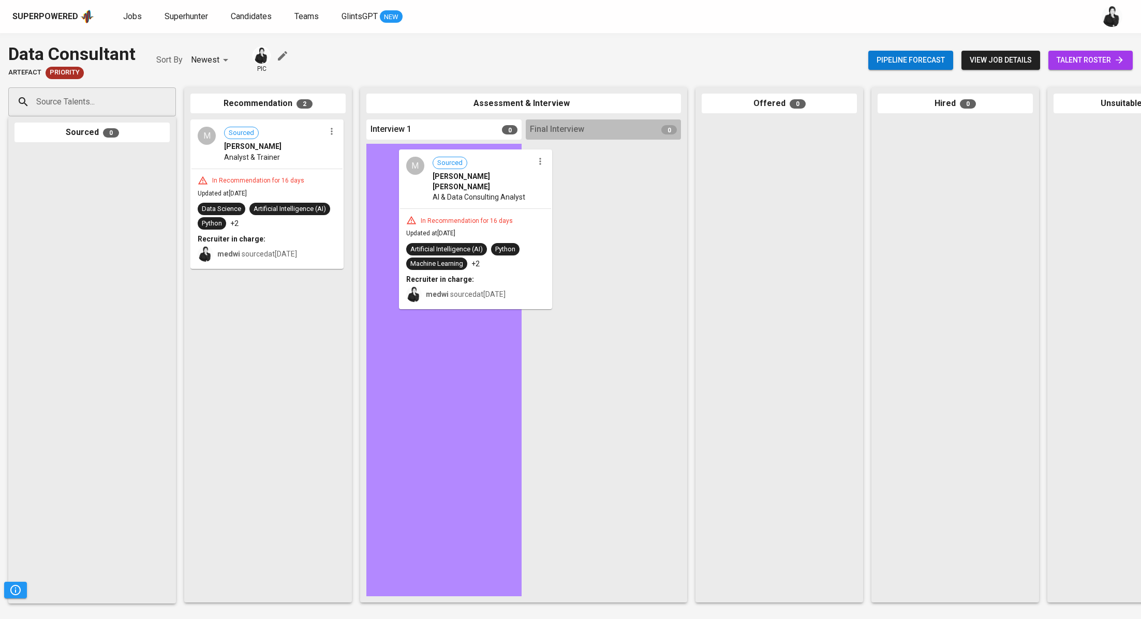
drag, startPoint x: 267, startPoint y: 296, endPoint x: 483, endPoint y: 172, distance: 248.5
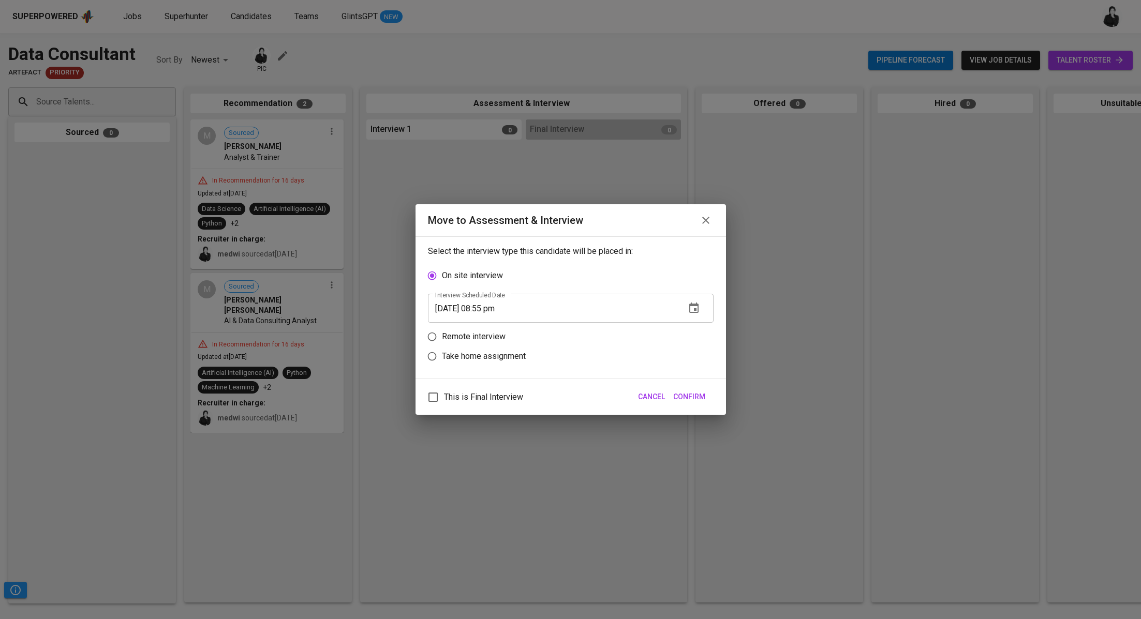
click at [471, 337] on p "Remote interview" at bounding box center [474, 337] width 64 height 12
click at [442, 337] on input "Remote interview" at bounding box center [432, 337] width 20 height 20
radio input "true"
drag, startPoint x: 489, startPoint y: 324, endPoint x: 504, endPoint y: 287, distance: 40.2
click at [489, 324] on input "08/24/2025 08:55 pm" at bounding box center [552, 328] width 249 height 29
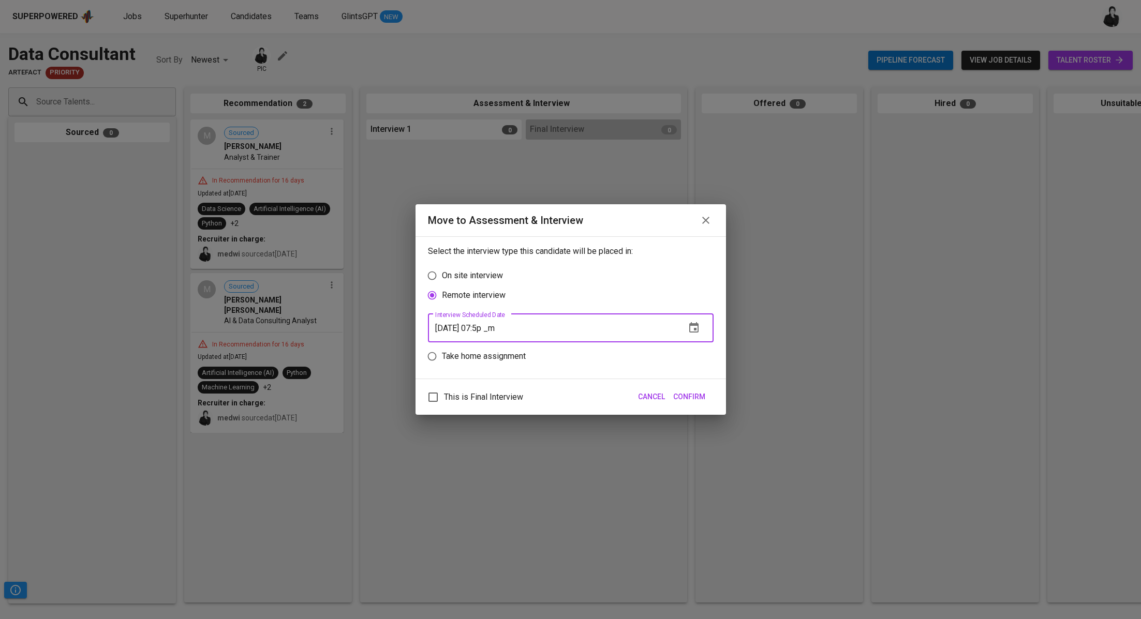
type input "[DATE] 07:56 pm"
click at [684, 399] on span "Confirm" at bounding box center [689, 397] width 32 height 13
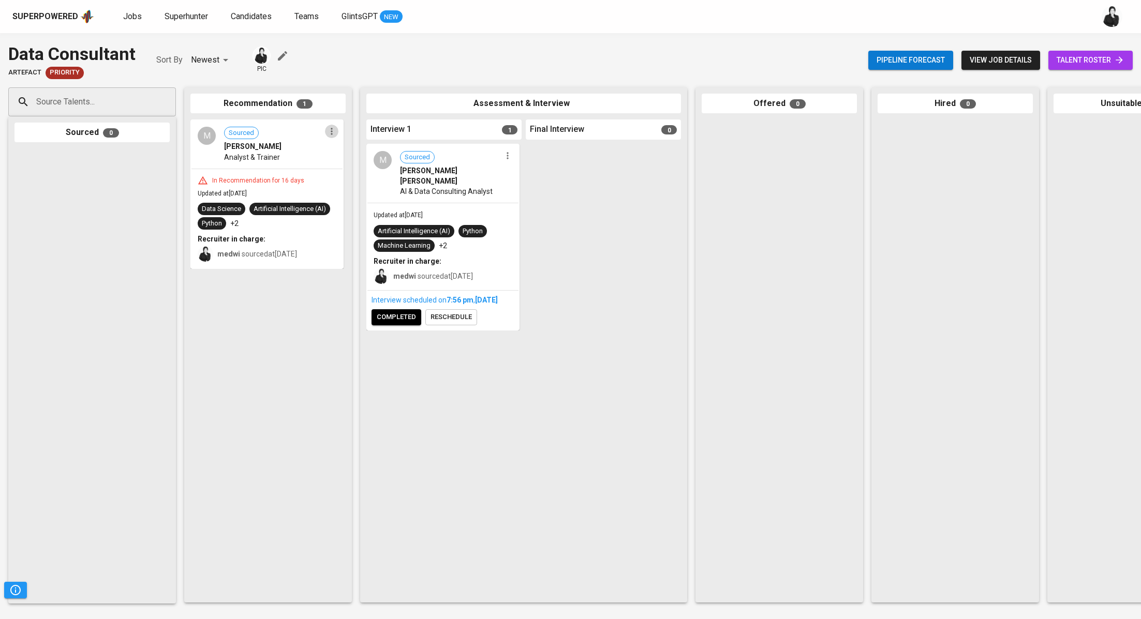
click at [331, 135] on icon "button" at bounding box center [331, 131] width 10 height 10
click at [349, 179] on span "Move to unsuitable" at bounding box center [361, 180] width 54 height 9
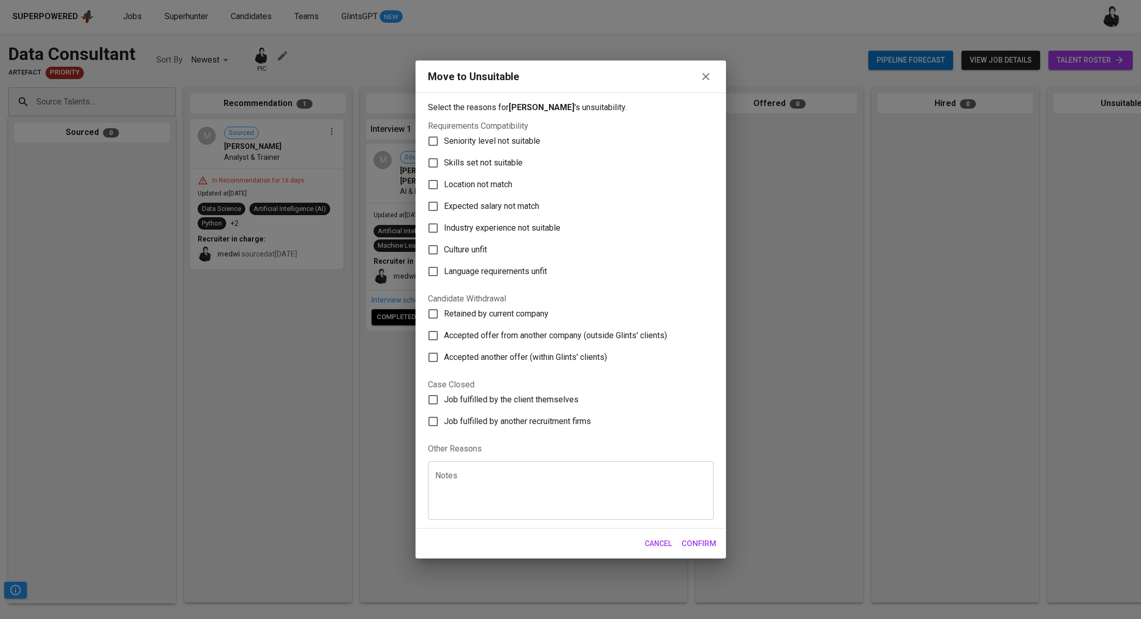
click at [467, 159] on span "Skills set not suitable" at bounding box center [483, 163] width 79 height 12
click at [444, 159] on input "Skills set not suitable" at bounding box center [433, 163] width 22 height 22
checkbox input "true"
click at [694, 545] on span "Confirm" at bounding box center [698, 543] width 35 height 13
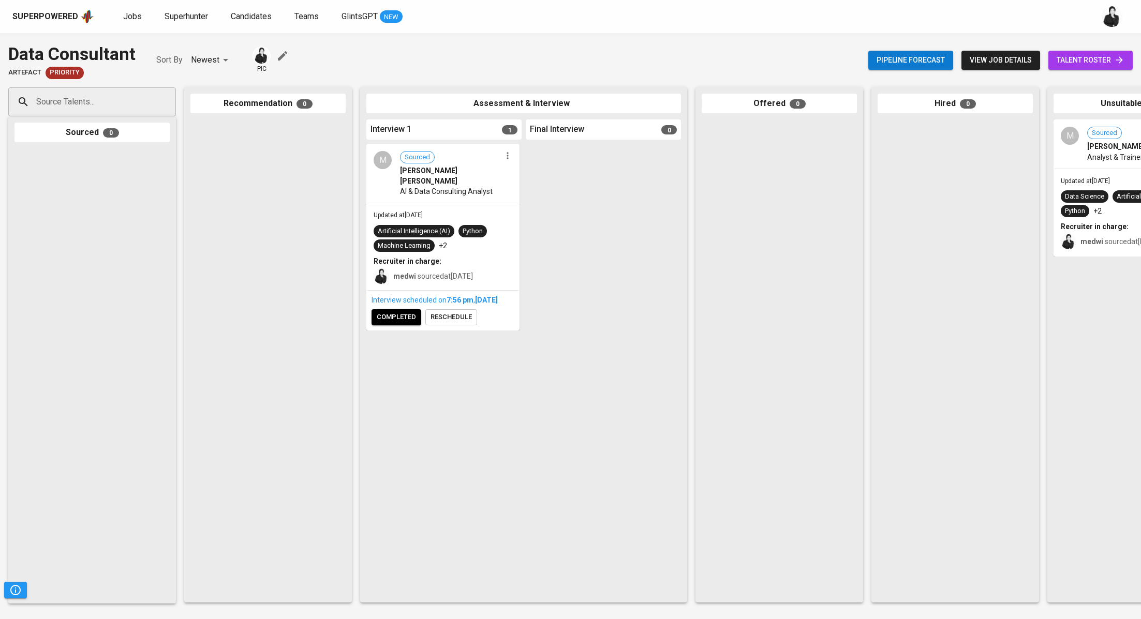
click at [115, 99] on input "Source Talents..." at bounding box center [88, 102] width 109 height 20
paste input "rezkywahyudasitepu@gmail.co"
type input "rezkywahyudasitepu@gmail.com"
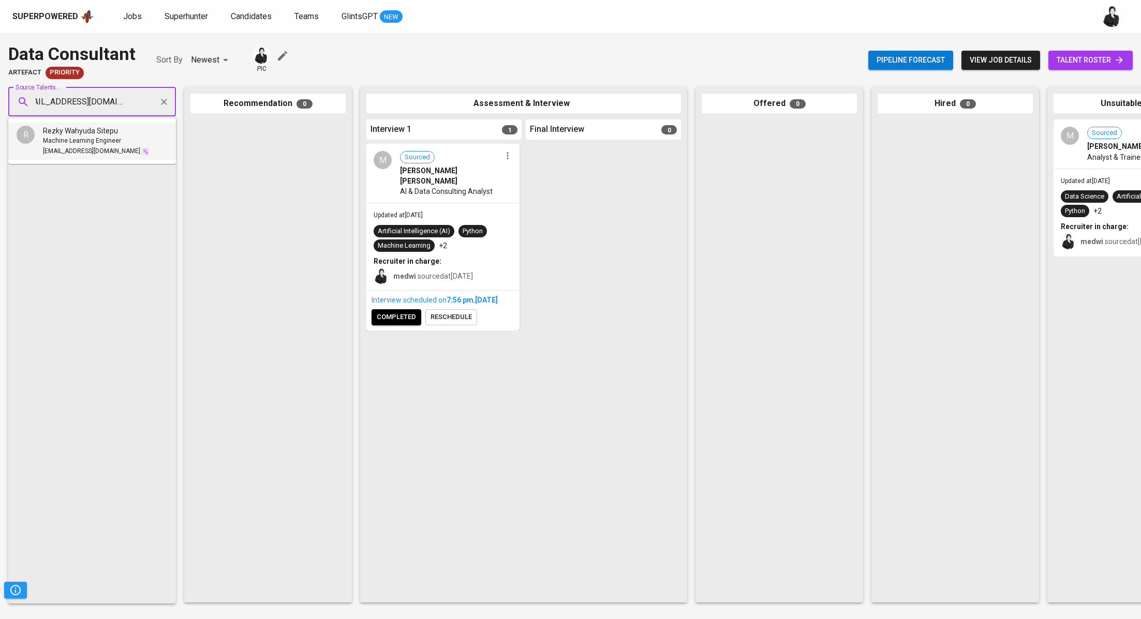
click at [123, 128] on div "Rezky Wahyuda Sitepu" at bounding box center [96, 131] width 107 height 10
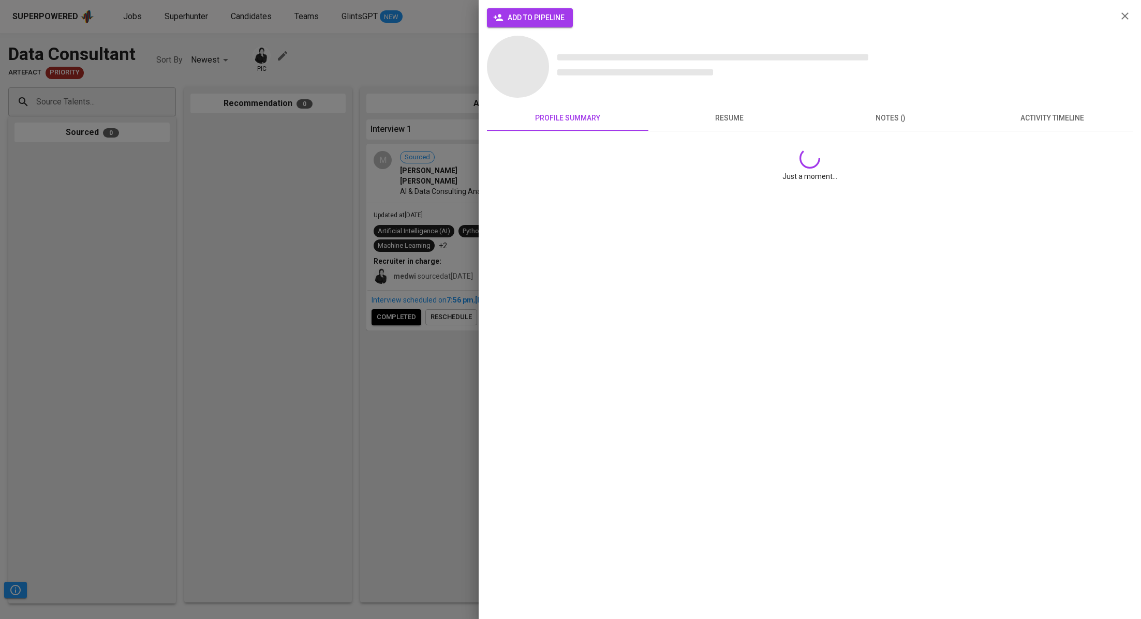
scroll to position [0, 0]
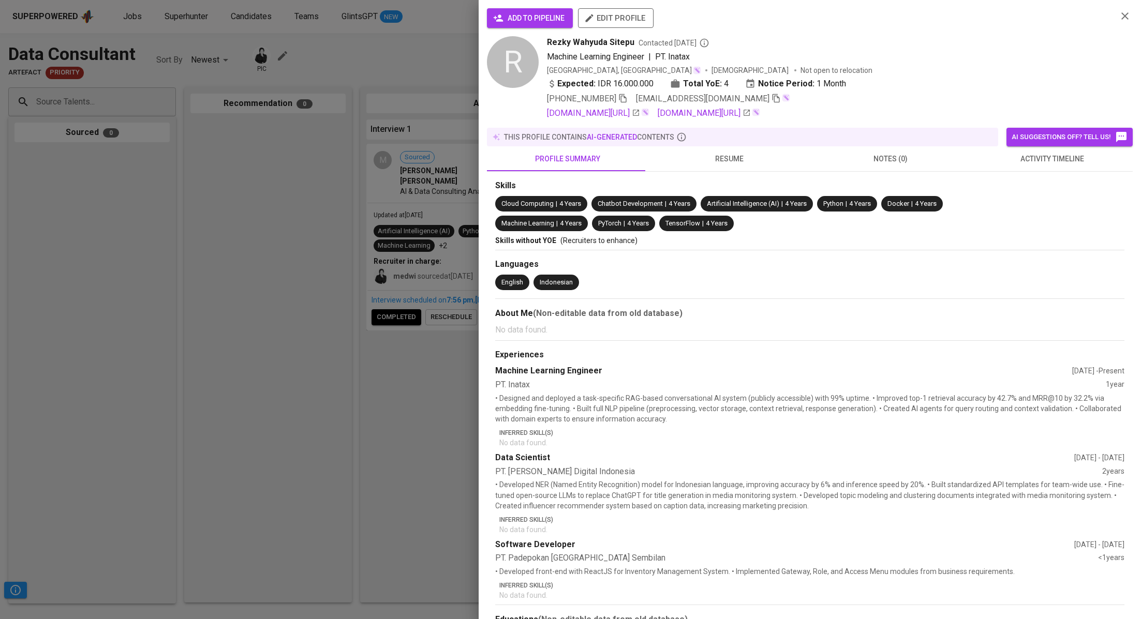
click at [503, 8] on button "add to pipeline" at bounding box center [530, 18] width 86 height 20
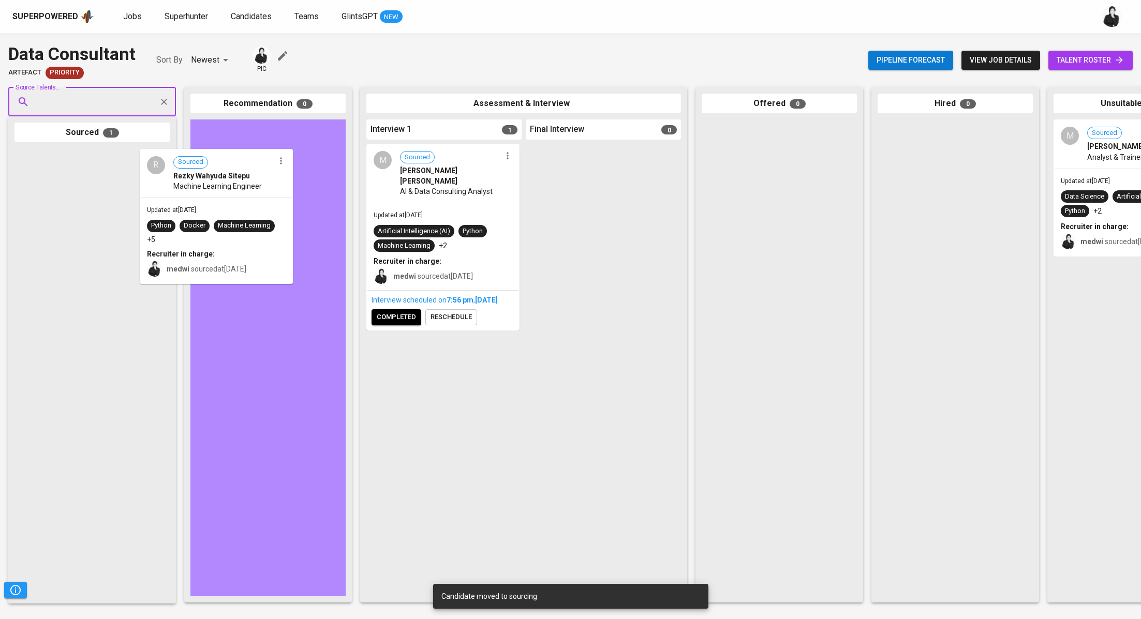
drag, startPoint x: 98, startPoint y: 194, endPoint x: 248, endPoint y: 194, distance: 150.0
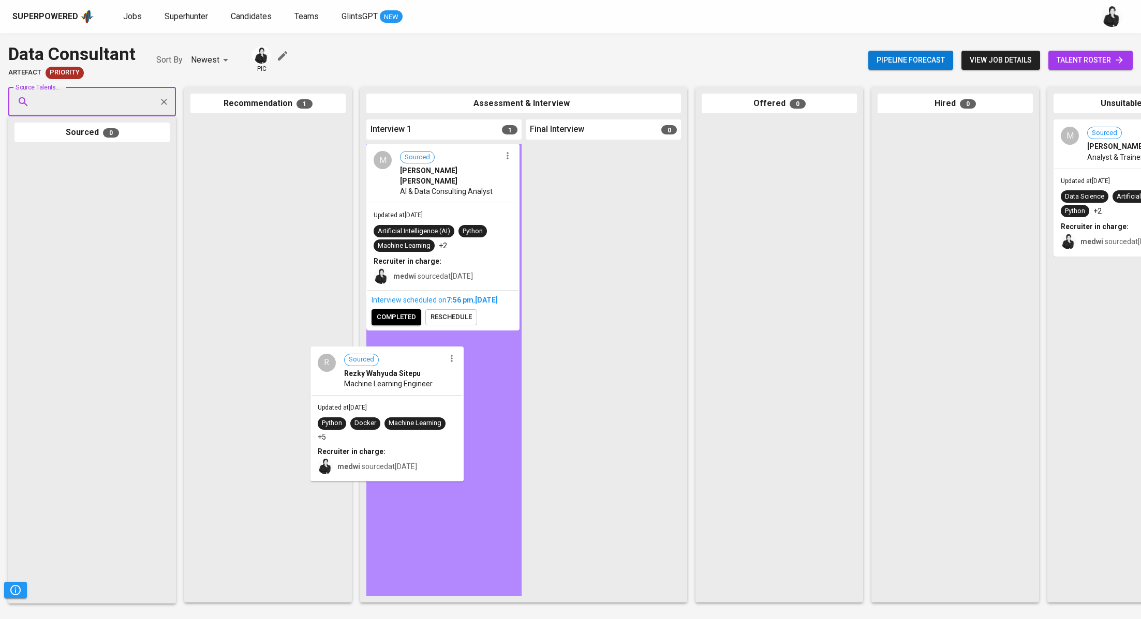
drag, startPoint x: 301, startPoint y: 183, endPoint x: 432, endPoint y: 419, distance: 269.6
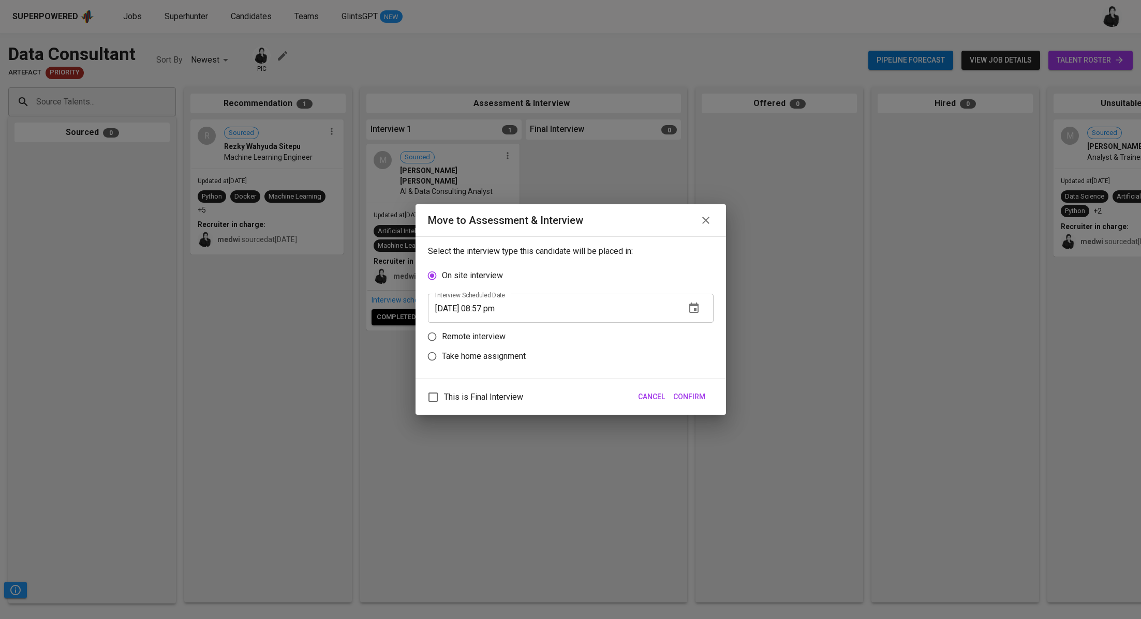
click at [438, 334] on input "Remote interview" at bounding box center [432, 337] width 20 height 20
radio input "true"
click at [485, 327] on input "08/24/2025 08:57 pm" at bounding box center [552, 328] width 249 height 29
click at [686, 397] on span "Confirm" at bounding box center [689, 397] width 32 height 13
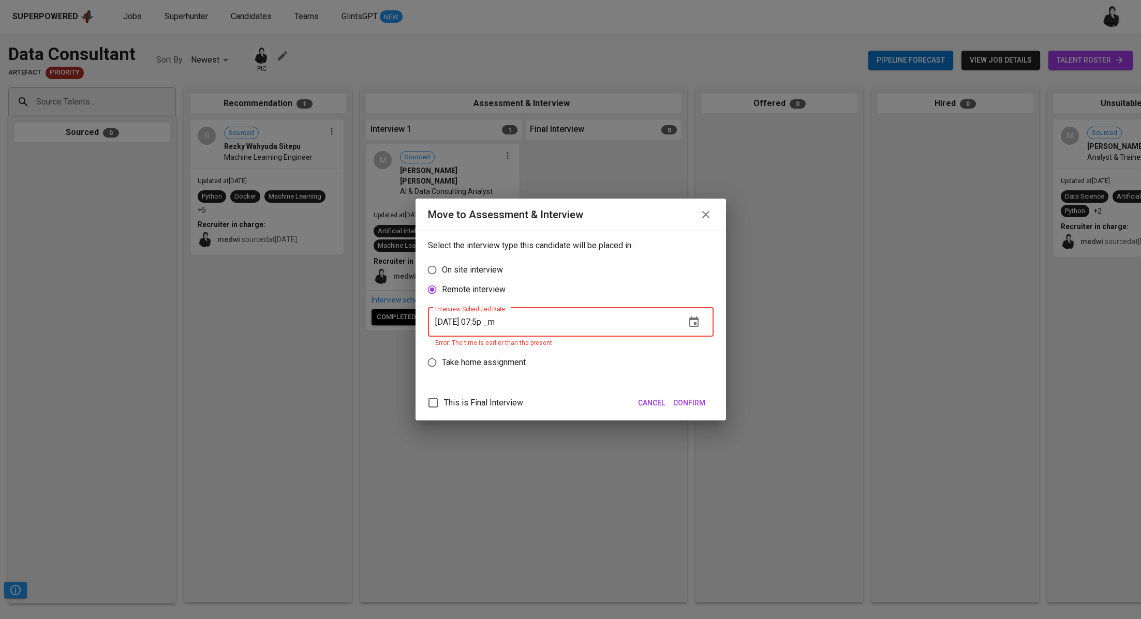
type input "08/24/2025 07:59 pm"
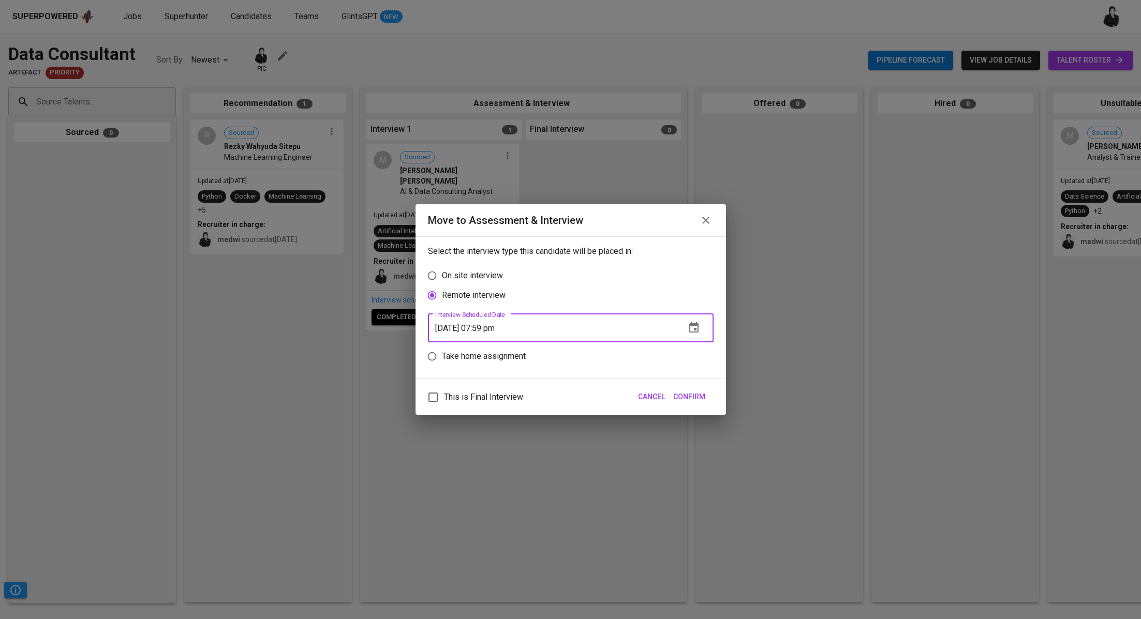
click at [705, 400] on button "Confirm" at bounding box center [689, 397] width 40 height 19
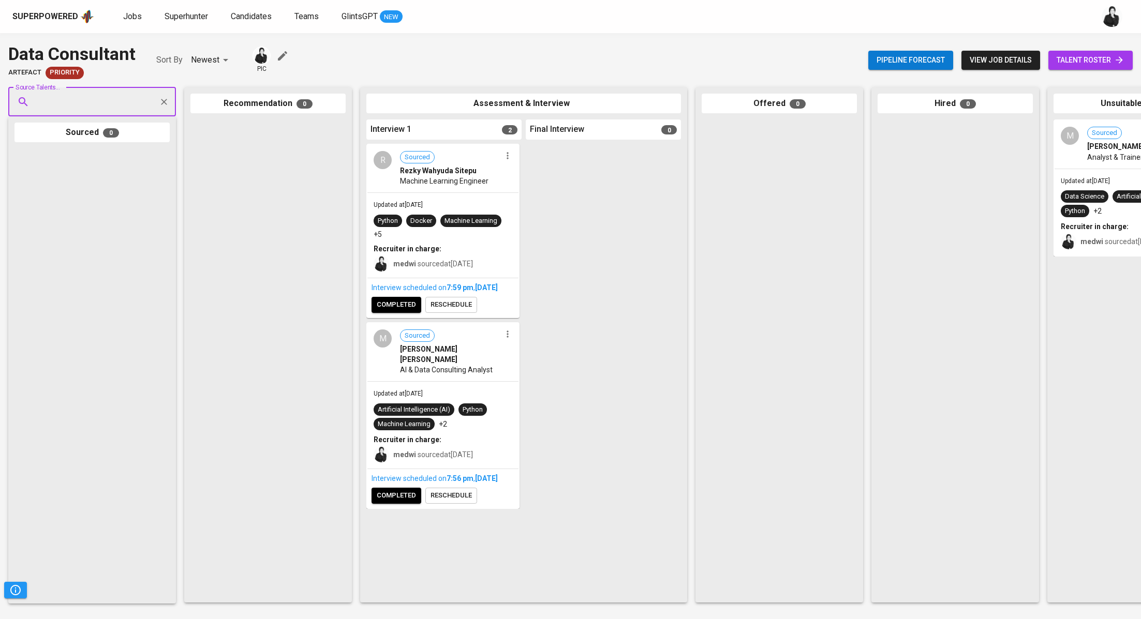
click at [400, 311] on span "completed" at bounding box center [396, 305] width 39 height 12
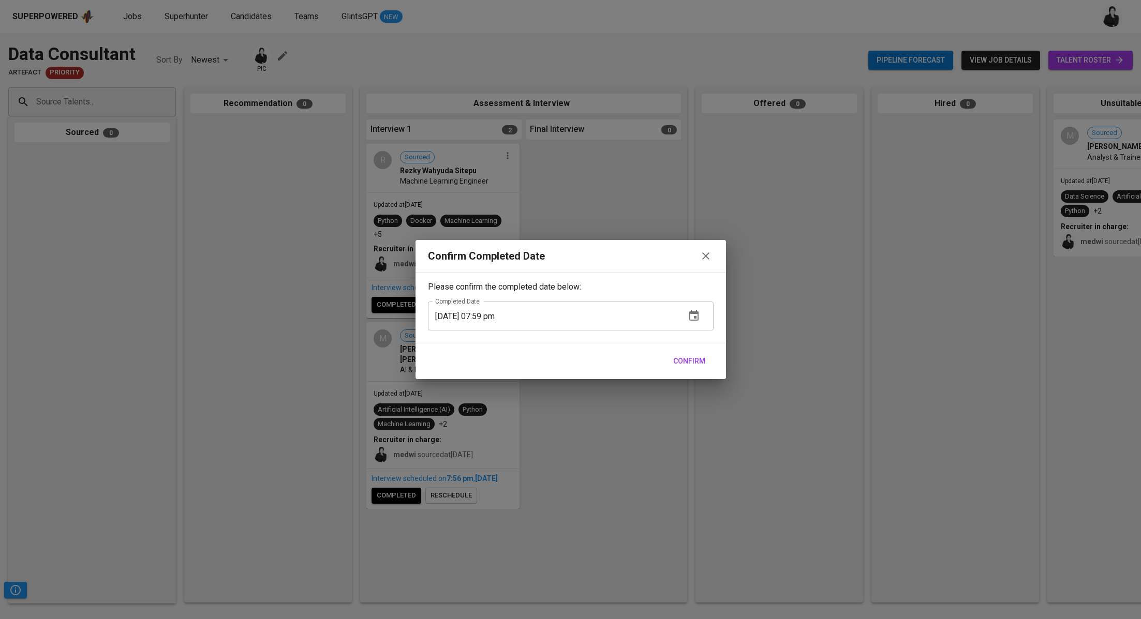
click at [708, 259] on icon "button" at bounding box center [705, 255] width 7 height 7
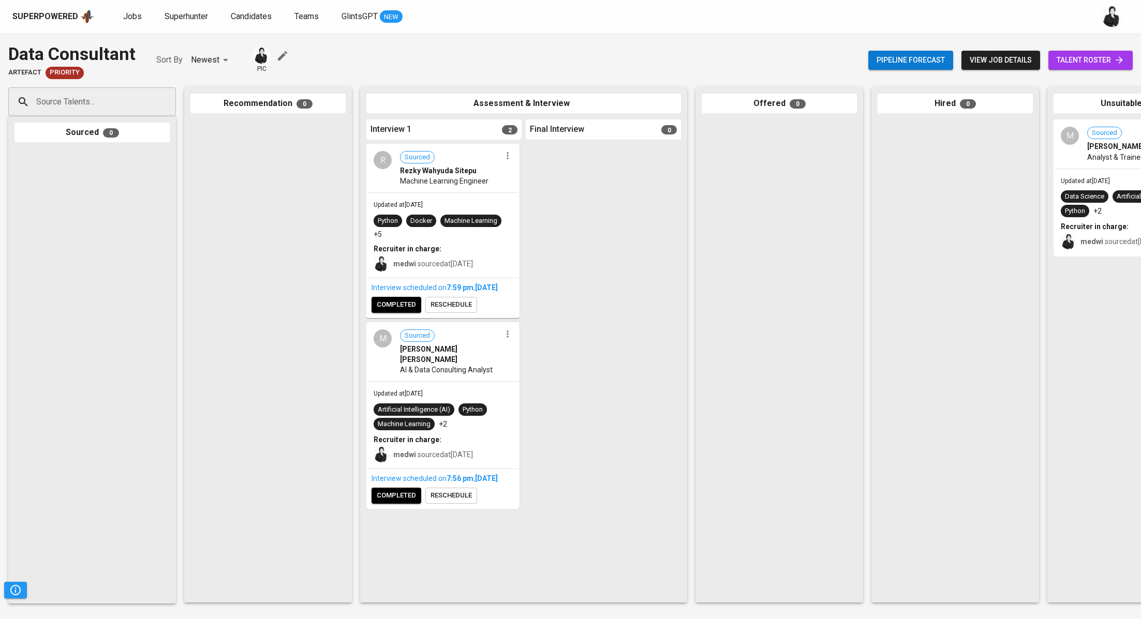
click at [407, 502] on span "completed" at bounding box center [396, 496] width 39 height 12
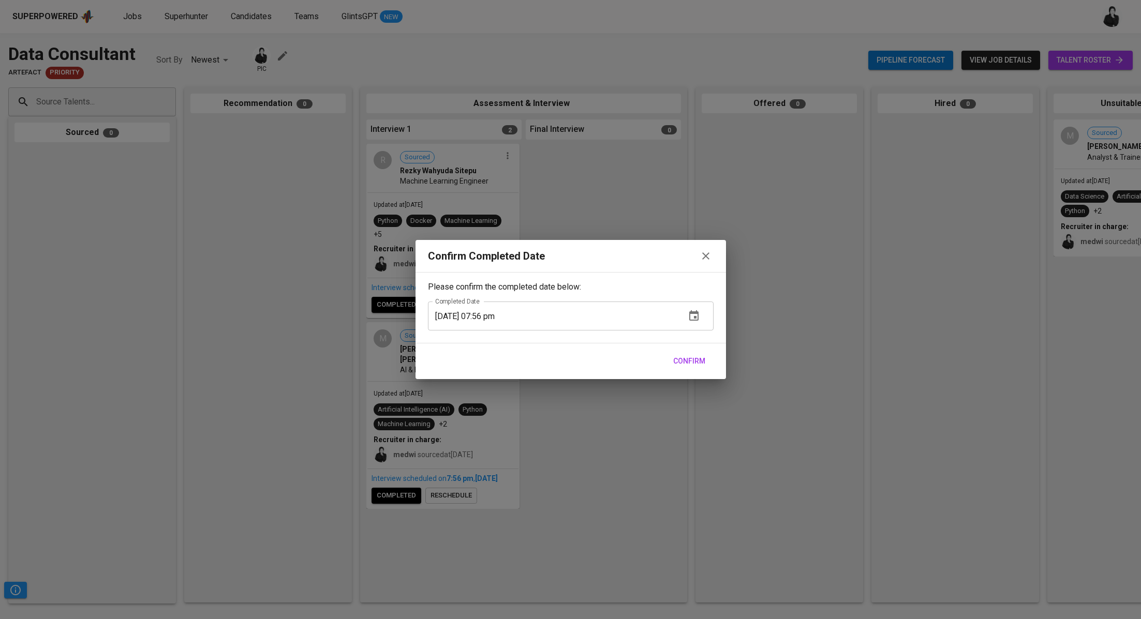
click at [681, 356] on span "Confirm" at bounding box center [689, 361] width 32 height 13
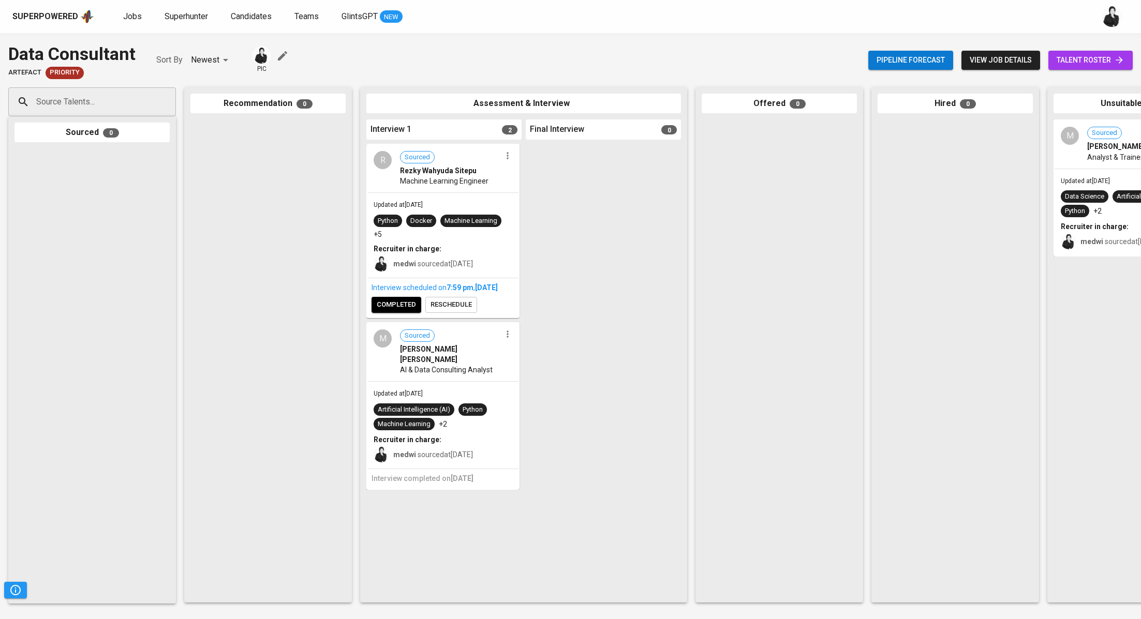
click at [513, 158] on button "button" at bounding box center [507, 155] width 13 height 13
click at [541, 221] on span "Move to unsuitable" at bounding box center [536, 220] width 54 height 9
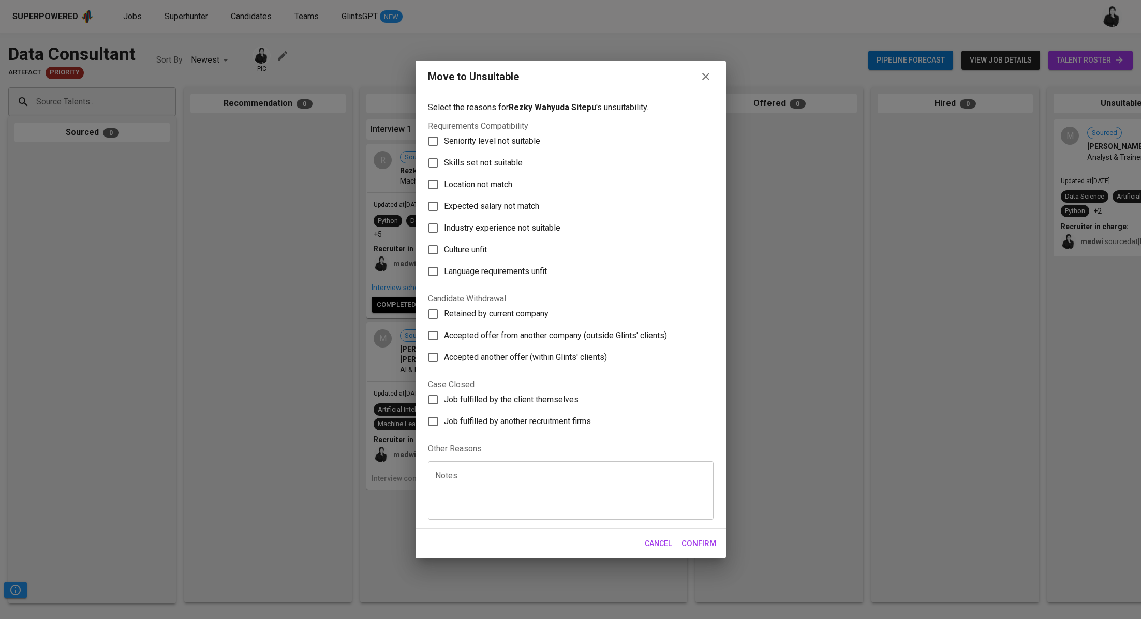
click at [508, 160] on span "Skills set not suitable" at bounding box center [483, 163] width 79 height 12
click at [444, 160] on input "Skills set not suitable" at bounding box center [433, 163] width 22 height 22
checkbox input "true"
click at [707, 533] on button "Confirm" at bounding box center [699, 544] width 46 height 22
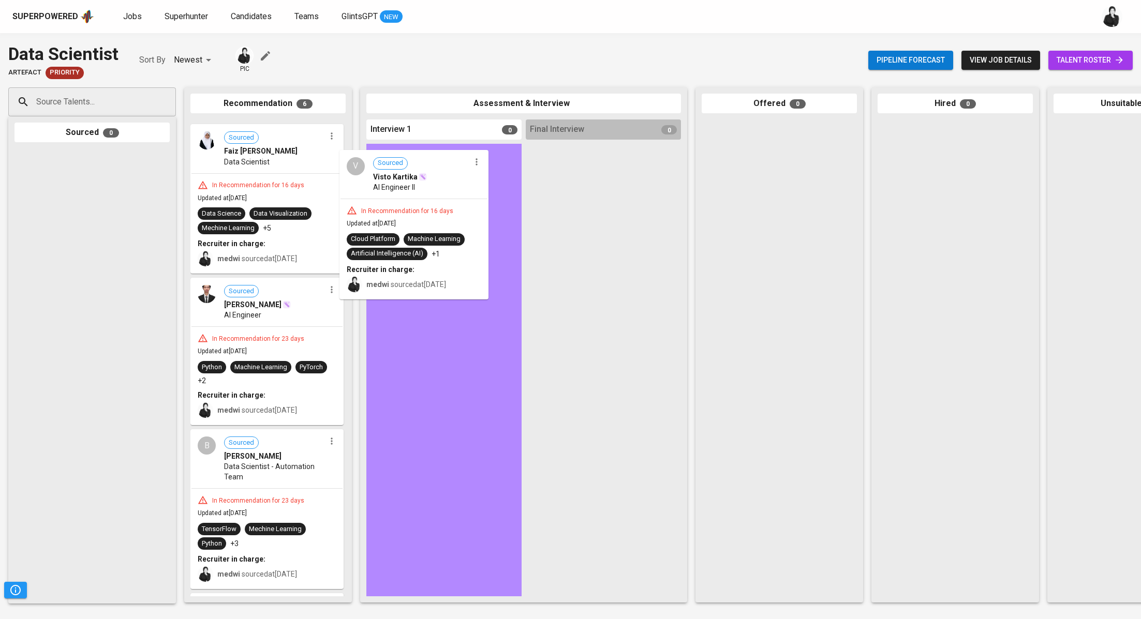
drag, startPoint x: 298, startPoint y: 144, endPoint x: 465, endPoint y: 184, distance: 171.2
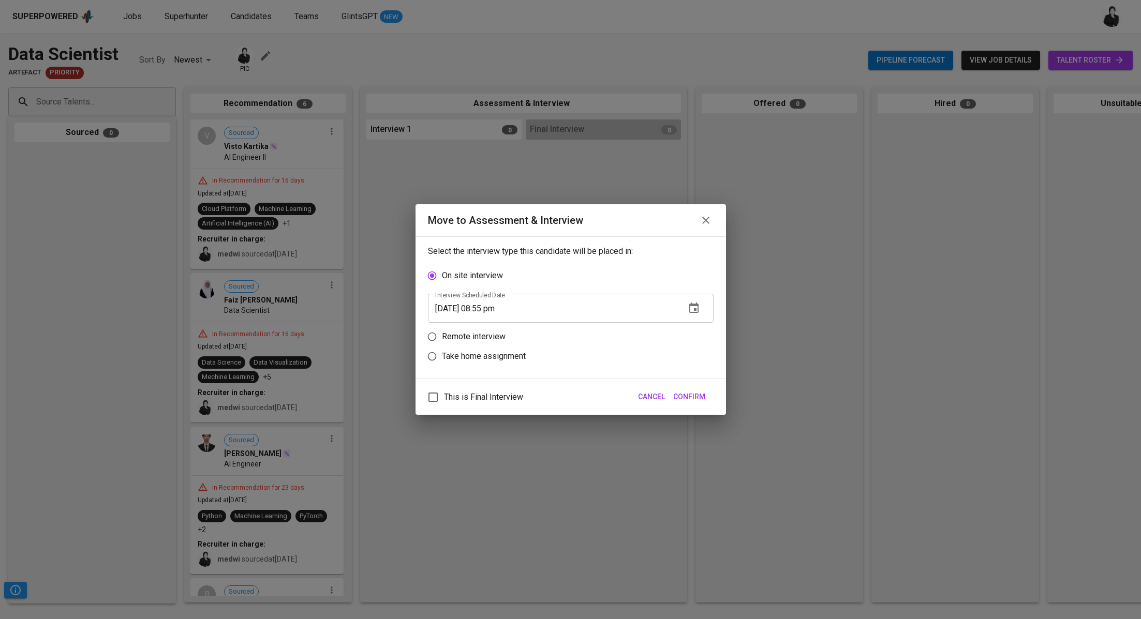
click at [456, 339] on p "Remote interview" at bounding box center [474, 337] width 64 height 12
click at [442, 339] on input "Remote interview" at bounding box center [432, 337] width 20 height 20
radio input "true"
drag, startPoint x: 489, startPoint y: 328, endPoint x: 507, endPoint y: 297, distance: 35.0
click at [489, 328] on input "08/24/2025 08:55 pm" at bounding box center [552, 328] width 249 height 29
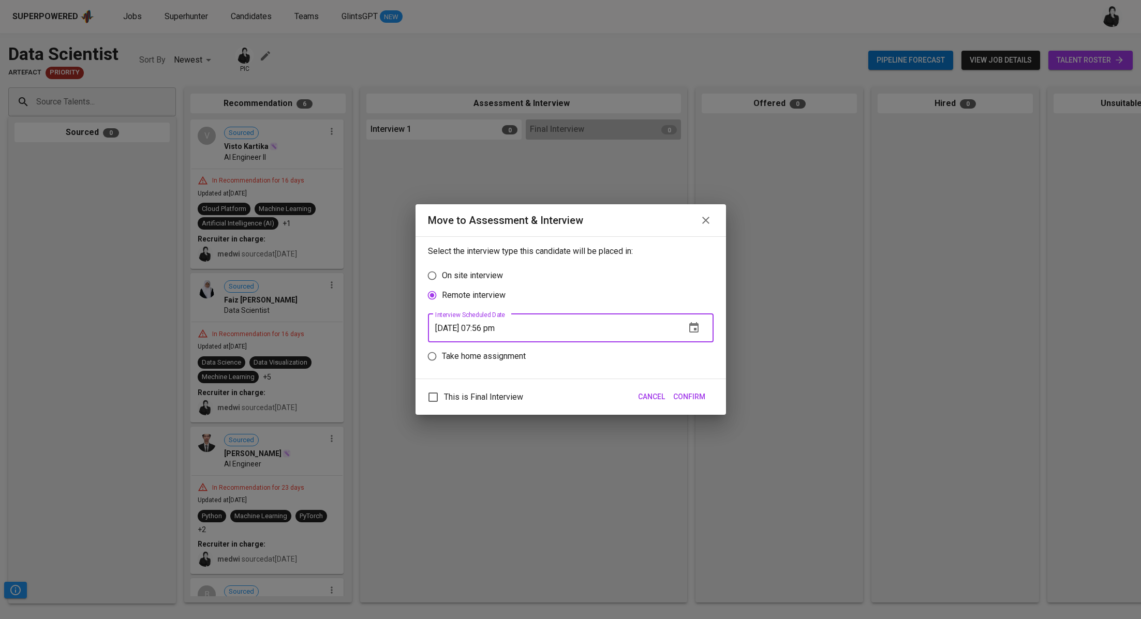
type input "08/24/2025 07:56 pm"
click at [693, 398] on span "Confirm" at bounding box center [689, 397] width 32 height 13
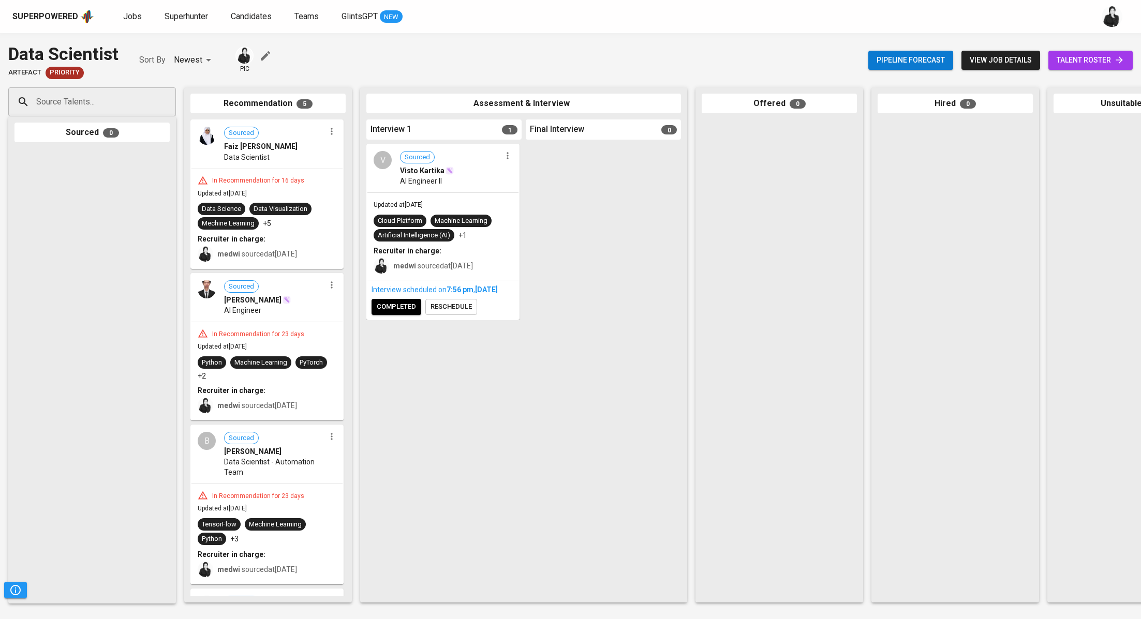
click at [332, 135] on icon "button" at bounding box center [331, 131] width 10 height 10
click at [359, 185] on span "Move to unsuitable" at bounding box center [357, 180] width 54 height 9
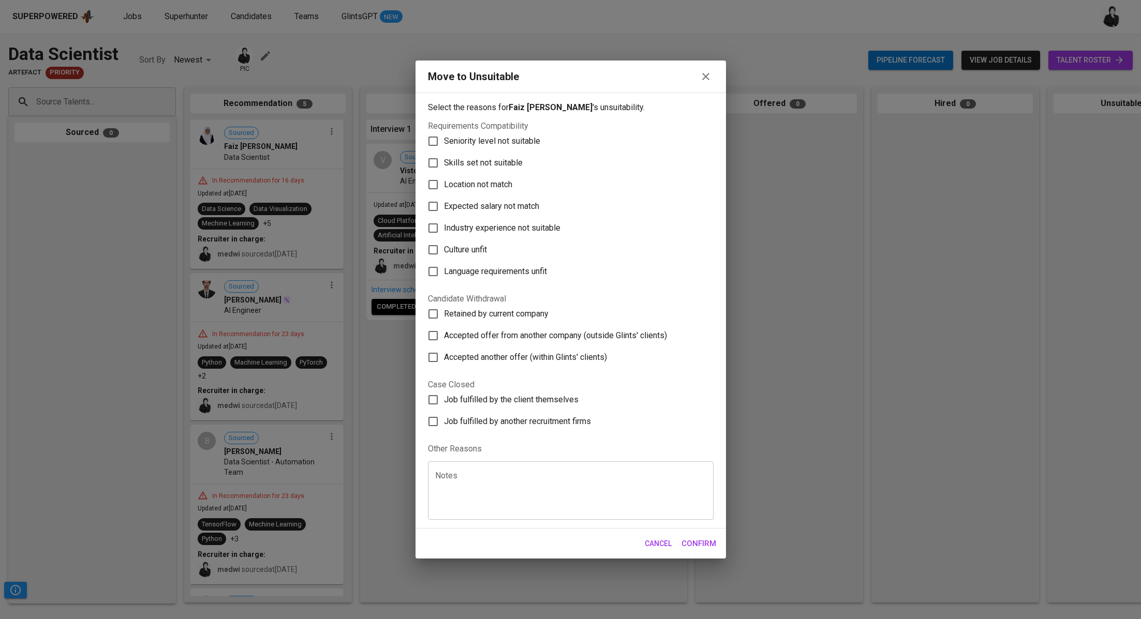
drag, startPoint x: 455, startPoint y: 164, endPoint x: 627, endPoint y: 195, distance: 174.5
click at [455, 164] on span "Skills set not suitable" at bounding box center [483, 163] width 79 height 12
click at [444, 164] on input "Skills set not suitable" at bounding box center [433, 163] width 22 height 22
checkbox input "true"
click at [705, 545] on span "Confirm" at bounding box center [698, 543] width 35 height 13
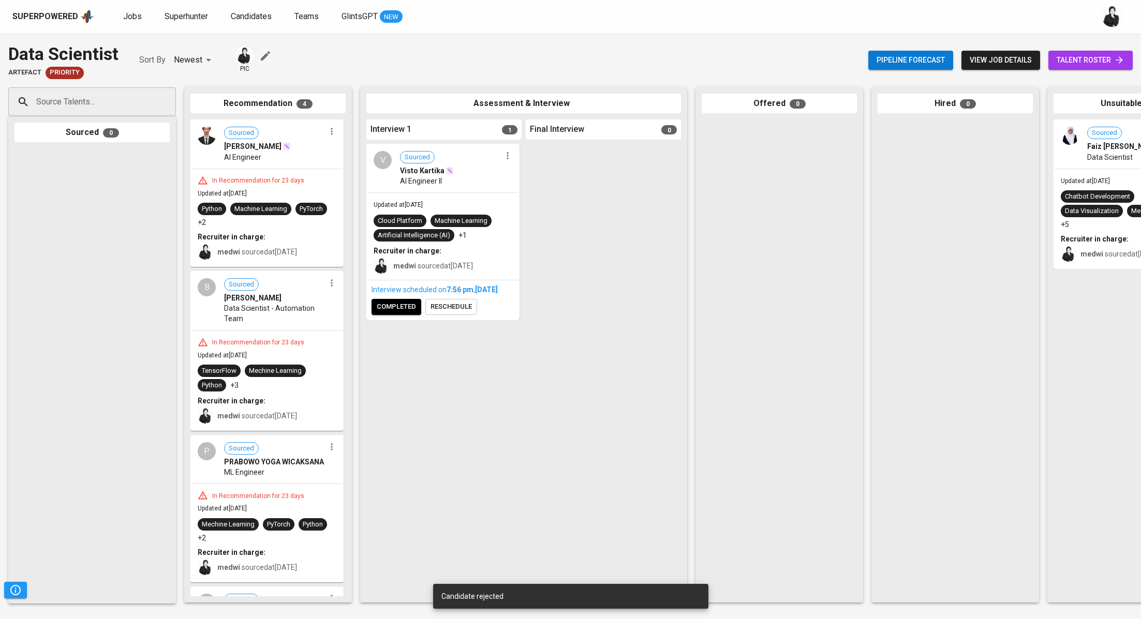
click at [331, 135] on icon "button" at bounding box center [331, 131] width 10 height 10
click at [338, 177] on li "Move to unsuitable" at bounding box center [367, 181] width 93 height 16
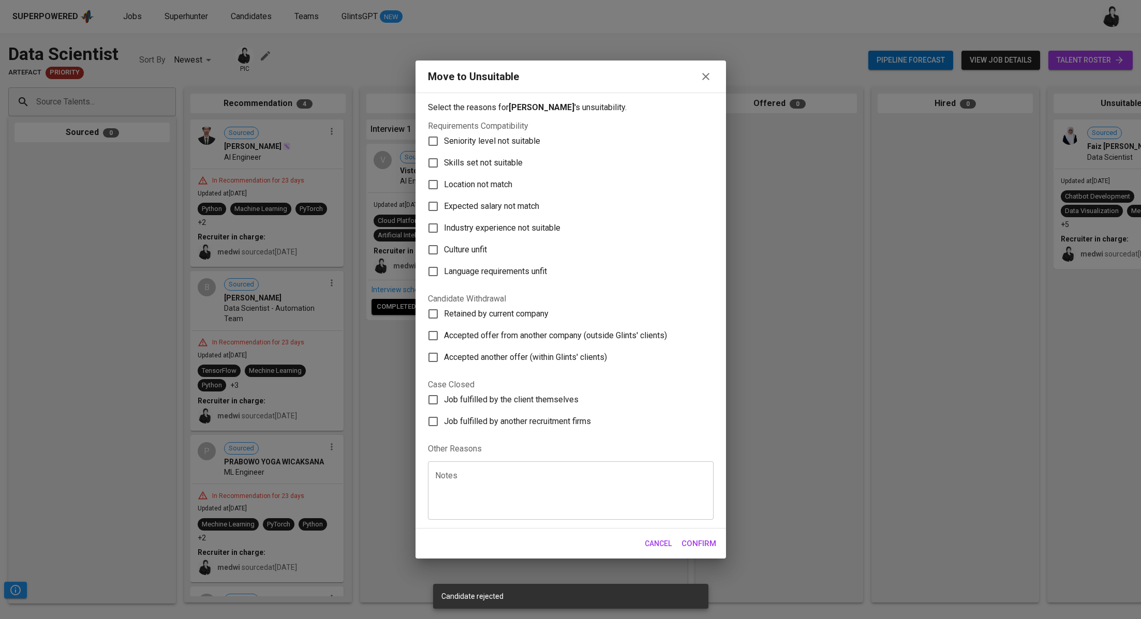
click at [456, 159] on span "Skills set not suitable" at bounding box center [483, 163] width 79 height 12
click at [444, 159] on input "Skills set not suitable" at bounding box center [433, 163] width 22 height 22
checkbox input "true"
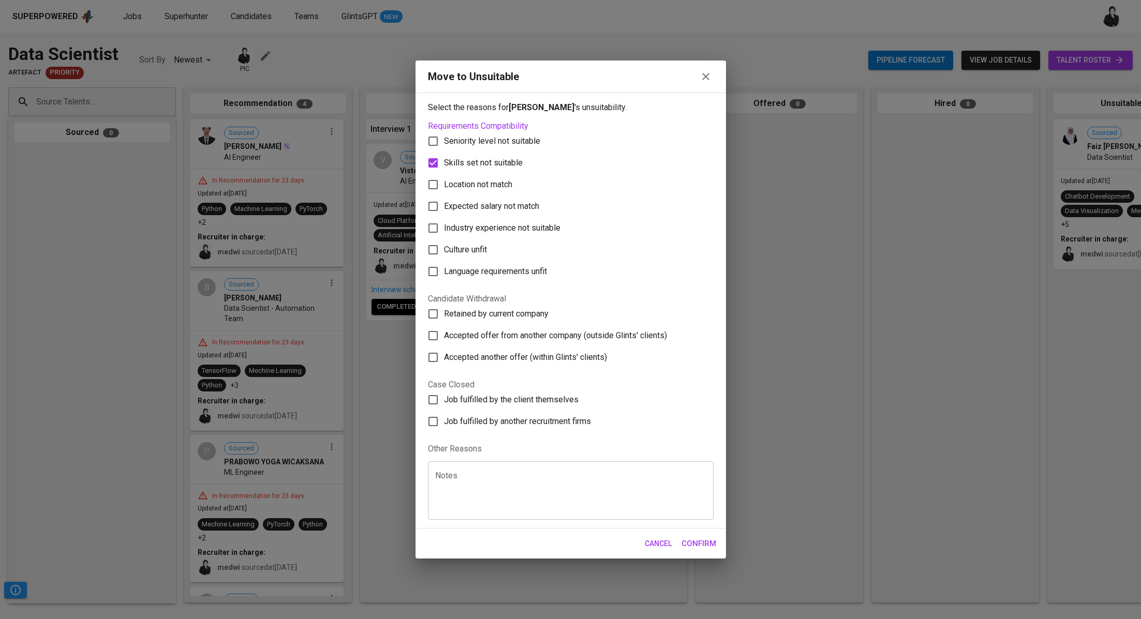
click at [686, 548] on span "Confirm" at bounding box center [698, 543] width 35 height 13
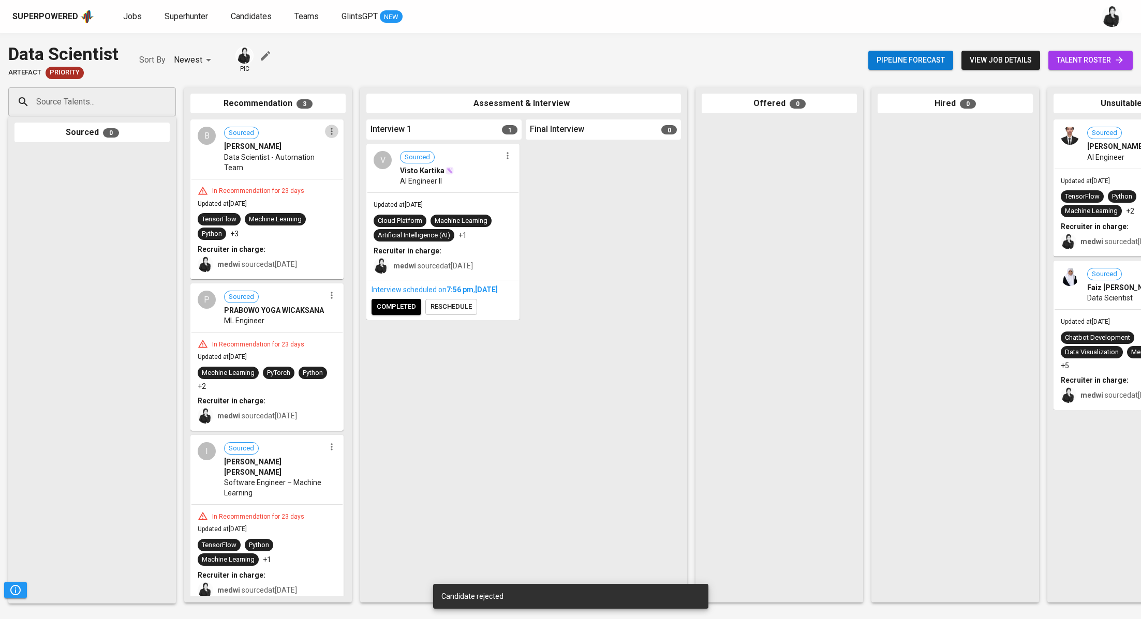
click at [326, 136] on icon "button" at bounding box center [331, 131] width 10 height 10
click at [367, 180] on span "Move to unsuitable" at bounding box center [357, 180] width 54 height 9
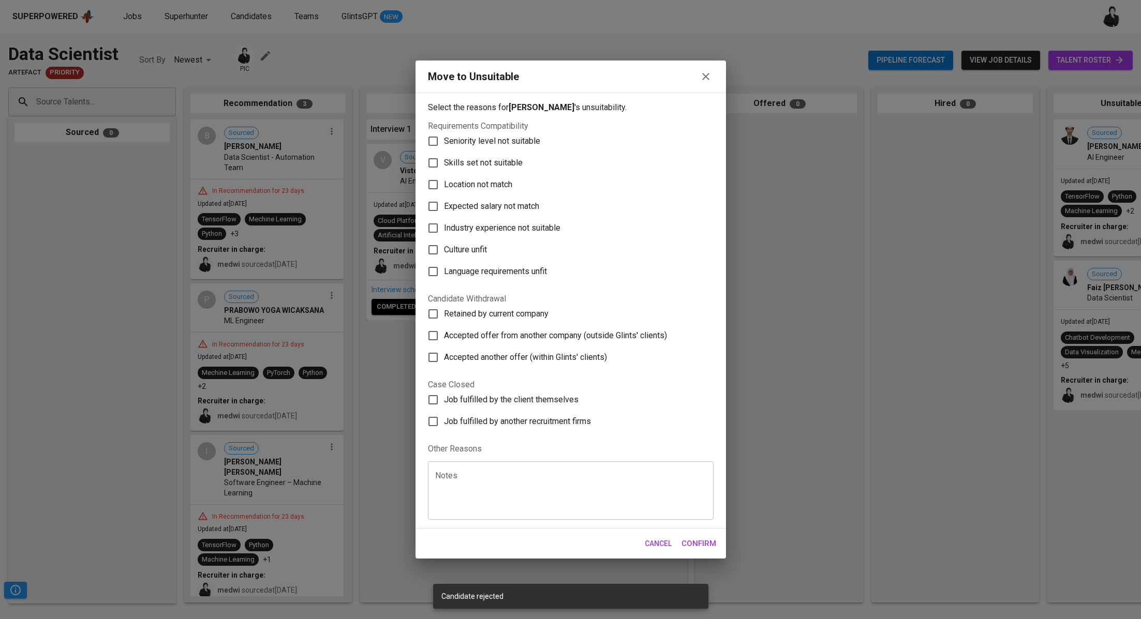
click at [445, 161] on span "Skills set not suitable" at bounding box center [483, 163] width 79 height 12
click at [444, 161] on input "Skills set not suitable" at bounding box center [433, 163] width 22 height 22
checkbox input "true"
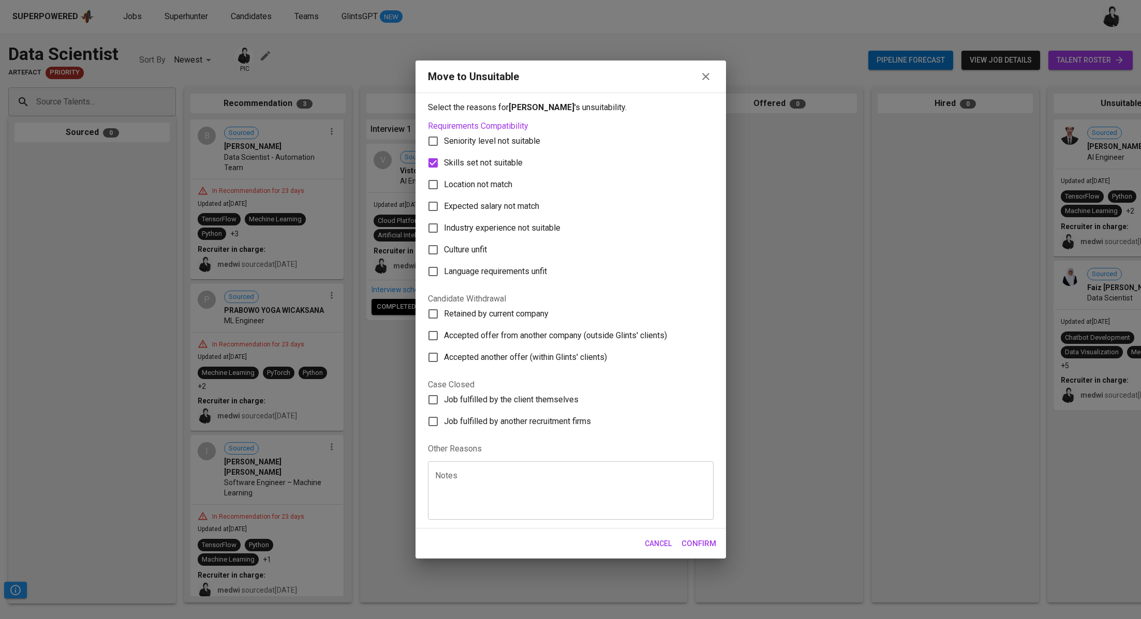
click at [711, 543] on span "Confirm" at bounding box center [698, 543] width 35 height 13
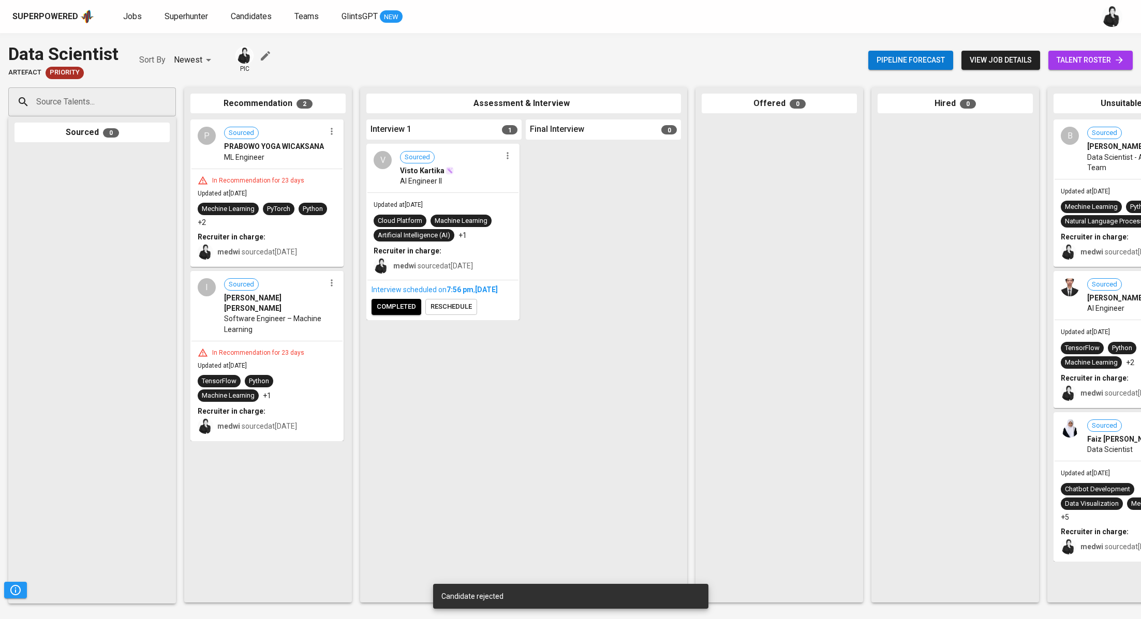
click at [332, 138] on div "P Sourced PRABOWO YOGA WICAKSANA ML Engineer" at bounding box center [266, 145] width 151 height 48
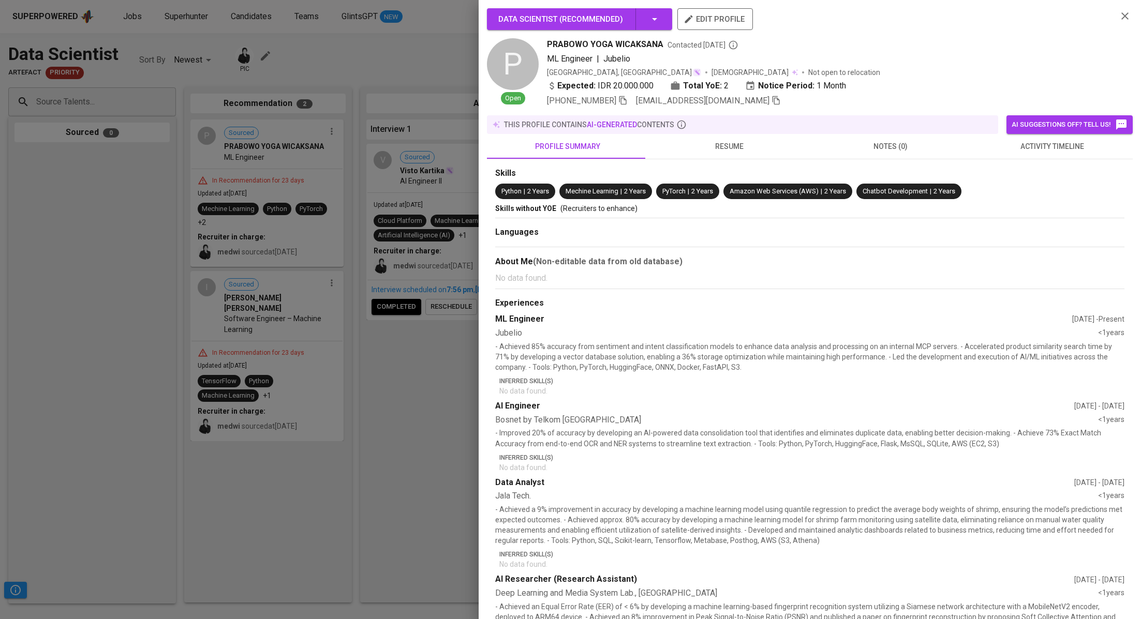
click at [432, 83] on div at bounding box center [570, 309] width 1141 height 619
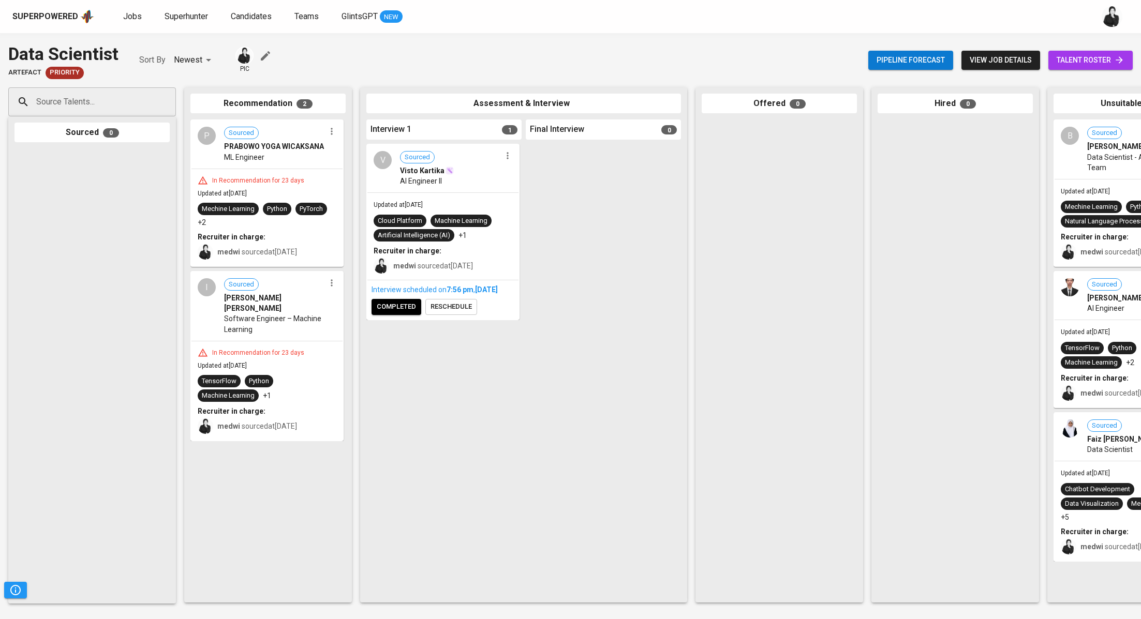
click at [329, 133] on icon "button" at bounding box center [331, 131] width 10 height 10
click at [371, 181] on span "Move to unsuitable" at bounding box center [361, 180] width 54 height 9
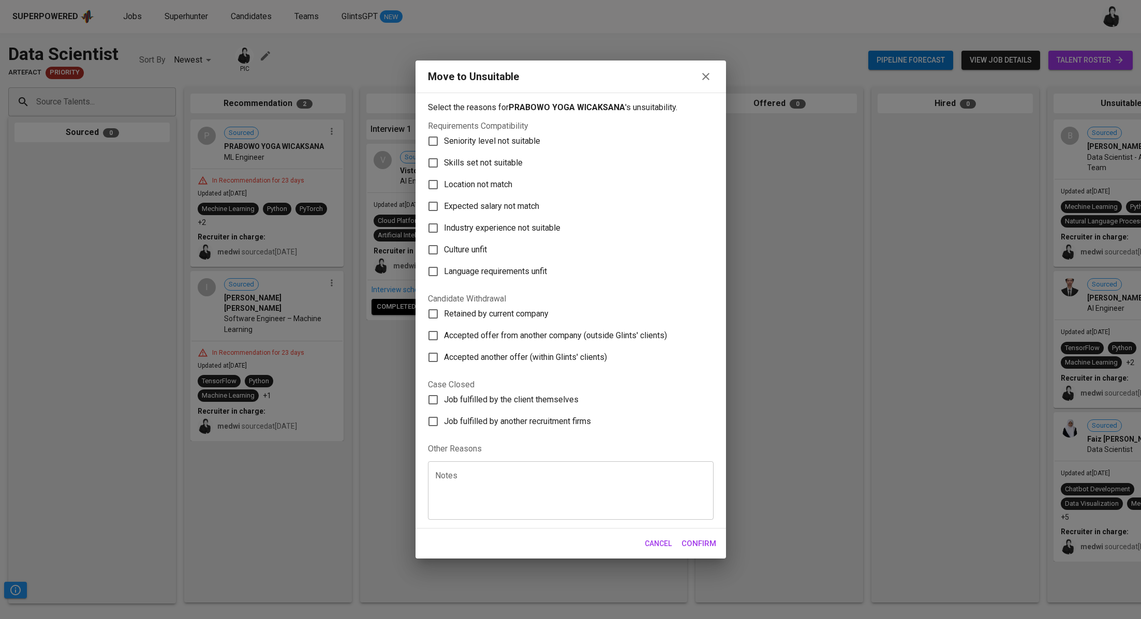
click at [511, 162] on span "Skills set not suitable" at bounding box center [483, 163] width 79 height 12
click at [444, 162] on input "Skills set not suitable" at bounding box center [433, 163] width 22 height 22
checkbox input "true"
click at [683, 541] on span "Confirm" at bounding box center [698, 543] width 35 height 13
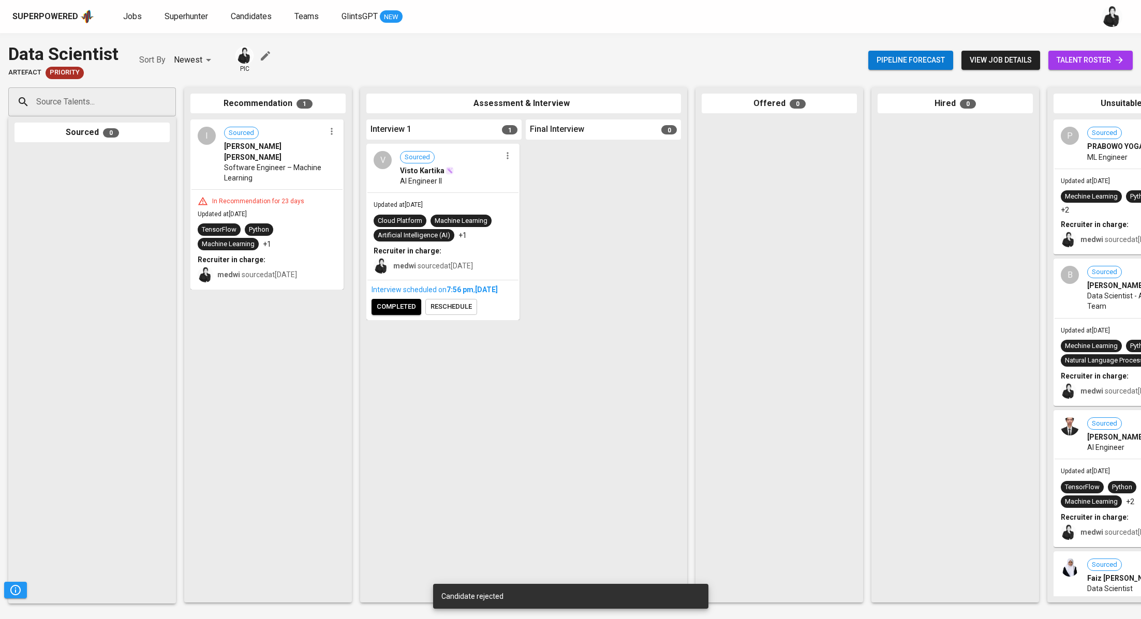
click at [334, 137] on button "button" at bounding box center [331, 131] width 13 height 13
click at [362, 182] on span "Move to unsuitable" at bounding box center [361, 180] width 54 height 9
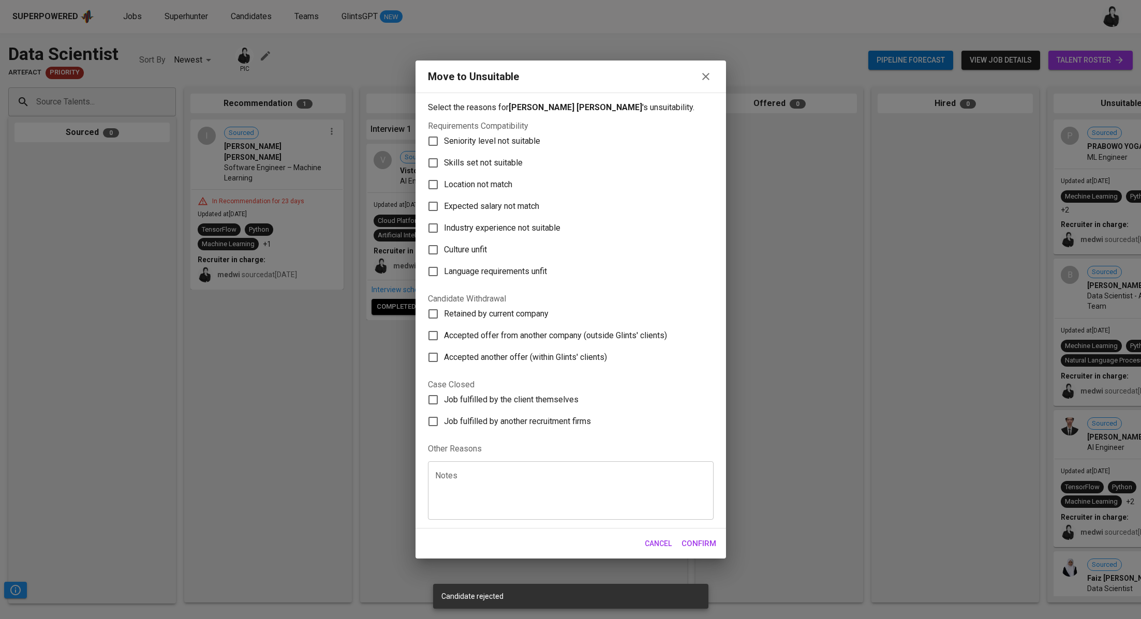
click at [453, 161] on span "Skills set not suitable" at bounding box center [483, 163] width 79 height 12
click at [444, 161] on input "Skills set not suitable" at bounding box center [433, 163] width 22 height 22
checkbox input "true"
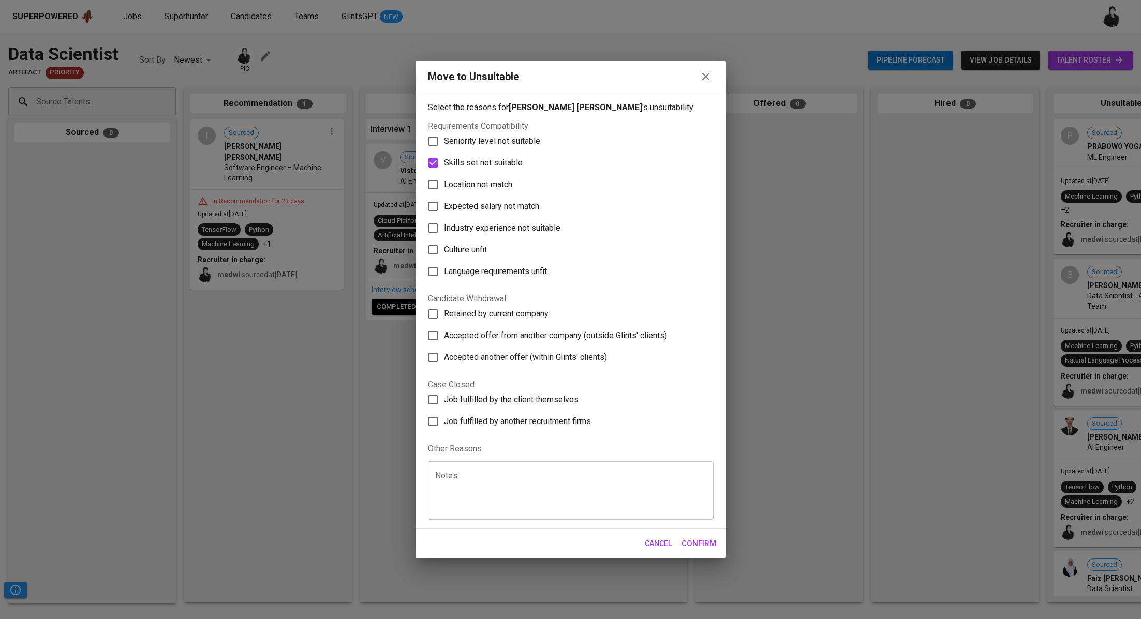
click at [709, 526] on div "Select the reasons for Ivan Muhammad Nizar 's unsuitability. Requirements Compa…" at bounding box center [570, 311] width 310 height 436
click at [707, 540] on span "Confirm" at bounding box center [698, 543] width 35 height 13
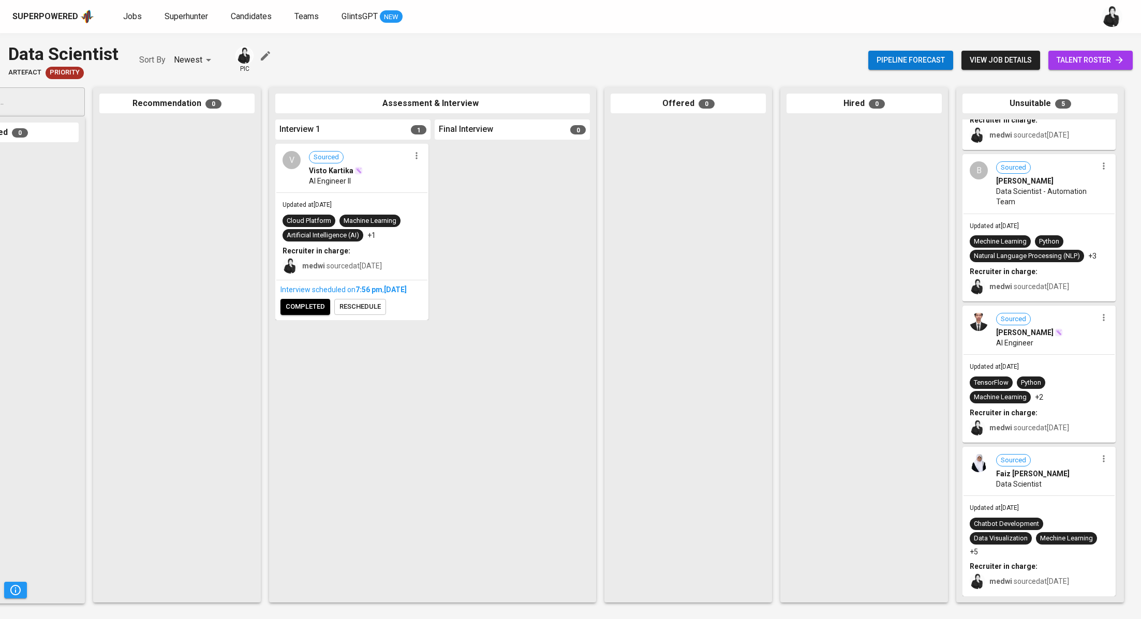
scroll to position [271, 0]
click at [1093, 59] on span "talent roster" at bounding box center [1090, 60] width 68 height 13
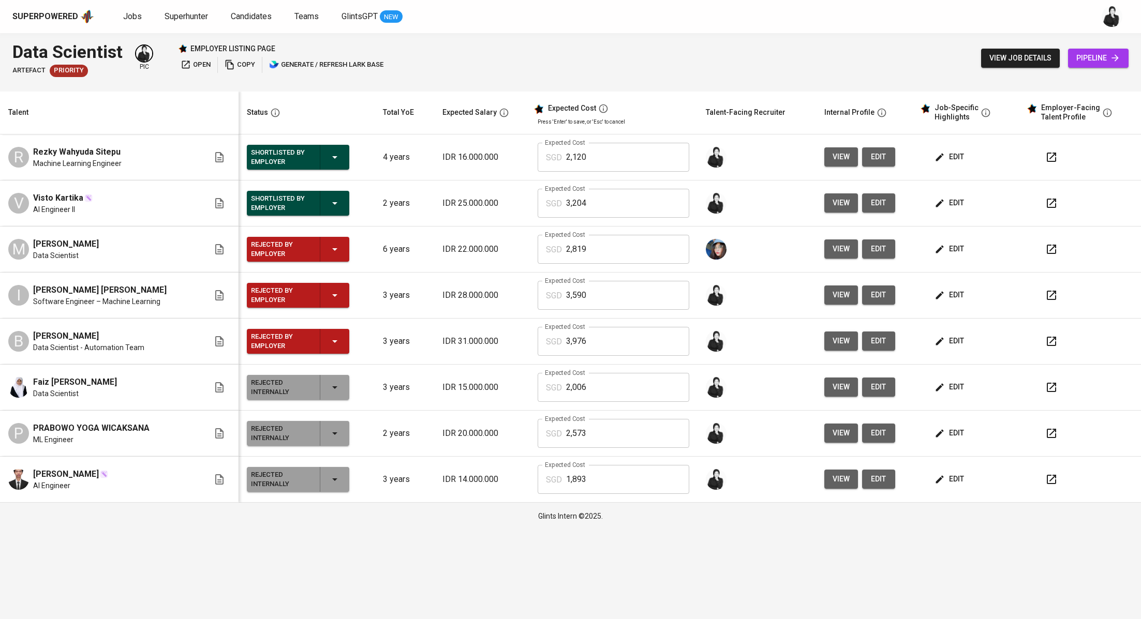
click at [963, 159] on button "edit" at bounding box center [950, 156] width 36 height 19
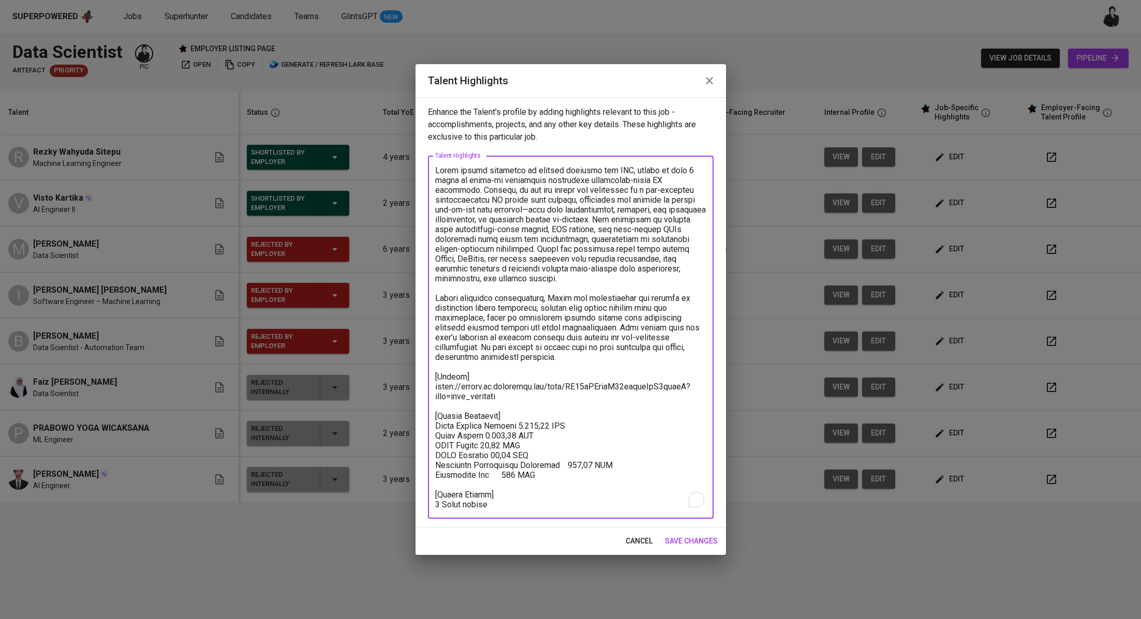
drag, startPoint x: 505, startPoint y: 397, endPoint x: 426, endPoint y: 385, distance: 80.0
click at [426, 385] on div "Enhance the Talent's profile by adding highlights relevant to this job - accomp…" at bounding box center [570, 312] width 310 height 430
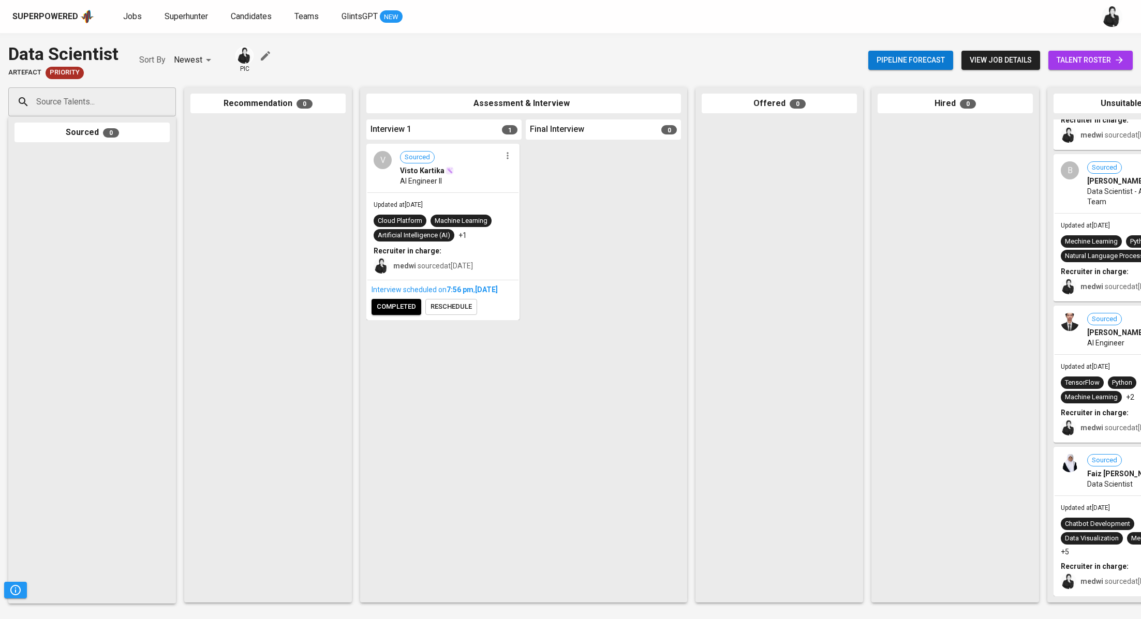
click at [148, 107] on div "Source Talents..." at bounding box center [92, 101] width 168 height 29
paste input "[EMAIL_ADDRESS][DOMAIN_NAME]"
click at [148, 107] on div "[EMAIL_ADDRESS][DOMAIN_NAME] Source Talents..." at bounding box center [92, 101] width 168 height 29
click at [142, 105] on input "rezkywahyudasitepu@gmail.co" at bounding box center [88, 102] width 109 height 20
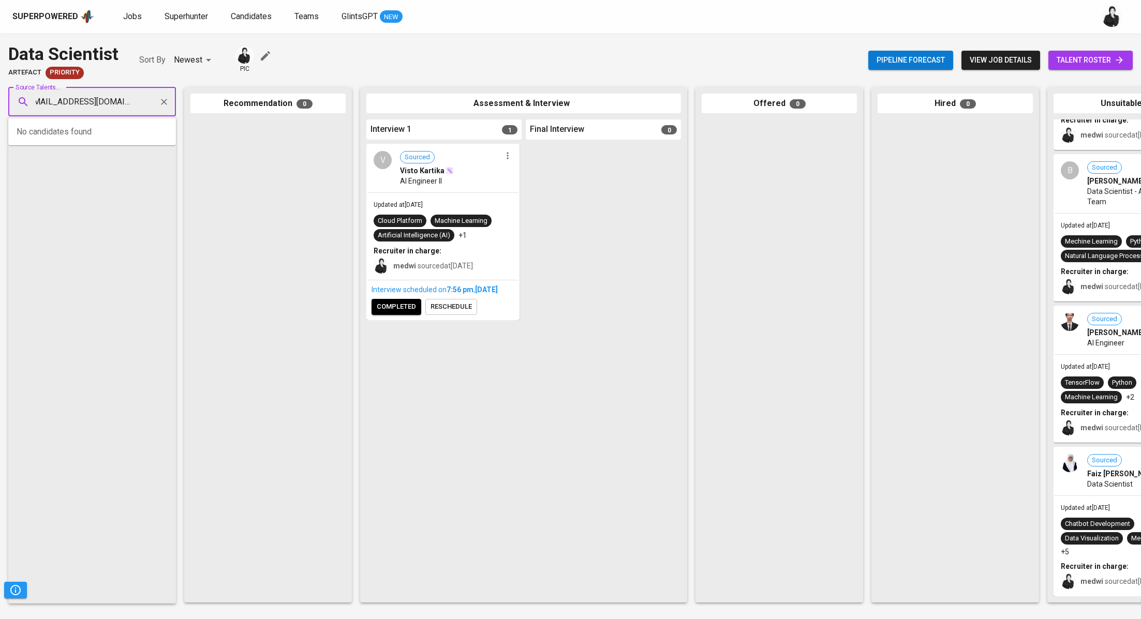
type input "rezkywahyudasitepu@gmail.com"
click at [127, 132] on div "Rezky Wahyuda Sitepu" at bounding box center [96, 131] width 107 height 10
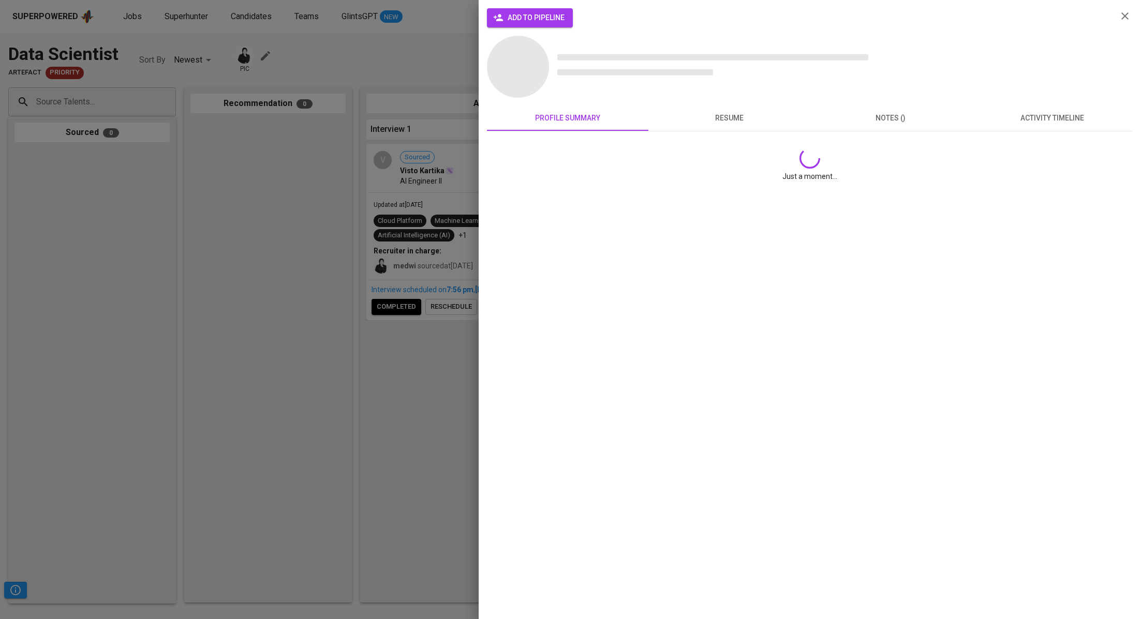
scroll to position [0, 0]
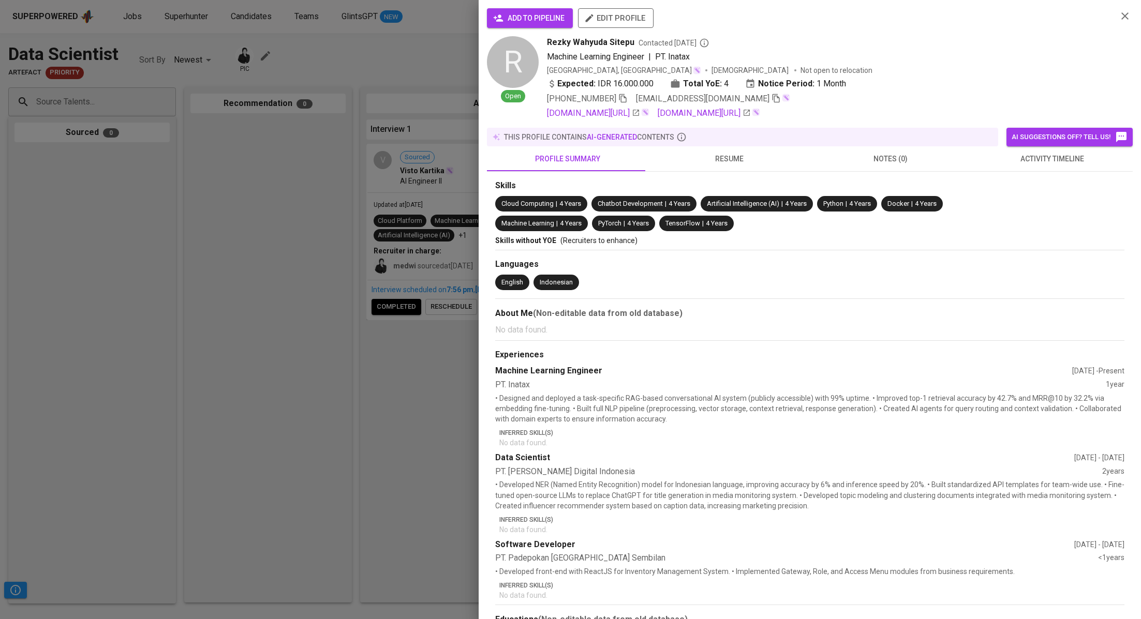
click at [519, 20] on span "add to pipeline" at bounding box center [529, 18] width 69 height 13
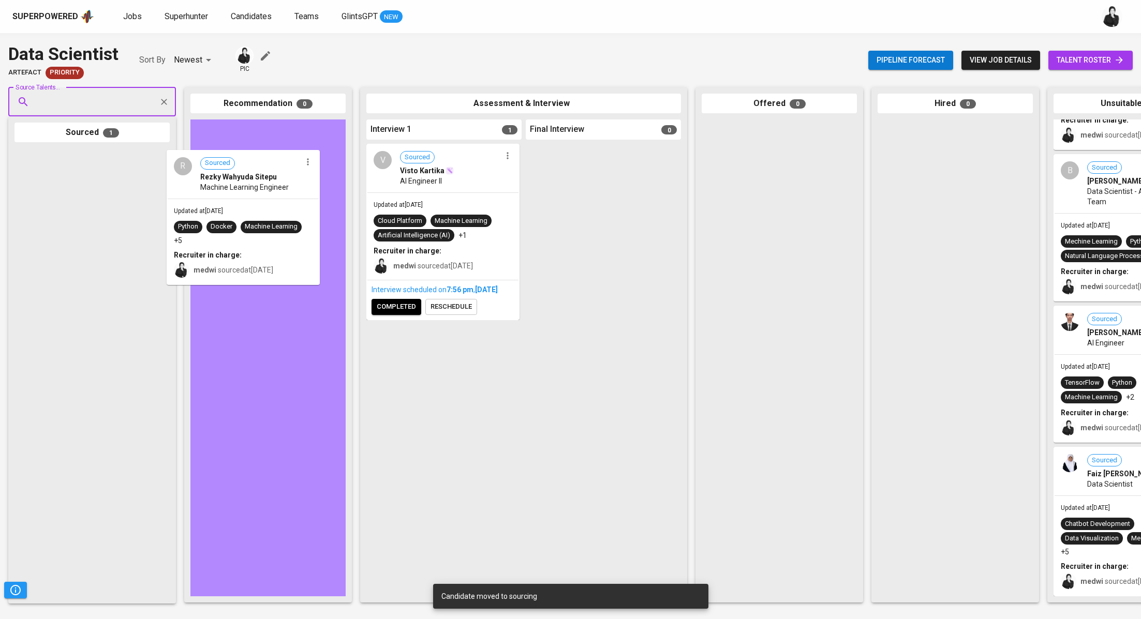
drag, startPoint x: 135, startPoint y: 182, endPoint x: 293, endPoint y: 183, distance: 158.8
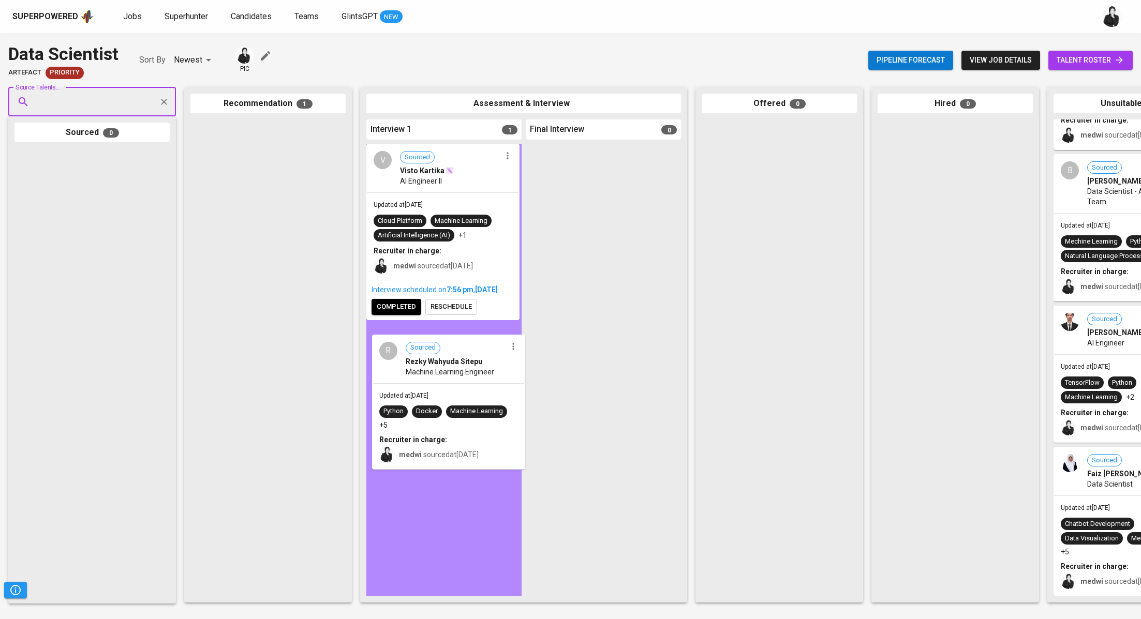
drag, startPoint x: 306, startPoint y: 181, endPoint x: 489, endPoint y: 408, distance: 291.4
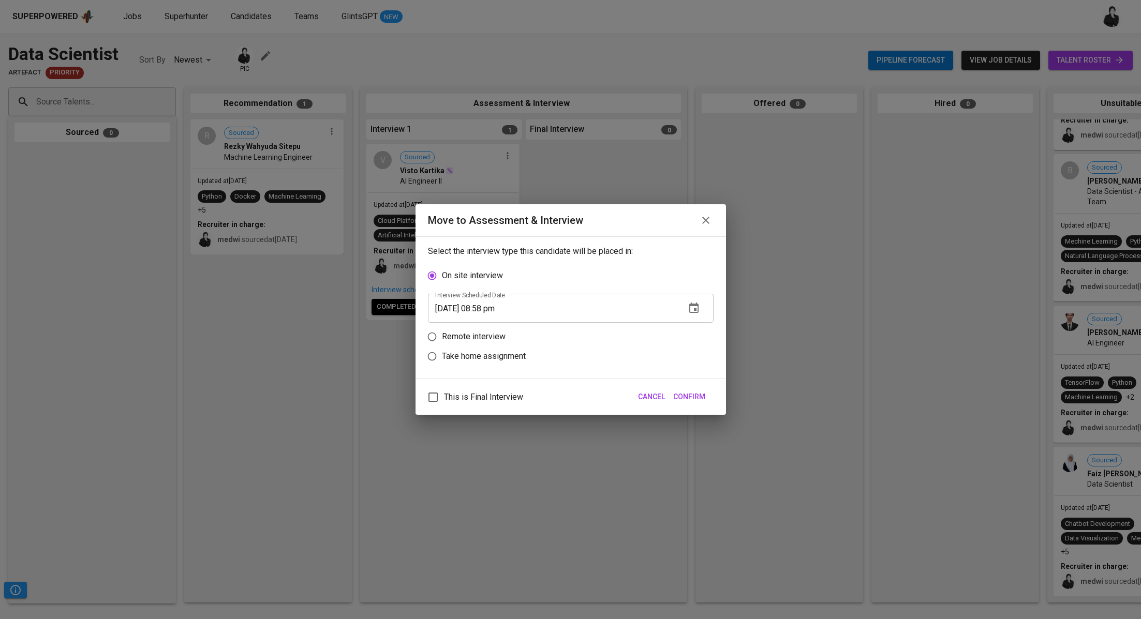
click at [488, 306] on input "08/24/2025 08:58 pm" at bounding box center [552, 308] width 249 height 29
click at [705, 398] on button "Confirm" at bounding box center [689, 397] width 40 height 19
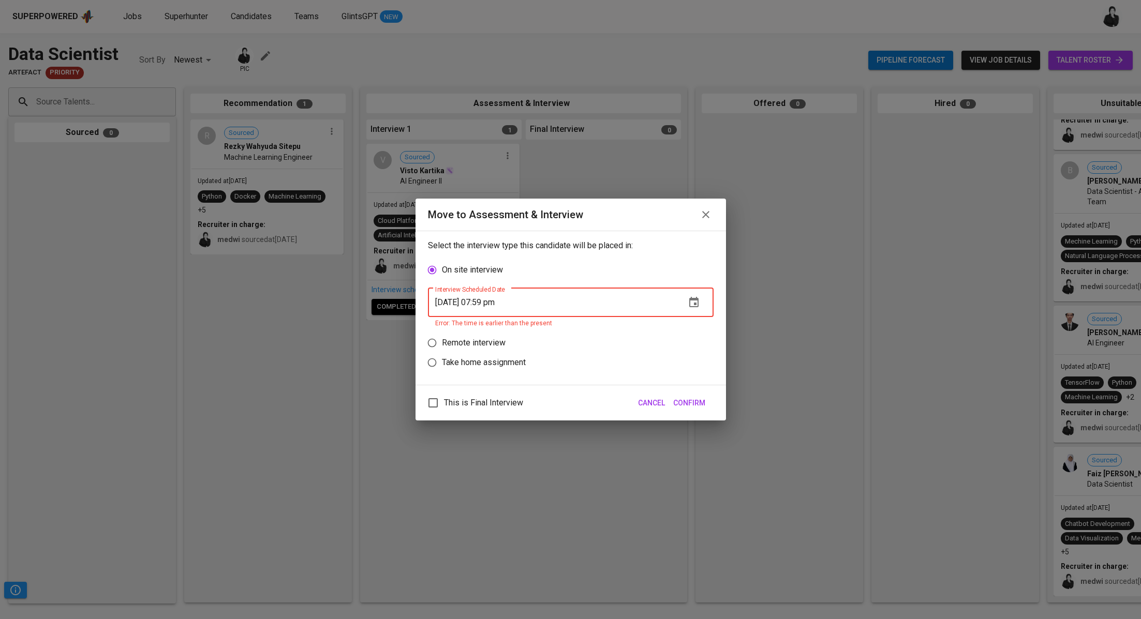
click at [691, 397] on span "Confirm" at bounding box center [689, 403] width 32 height 13
type input "[DATE] 08:00 pm"
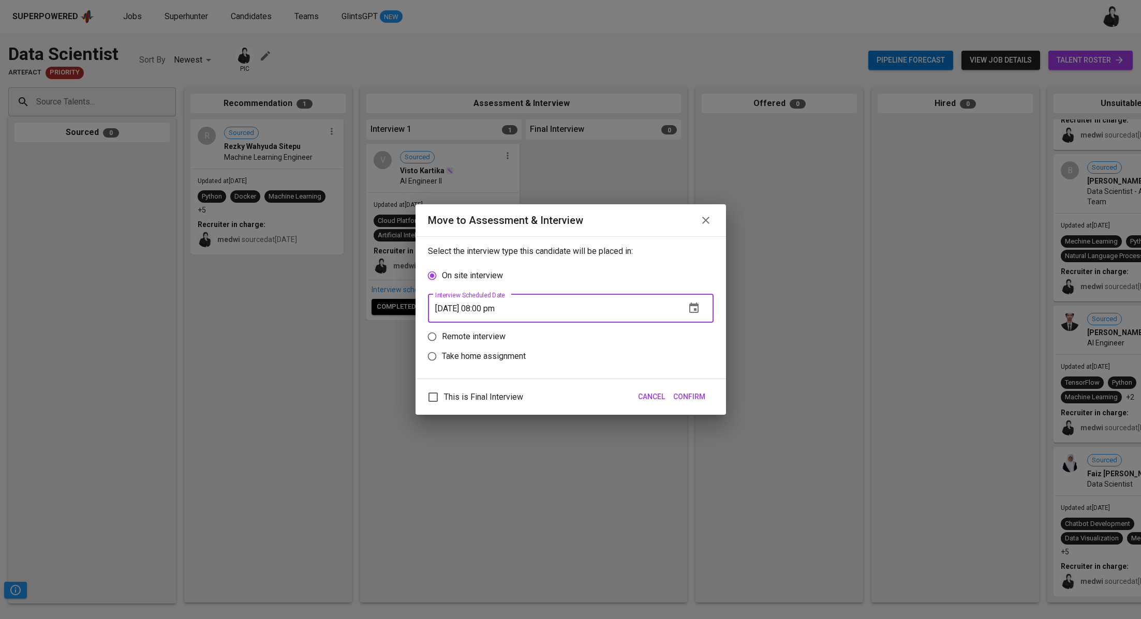
click at [699, 393] on span "Confirm" at bounding box center [689, 397] width 32 height 13
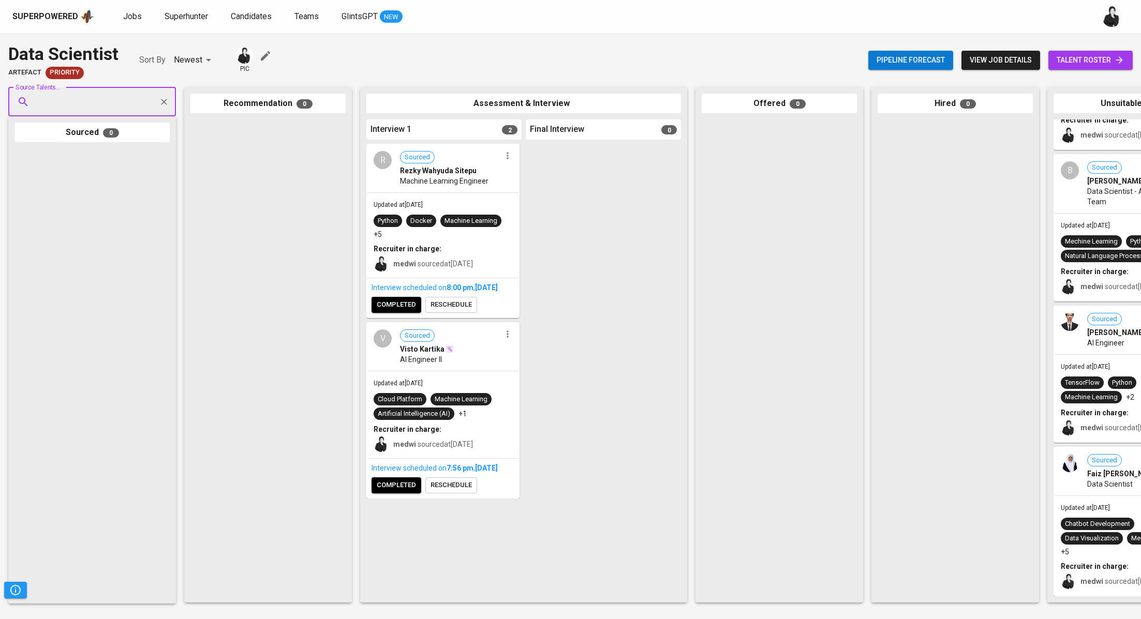
click at [409, 311] on span "completed" at bounding box center [396, 305] width 39 height 12
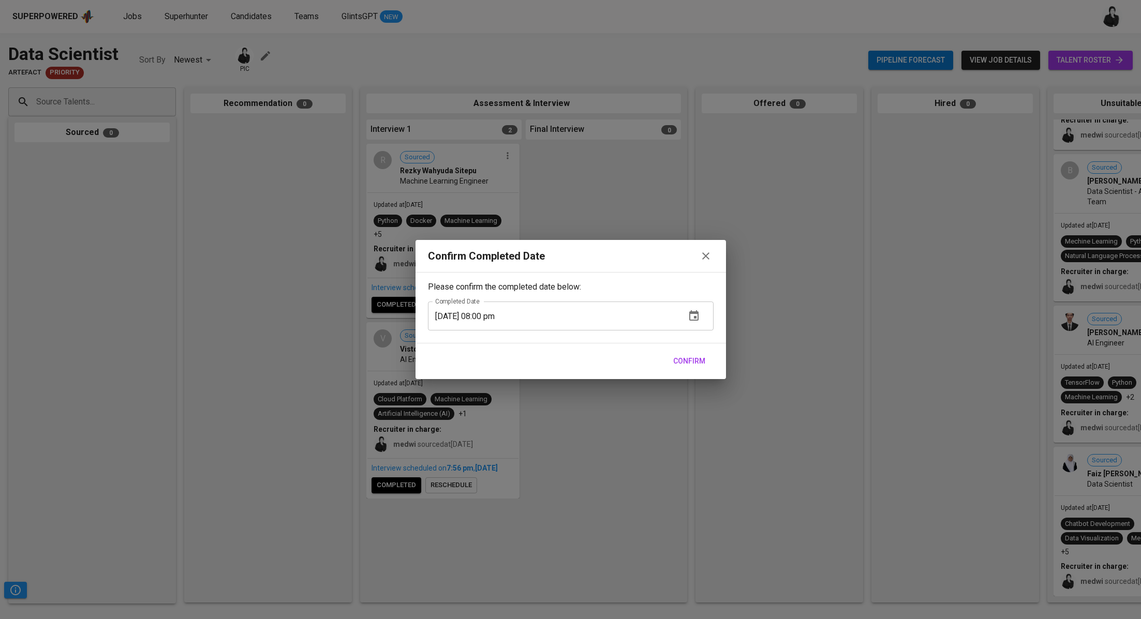
click at [708, 260] on icon "button" at bounding box center [705, 256] width 12 height 12
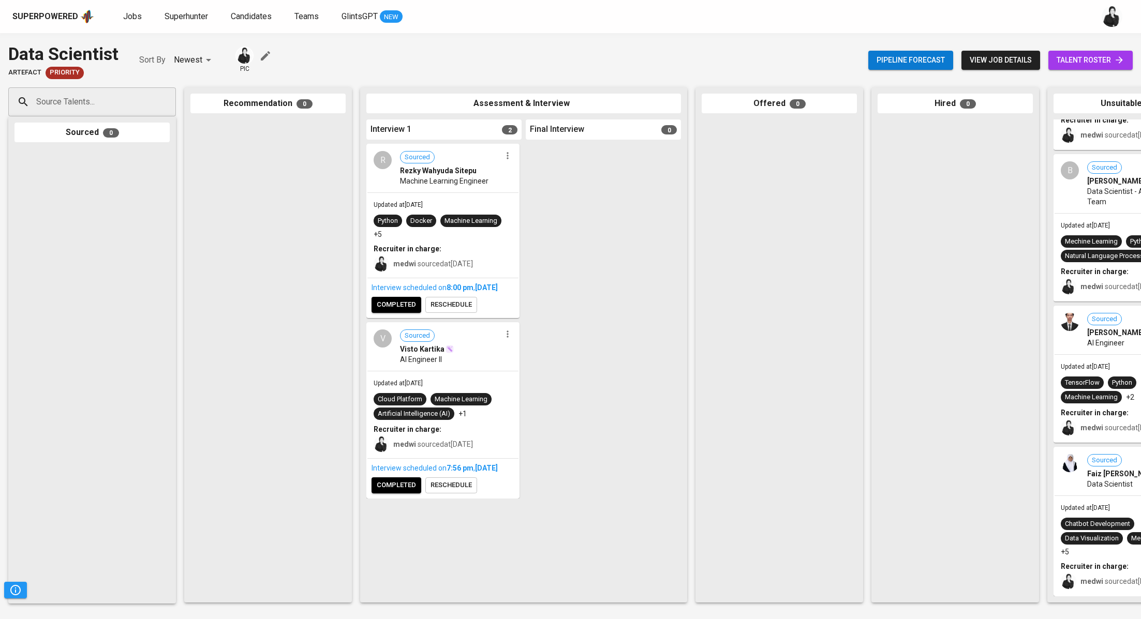
click at [398, 492] on span "completed" at bounding box center [396, 486] width 39 height 12
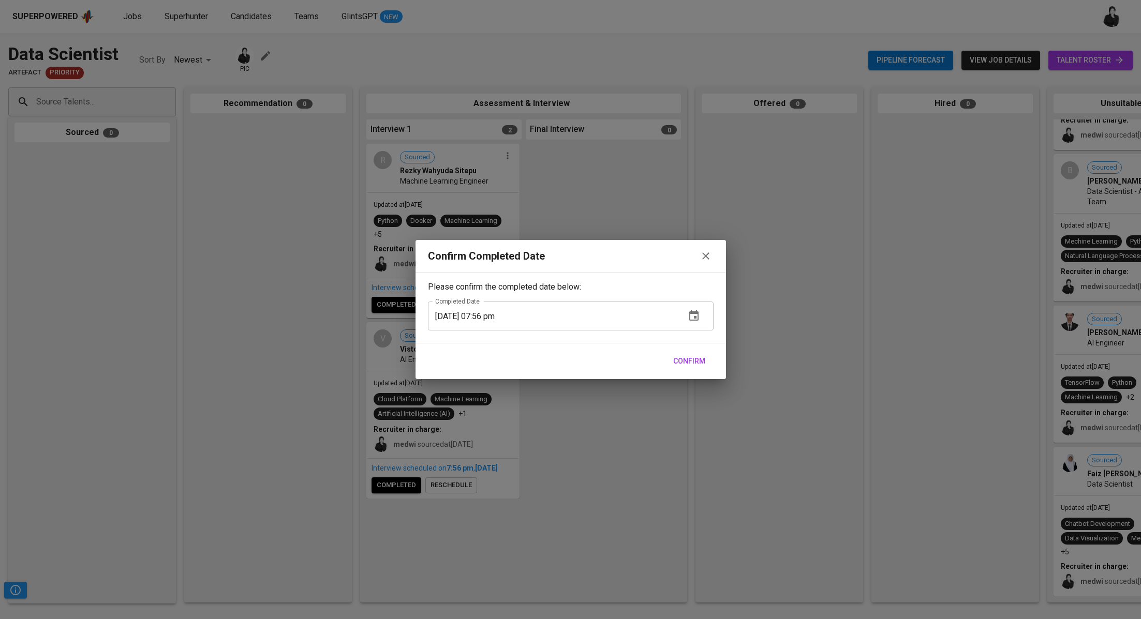
click at [696, 362] on span "Confirm" at bounding box center [689, 361] width 32 height 13
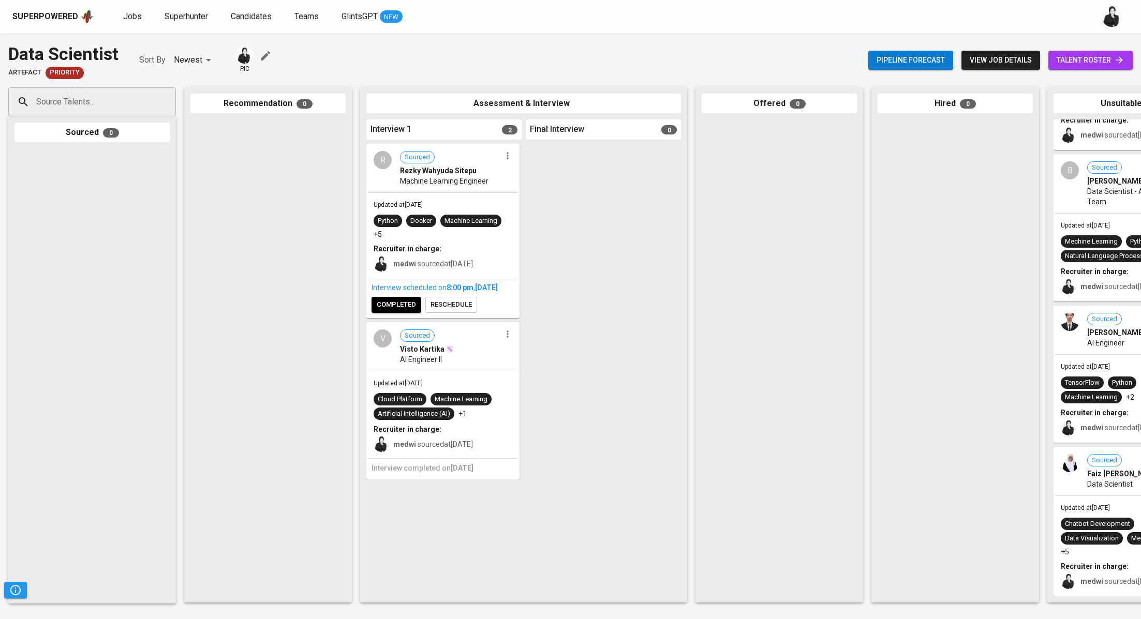
click at [405, 311] on span "completed" at bounding box center [396, 305] width 39 height 12
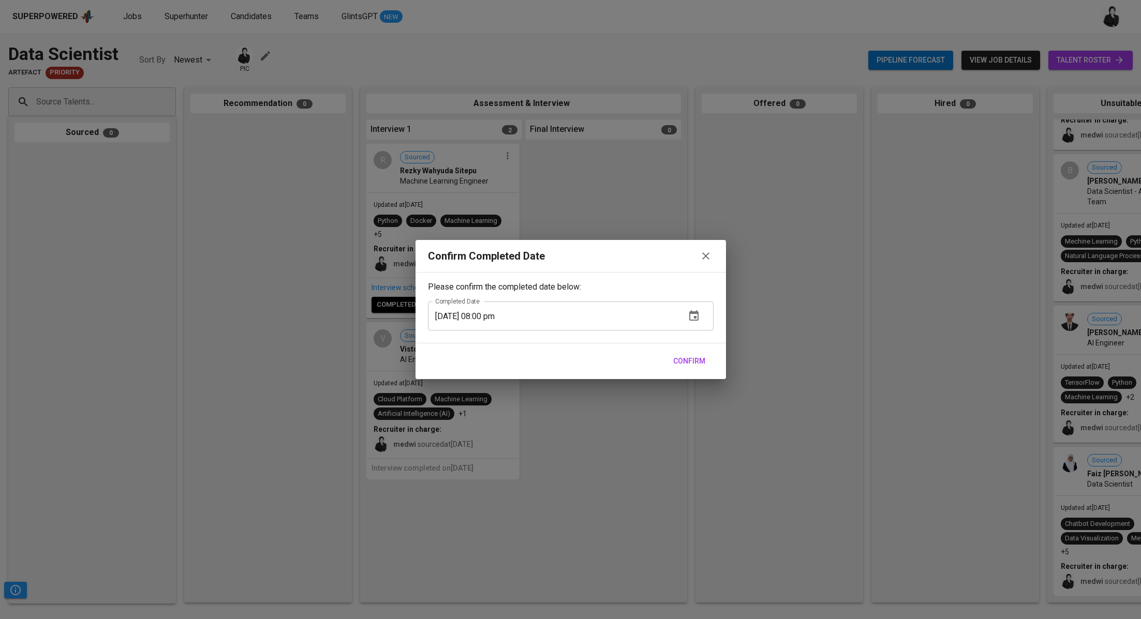
click at [703, 364] on span "Confirm" at bounding box center [689, 361] width 32 height 13
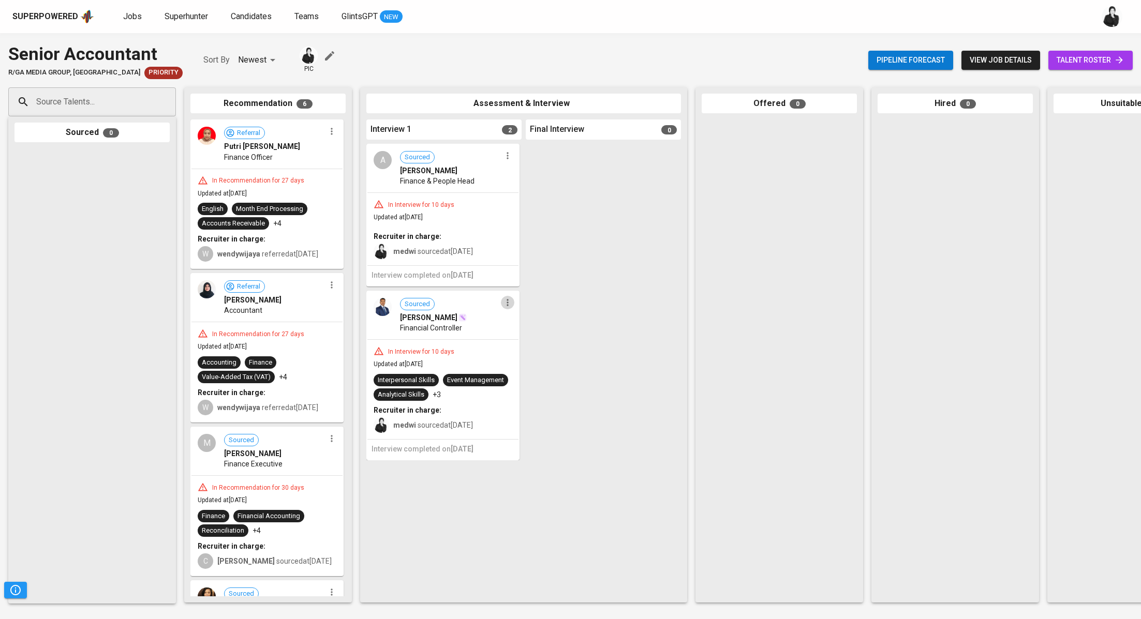
click at [509, 307] on button "button" at bounding box center [507, 302] width 13 height 13
click at [517, 370] on span "Move to unsuitable" at bounding box center [536, 366] width 54 height 9
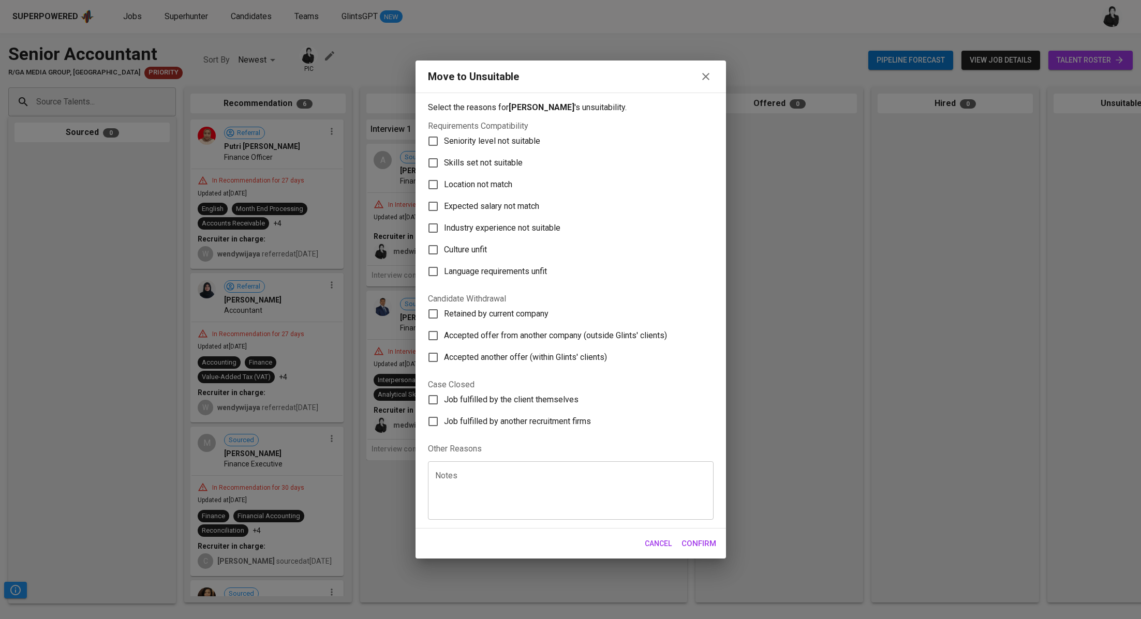
click at [483, 165] on span "Skills set not suitable" at bounding box center [483, 163] width 79 height 12
click at [444, 165] on input "Skills set not suitable" at bounding box center [433, 163] width 22 height 22
checkbox input "true"
drag, startPoint x: 695, startPoint y: 548, endPoint x: 691, endPoint y: 540, distance: 9.3
click at [695, 547] on span "Confirm" at bounding box center [698, 543] width 35 height 13
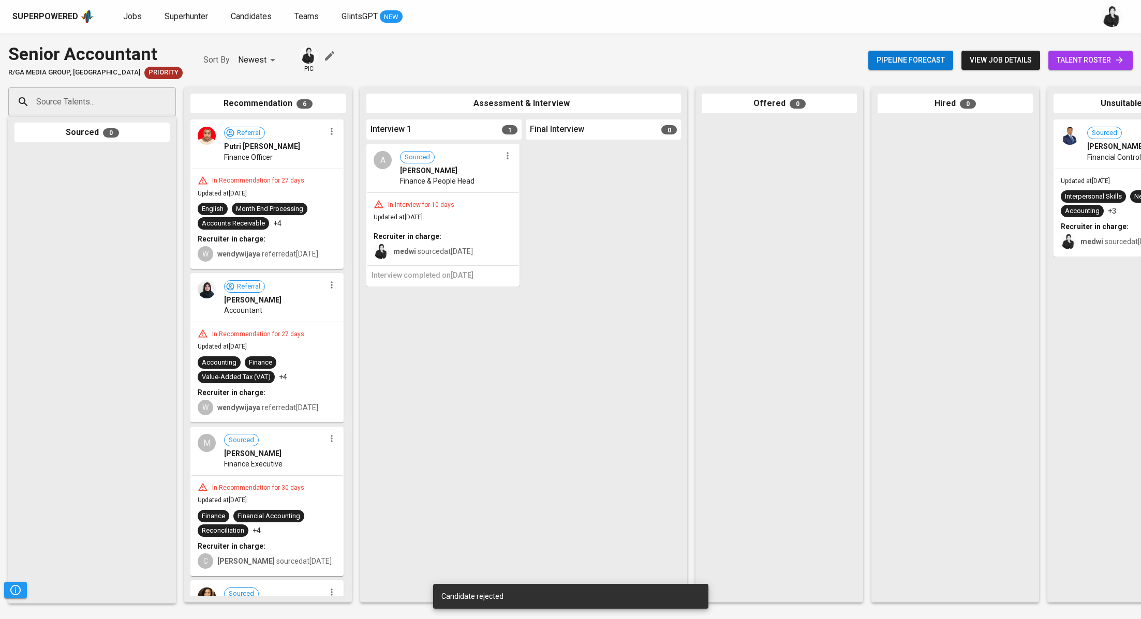
click at [331, 134] on icon "button" at bounding box center [331, 131] width 10 height 10
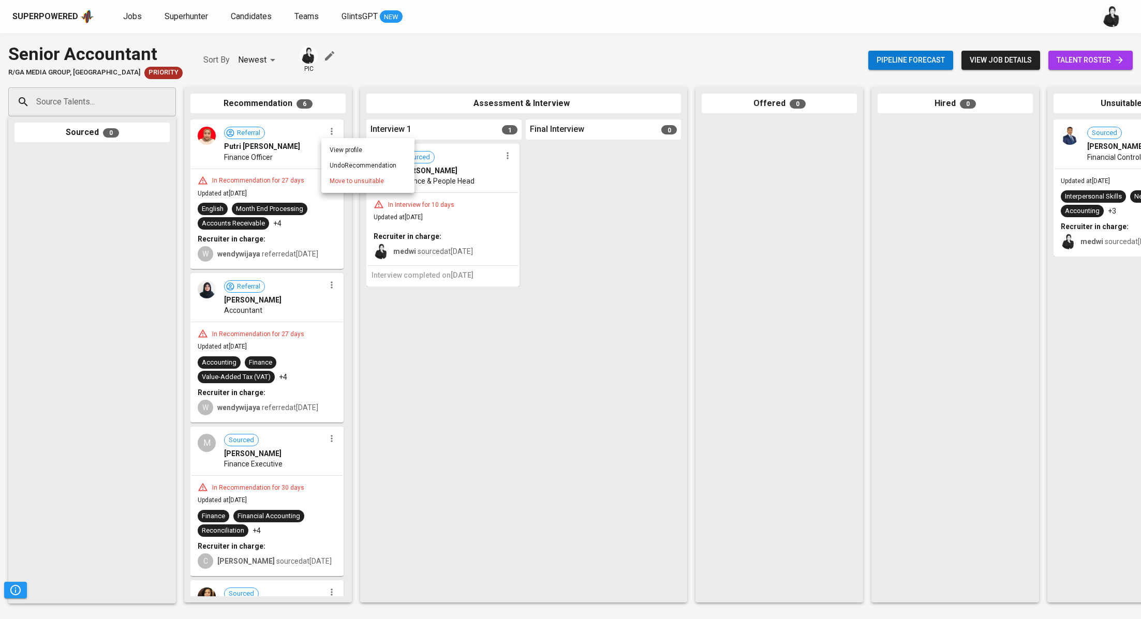
click at [362, 176] on span "Move to unsuitable" at bounding box center [357, 180] width 54 height 9
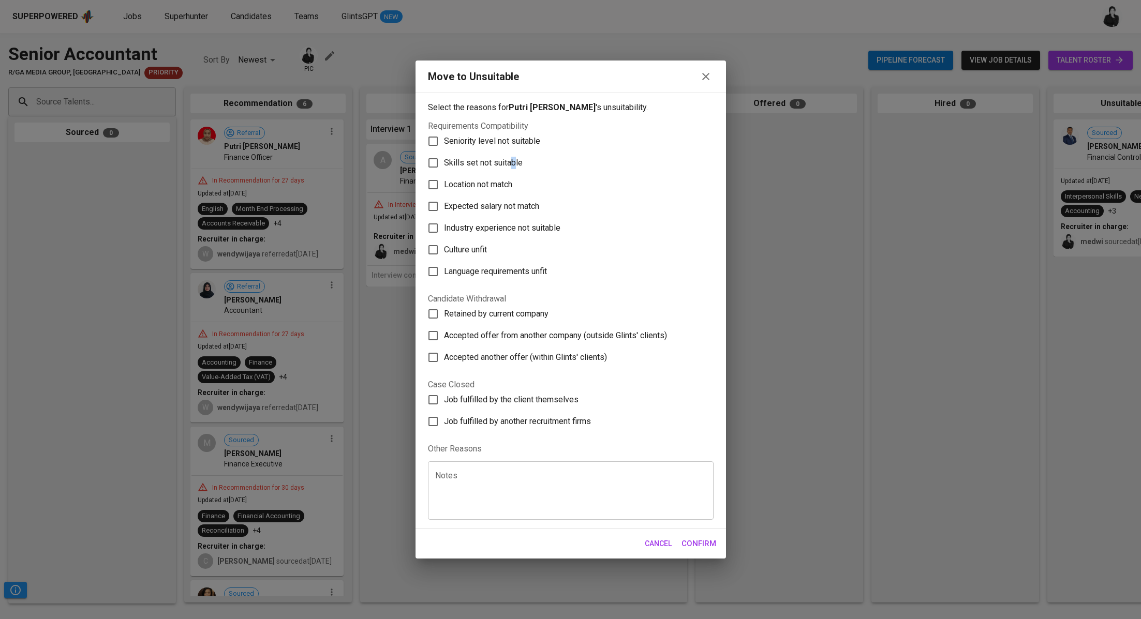
click at [513, 161] on span "Skills set not suitable" at bounding box center [483, 163] width 79 height 12
click at [457, 155] on label "Skills set not suitable" at bounding box center [563, 163] width 283 height 22
click at [444, 155] on input "Skills set not suitable" at bounding box center [433, 163] width 22 height 22
checkbox input "true"
click at [705, 544] on span "Confirm" at bounding box center [698, 543] width 35 height 13
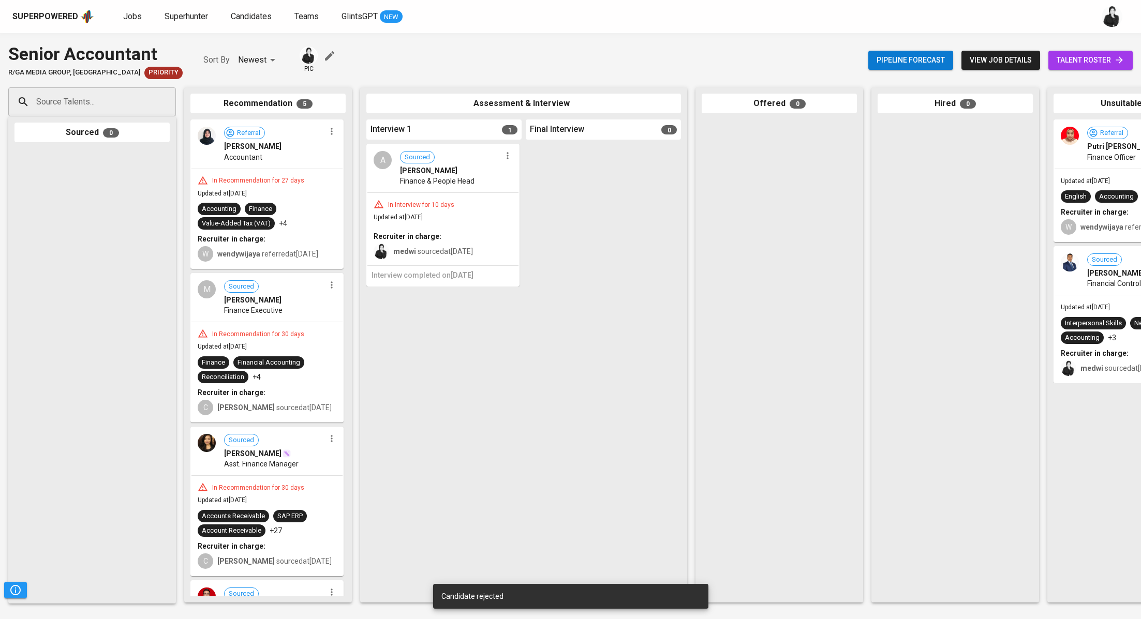
click at [328, 139] on div "Referral Fitriani Rahayu Accountant" at bounding box center [266, 145] width 151 height 48
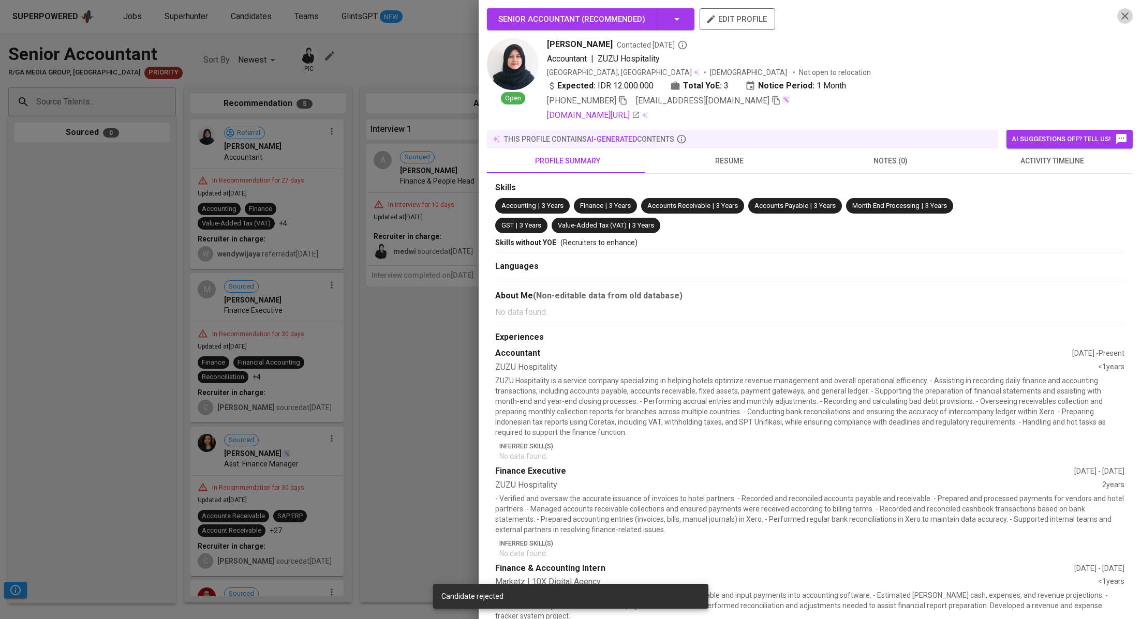
drag, startPoint x: 1120, startPoint y: 16, endPoint x: 1044, endPoint y: 29, distance: 76.7
click at [1120, 16] on button "button" at bounding box center [1125, 16] width 16 height 16
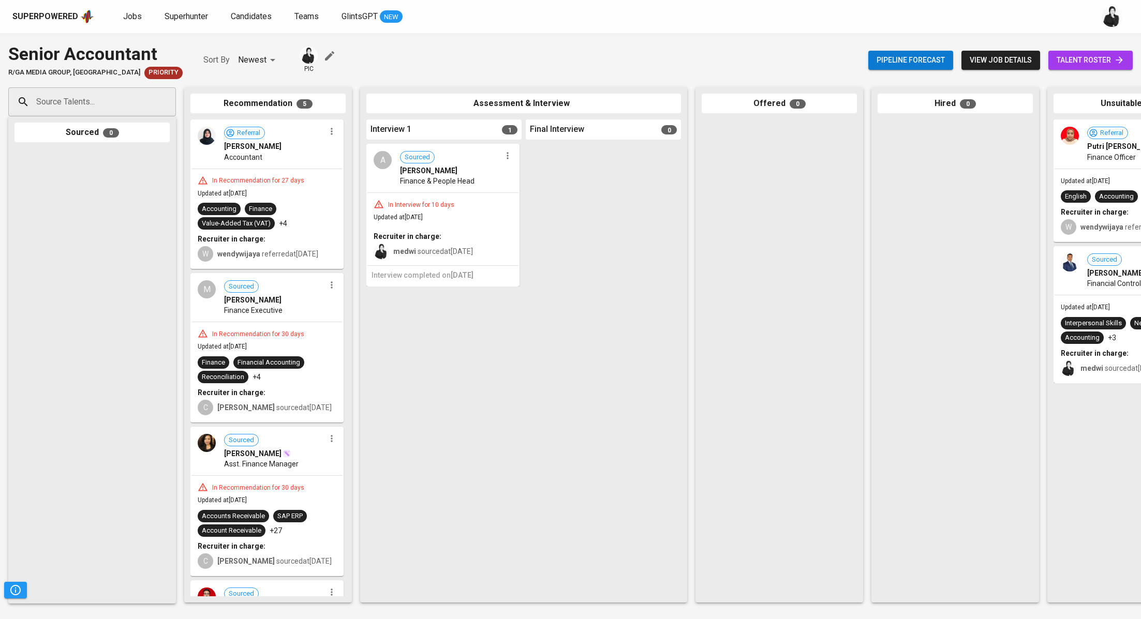
click at [329, 133] on icon "button" at bounding box center [331, 131] width 10 height 10
click at [346, 177] on span "Move to unsuitable" at bounding box center [357, 180] width 54 height 9
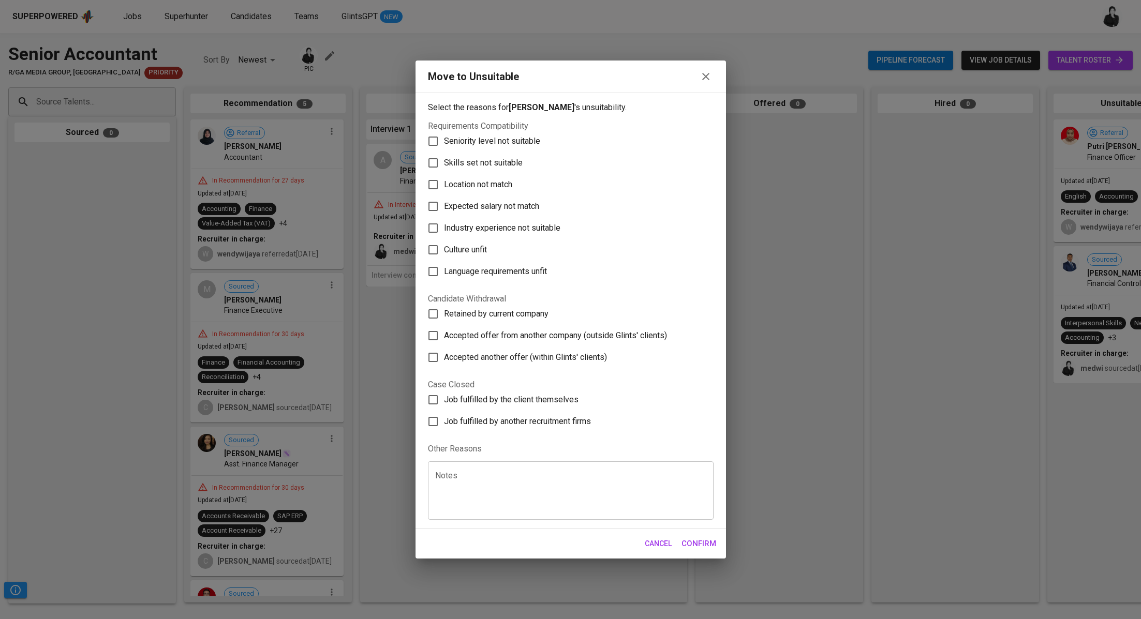
click at [462, 155] on label "Skills set not suitable" at bounding box center [563, 163] width 283 height 22
click at [444, 155] on input "Skills set not suitable" at bounding box center [433, 163] width 22 height 22
checkbox input "true"
click at [708, 548] on span "Confirm" at bounding box center [698, 543] width 35 height 13
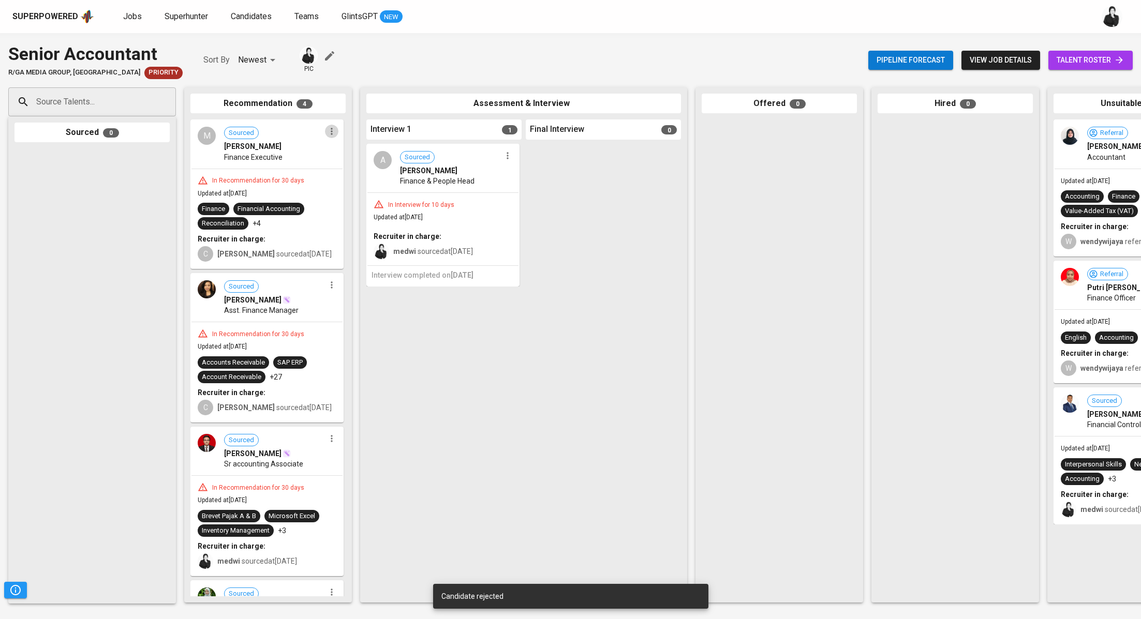
click at [329, 135] on icon "button" at bounding box center [331, 131] width 10 height 10
click at [376, 183] on span "Move to unsuitable" at bounding box center [357, 180] width 54 height 9
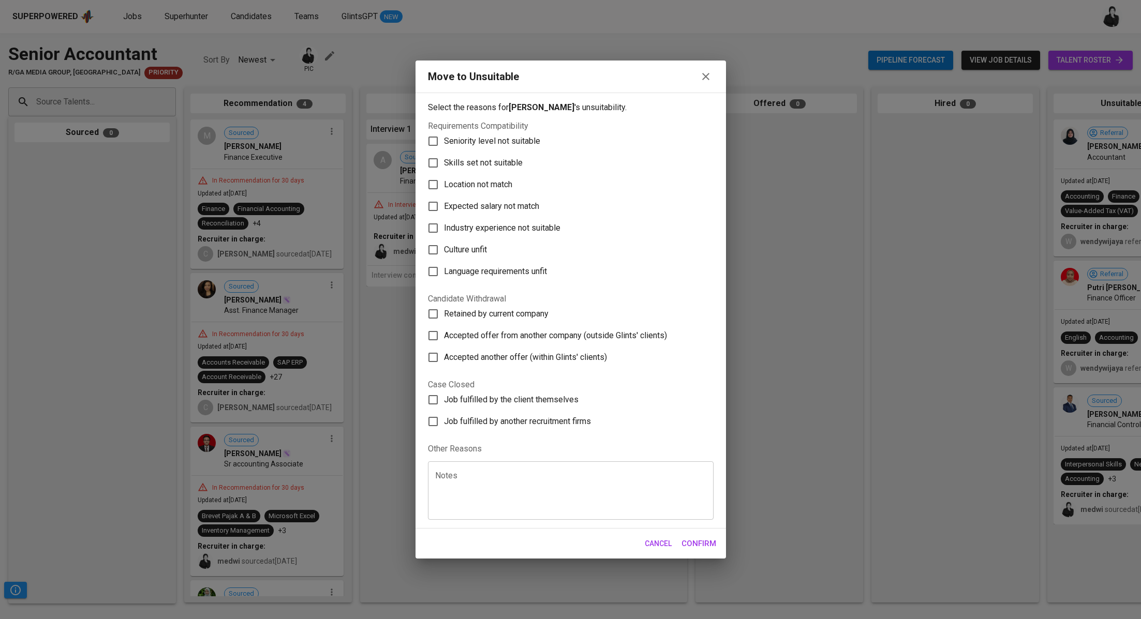
click at [483, 160] on span "Skills set not suitable" at bounding box center [483, 163] width 79 height 12
click at [444, 160] on input "Skills set not suitable" at bounding box center [433, 163] width 22 height 22
checkbox input "true"
click at [692, 541] on span "Confirm" at bounding box center [698, 543] width 35 height 13
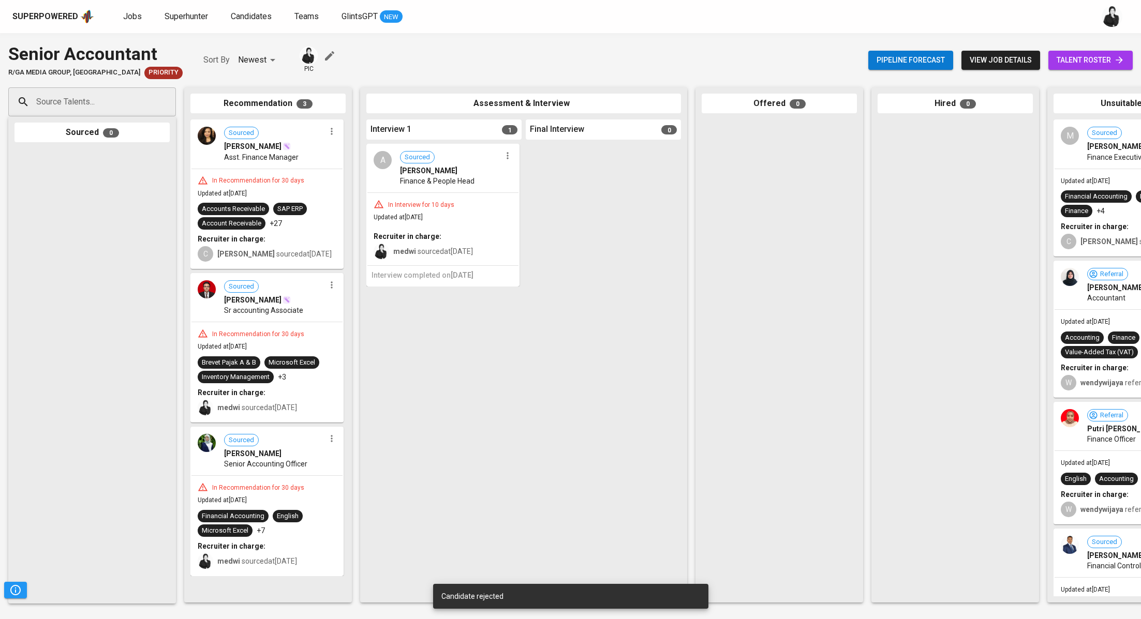
click at [333, 134] on icon "button" at bounding box center [331, 131] width 10 height 10
click at [373, 177] on span "Move to unsuitable" at bounding box center [361, 180] width 54 height 9
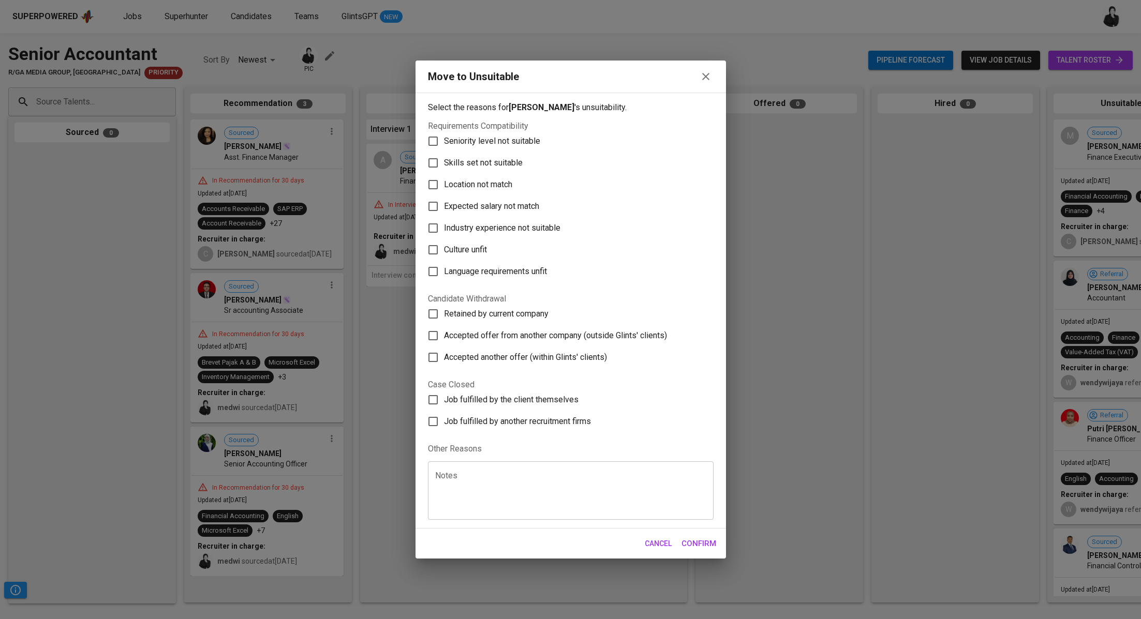
click at [431, 163] on input "Skills set not suitable" at bounding box center [433, 163] width 22 height 22
checkbox input "true"
click at [698, 535] on button "Confirm" at bounding box center [699, 544] width 46 height 22
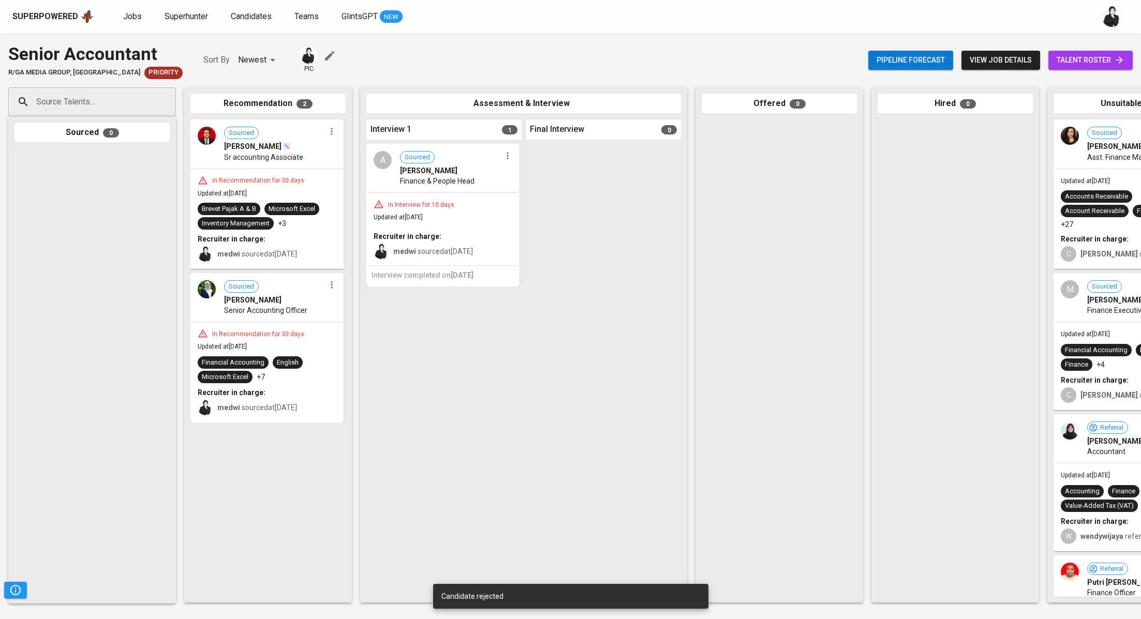
click at [334, 133] on icon "button" at bounding box center [331, 131] width 10 height 10
click at [626, 304] on div at bounding box center [570, 309] width 1141 height 619
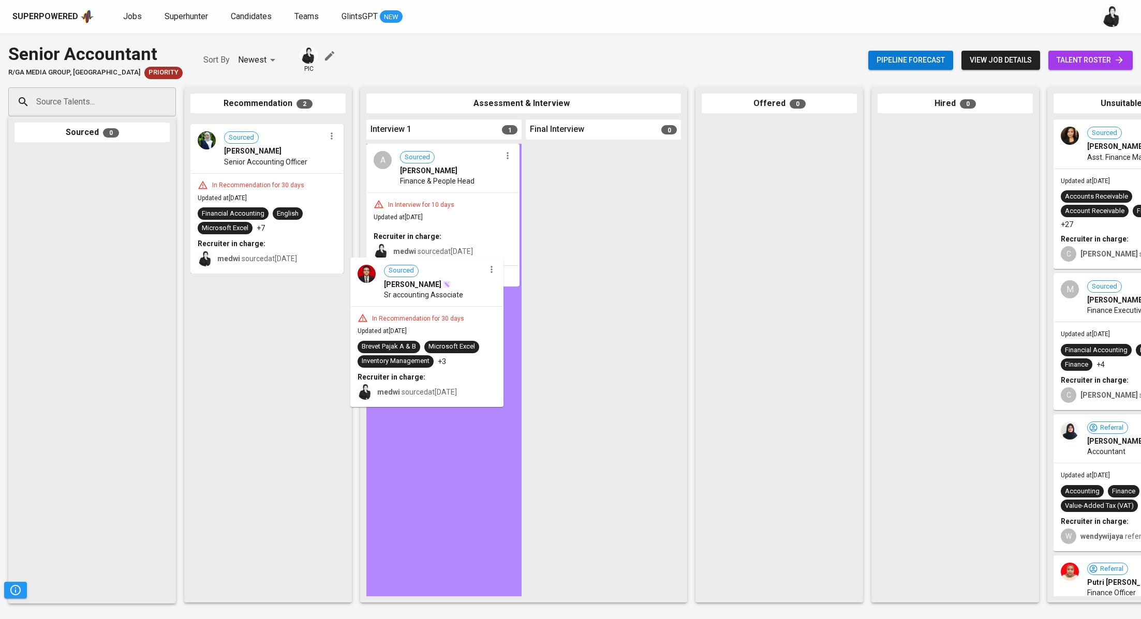
drag, startPoint x: 247, startPoint y: 167, endPoint x: 409, endPoint y: 307, distance: 214.9
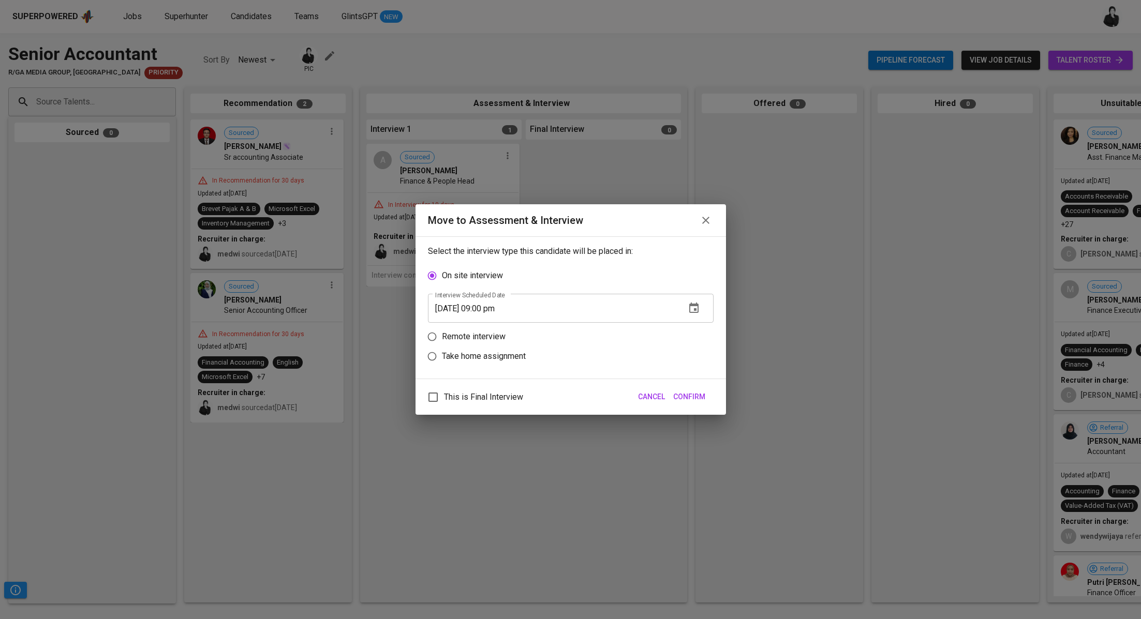
click at [479, 340] on p "Remote interview" at bounding box center [474, 337] width 64 height 12
click at [442, 340] on input "Remote interview" at bounding box center [432, 337] width 20 height 20
radio input "true"
click at [488, 325] on input "08/24/2025 09:00 pm" at bounding box center [552, 328] width 249 height 29
type input "08/24/2025 08:01 pm"
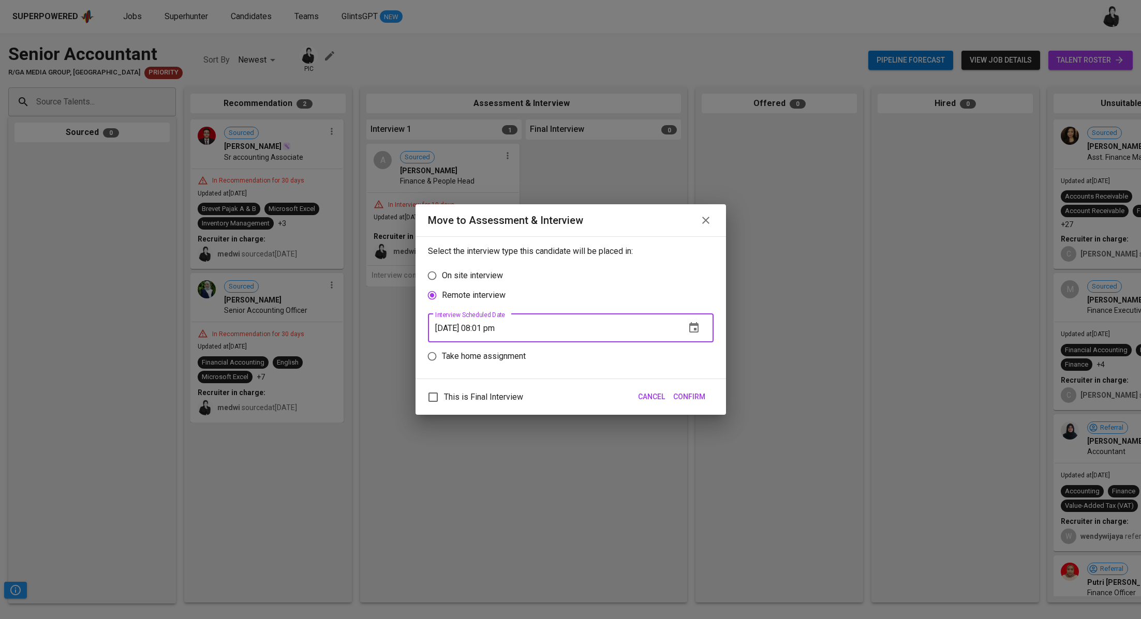
click at [701, 397] on span "Confirm" at bounding box center [689, 397] width 32 height 13
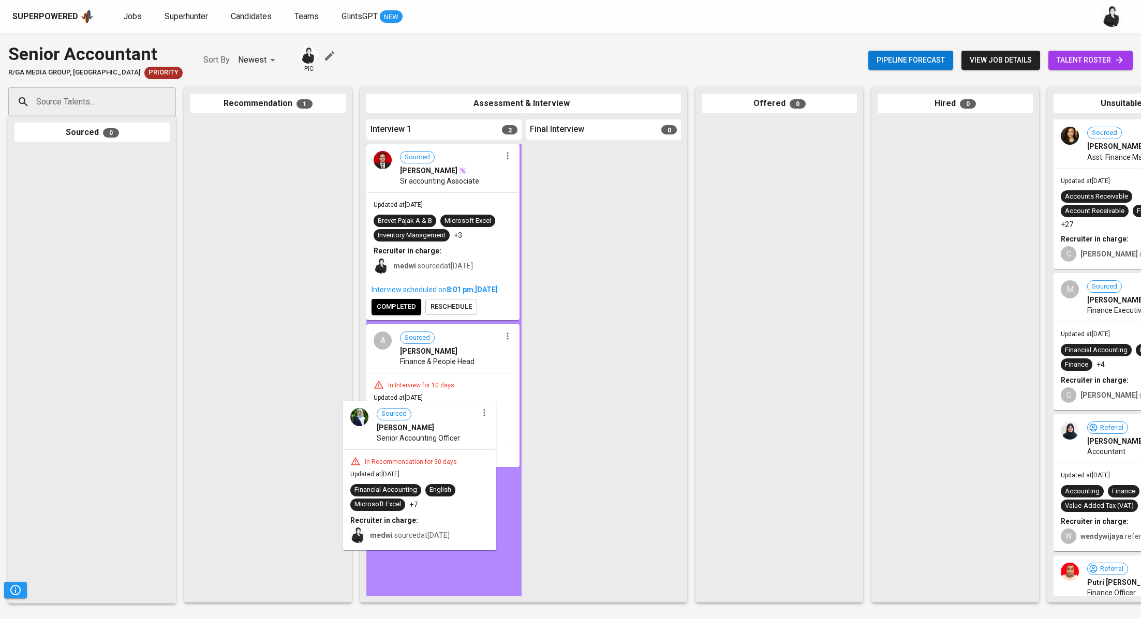
drag, startPoint x: 276, startPoint y: 210, endPoint x: 429, endPoint y: 495, distance: 322.9
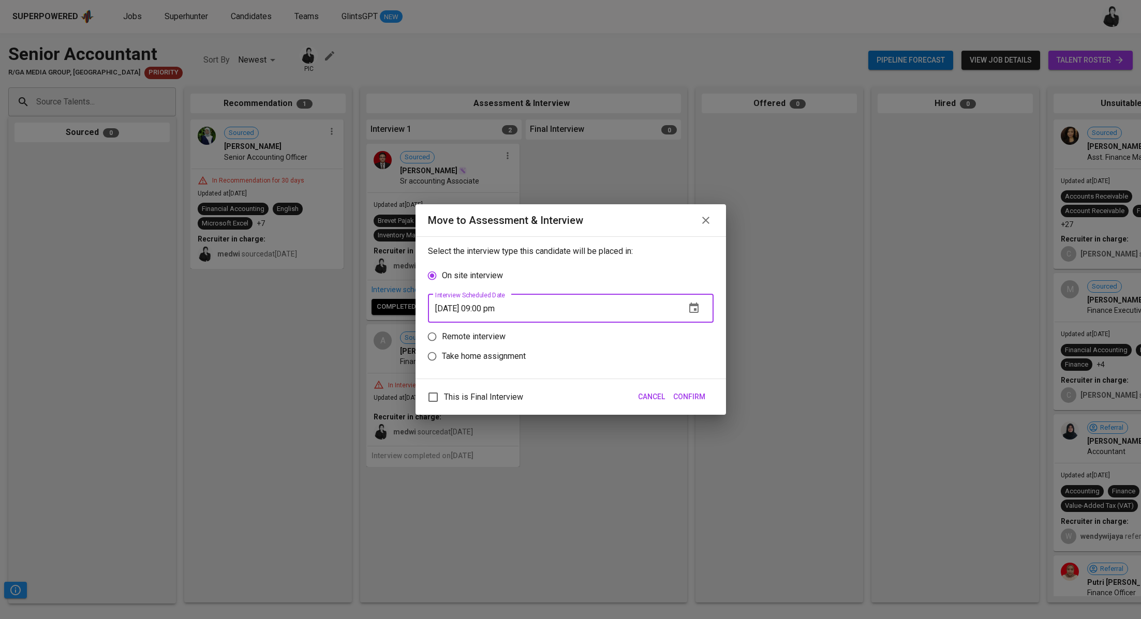
click at [489, 311] on input "08/24/2025 09:00 pm" at bounding box center [552, 308] width 249 height 29
type input "08/24/2025 08:01 pm"
click at [695, 393] on span "Confirm" at bounding box center [689, 397] width 32 height 13
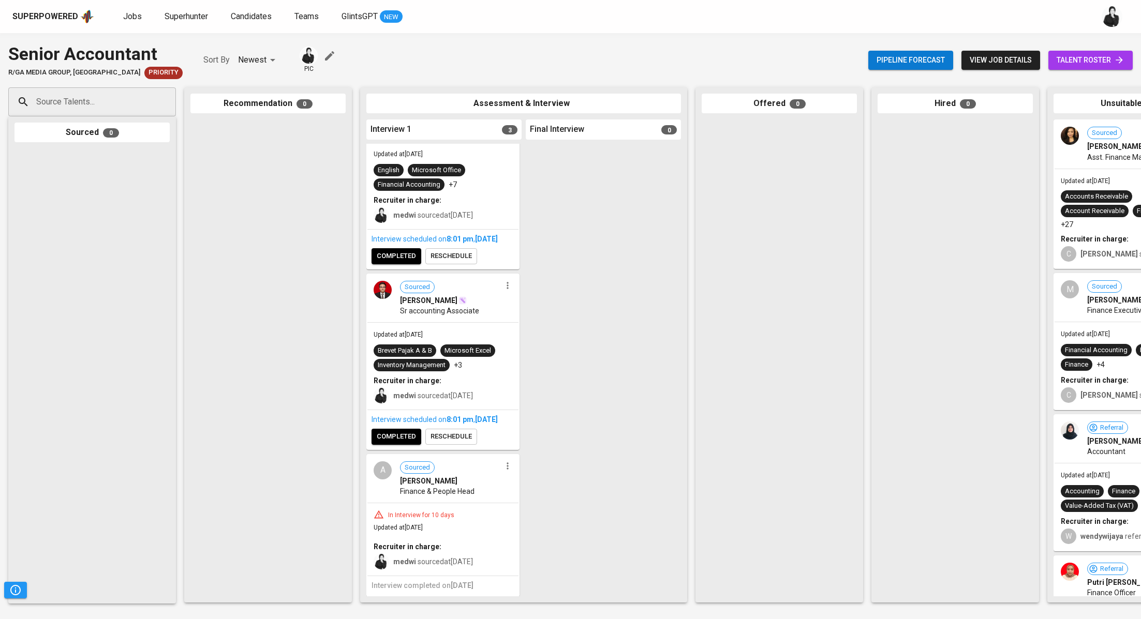
scroll to position [80, 0]
click at [393, 433] on button "completed" at bounding box center [396, 437] width 50 height 16
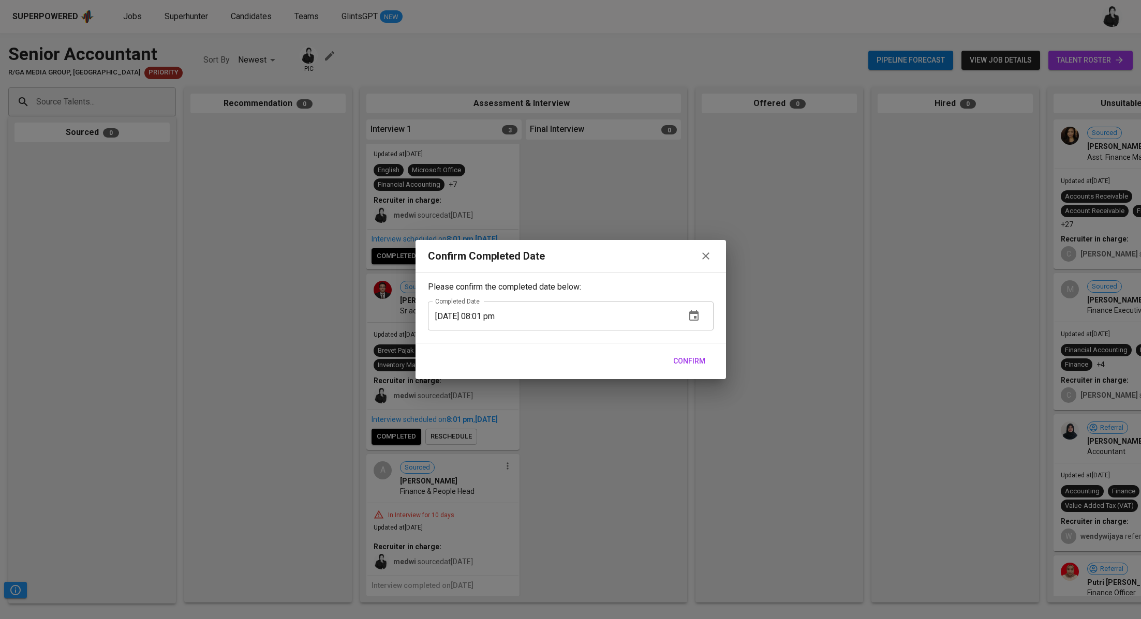
click at [680, 371] on div "Confirm" at bounding box center [570, 362] width 310 height 36
drag, startPoint x: 686, startPoint y: 359, endPoint x: 680, endPoint y: 359, distance: 5.7
click at [686, 359] on span "Confirm" at bounding box center [689, 361] width 32 height 13
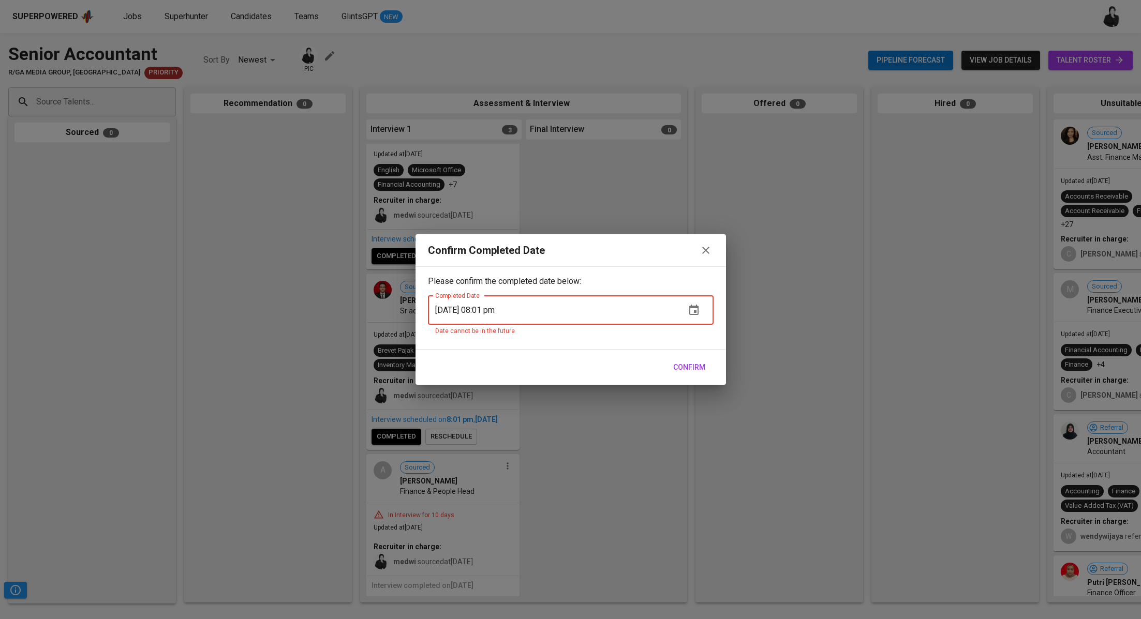
click at [708, 252] on icon "button" at bounding box center [705, 250] width 12 height 12
